Goal: Check status: Check status

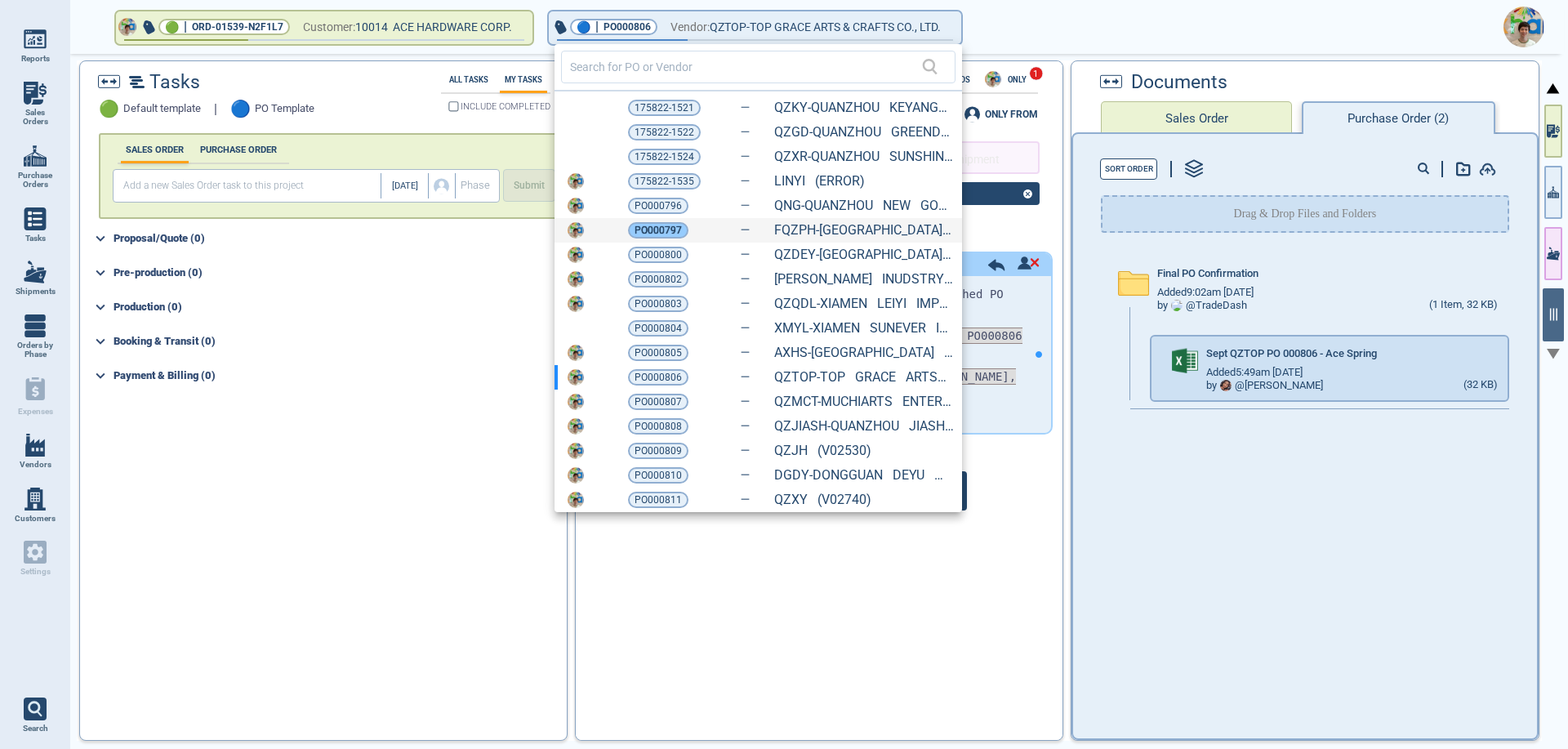
click at [654, 227] on span "PO000797" at bounding box center [657, 230] width 47 height 16
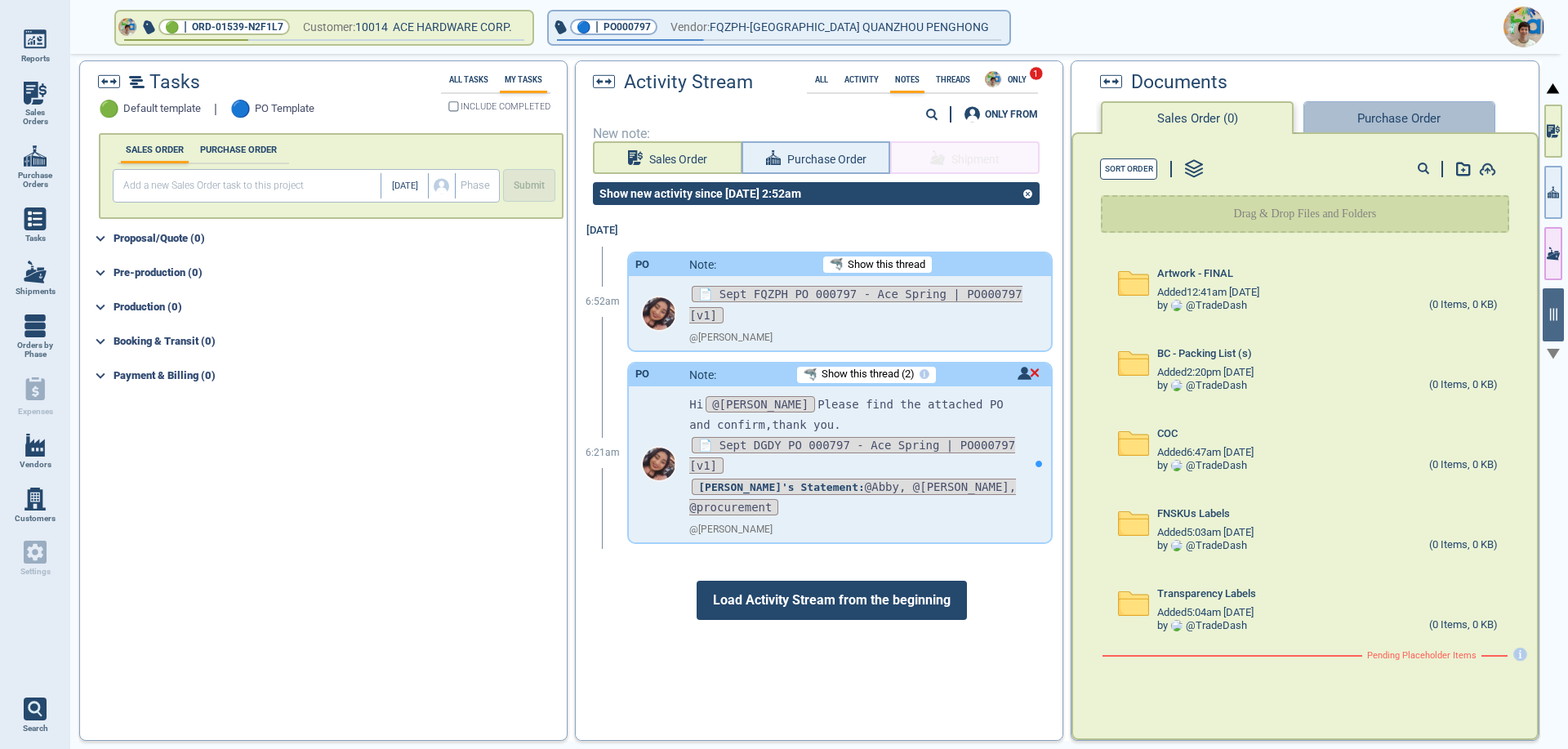
click at [1405, 104] on button "Purchase Order" at bounding box center [1399, 118] width 192 height 33
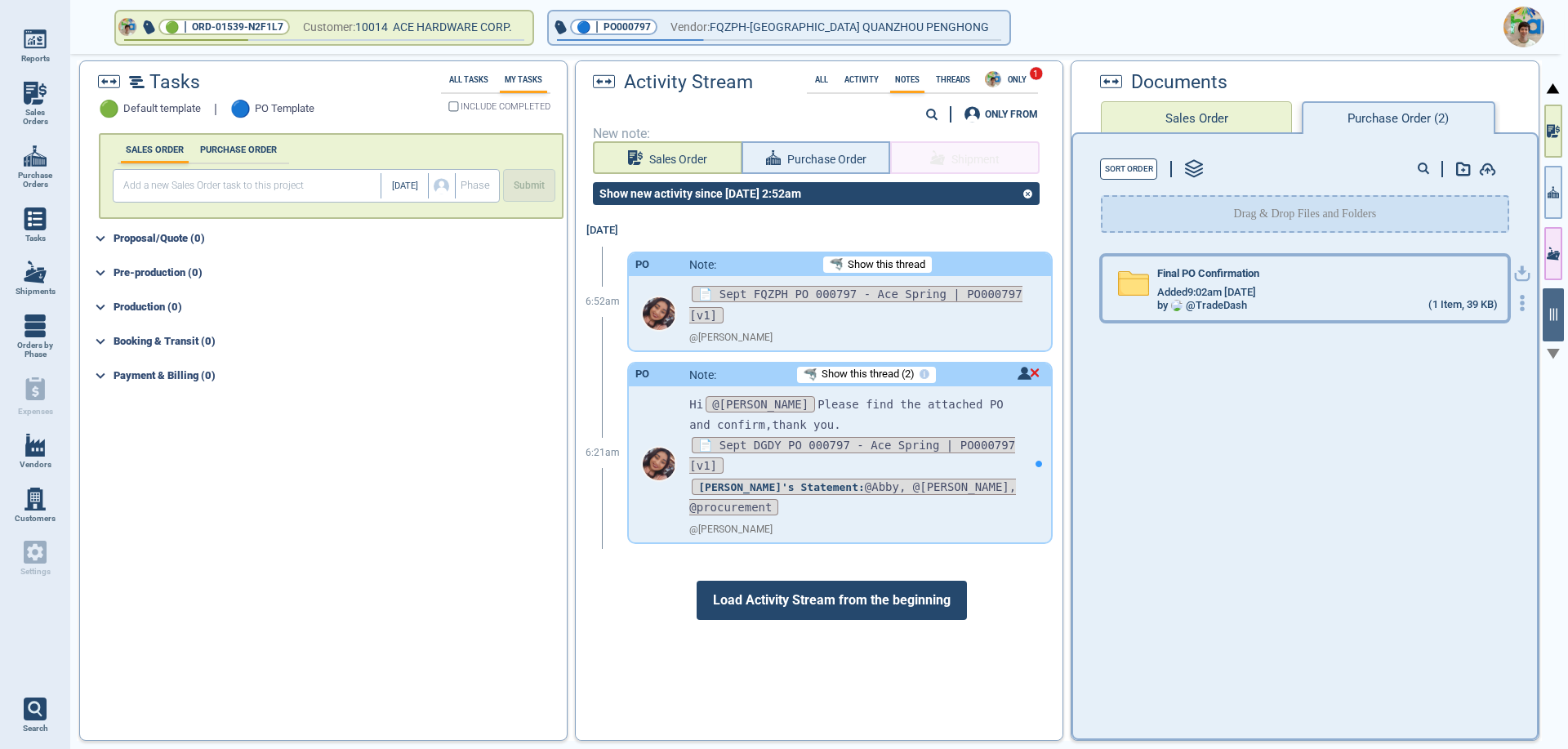
click at [1281, 271] on div "Final PO Confirmation" at bounding box center [1327, 277] width 340 height 18
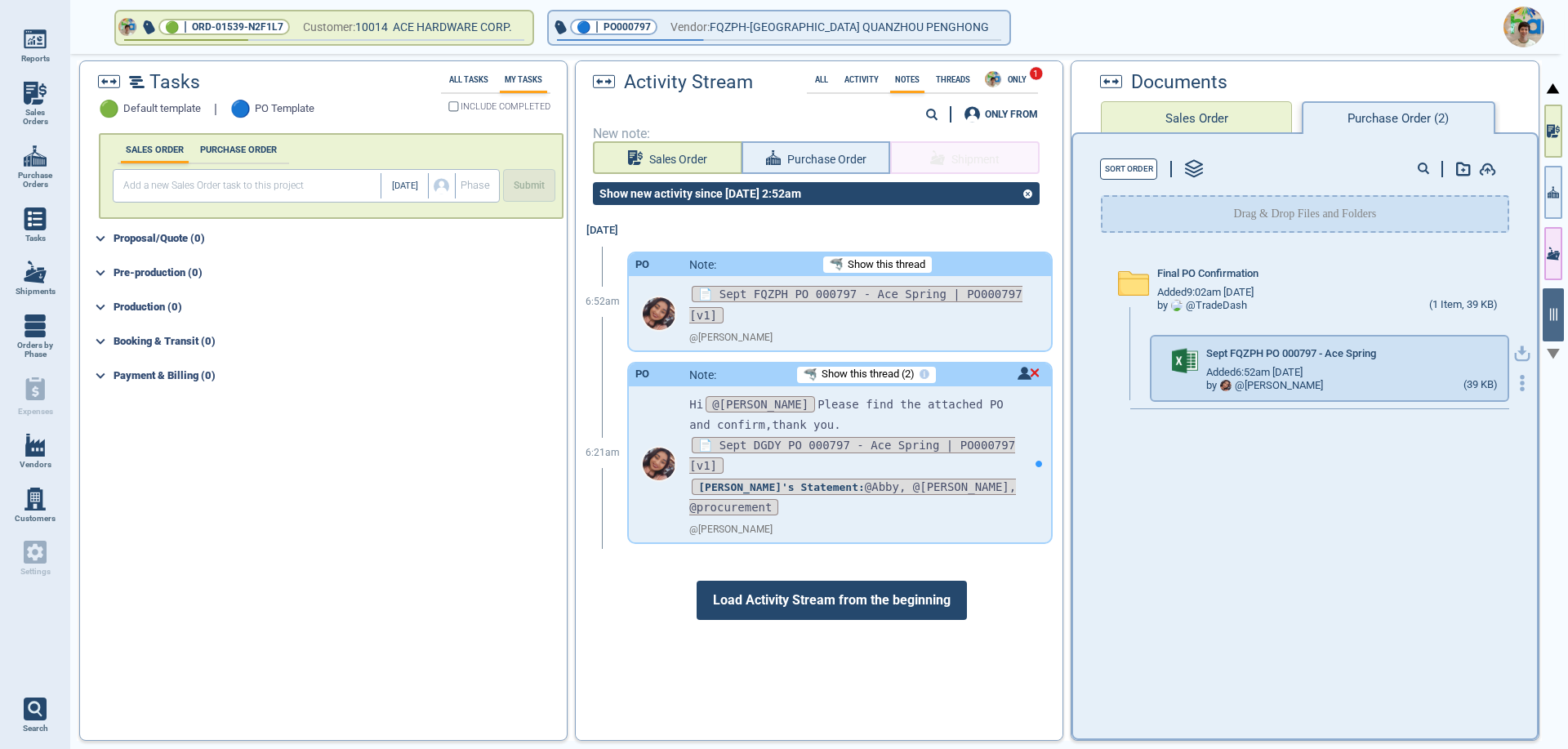
click at [1514, 354] on icon "button" at bounding box center [1522, 353] width 16 height 16
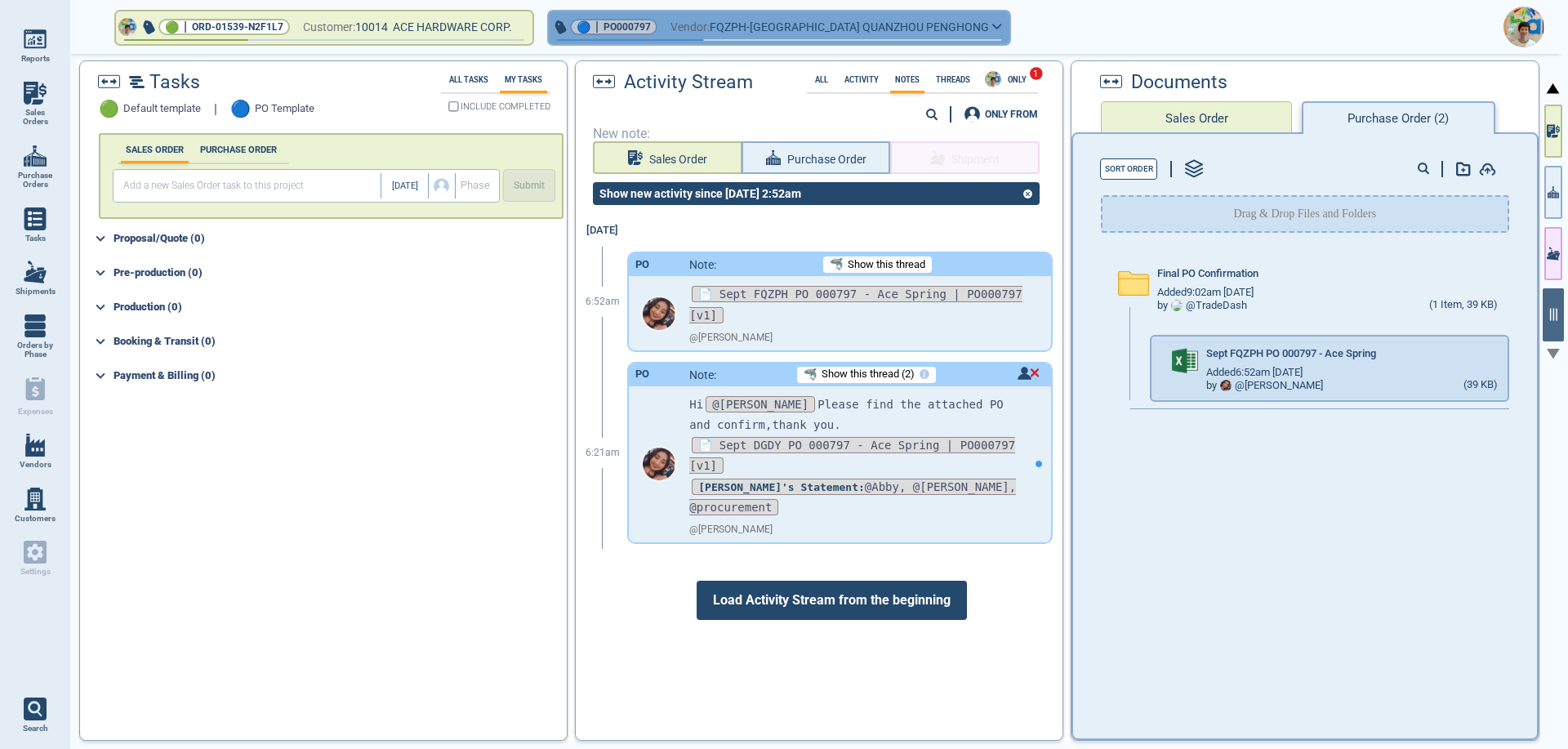
click at [992, 29] on icon "button" at bounding box center [997, 26] width 10 height 7
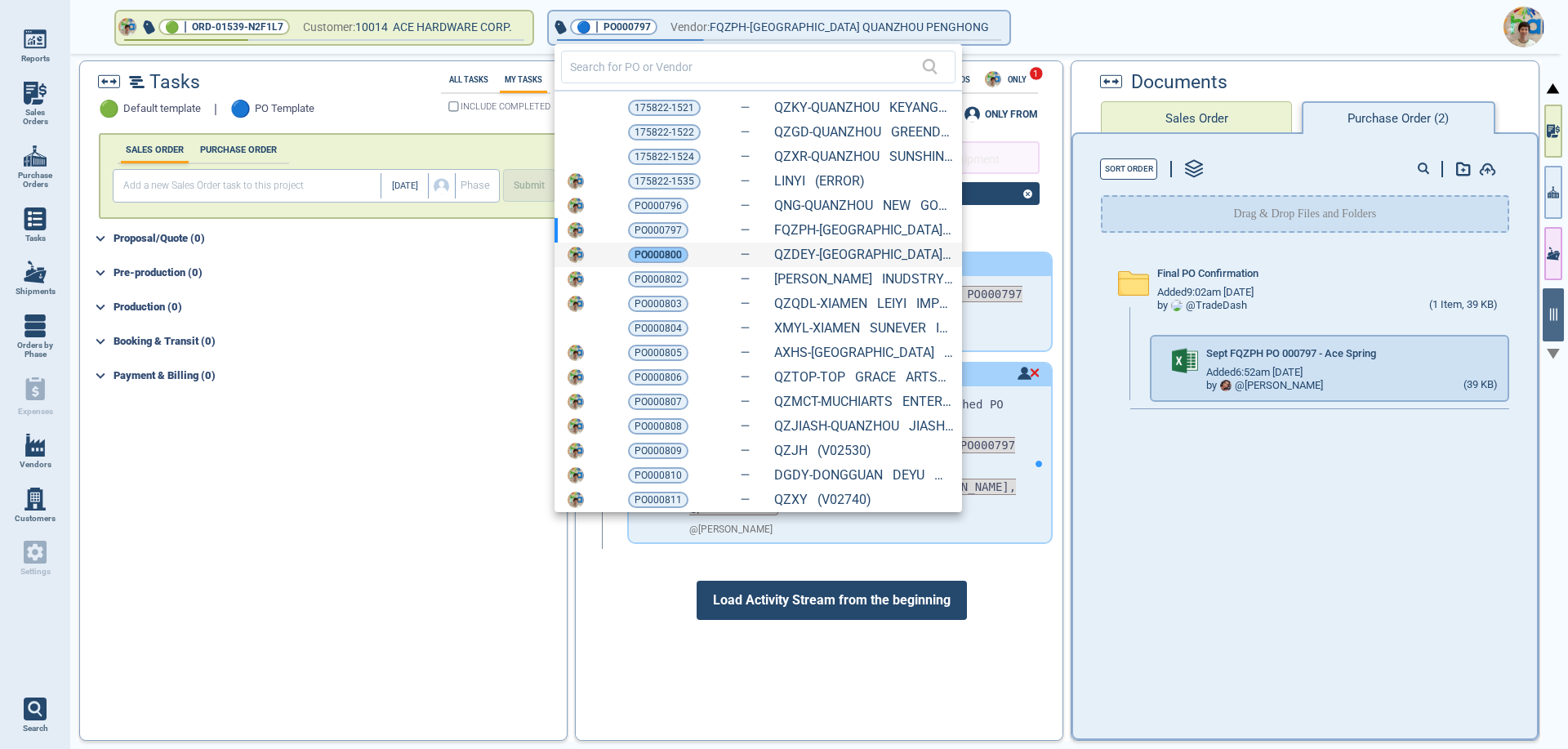
click at [674, 255] on span "PO000800" at bounding box center [657, 254] width 47 height 16
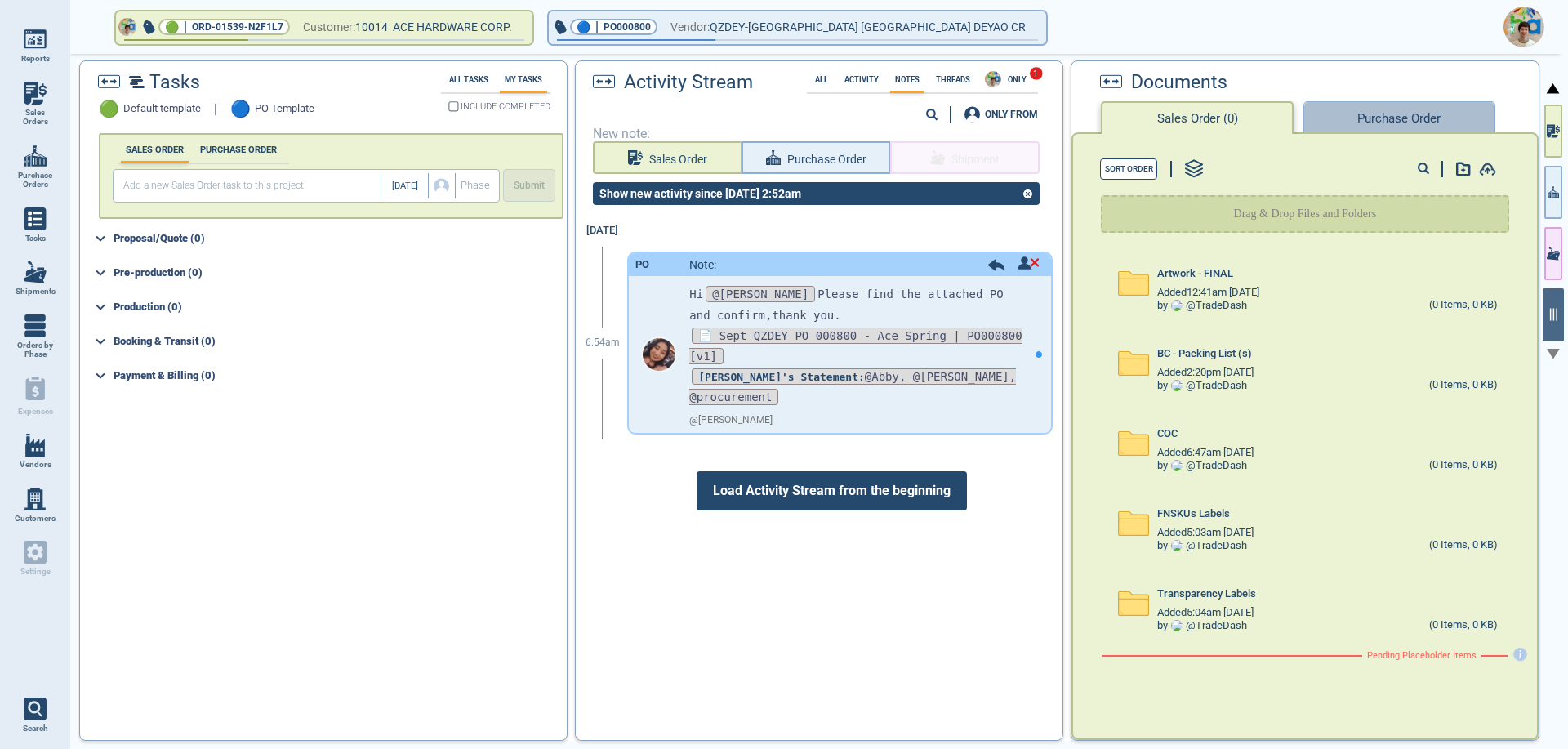
click at [1357, 119] on button "Purchase Order" at bounding box center [1399, 118] width 192 height 33
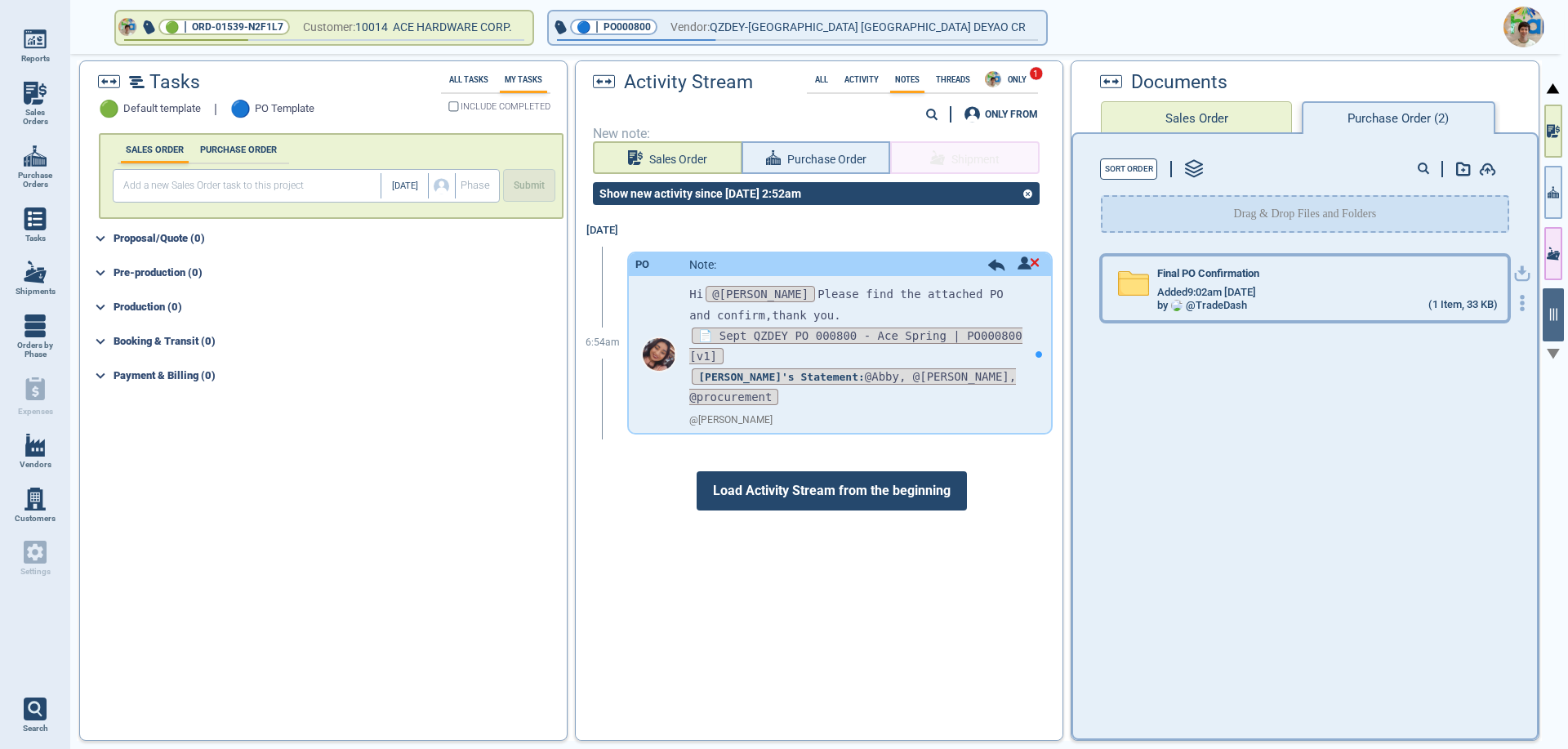
click at [1320, 286] on div "Added 9:02am [DATE]" at bounding box center [1327, 292] width 340 height 13
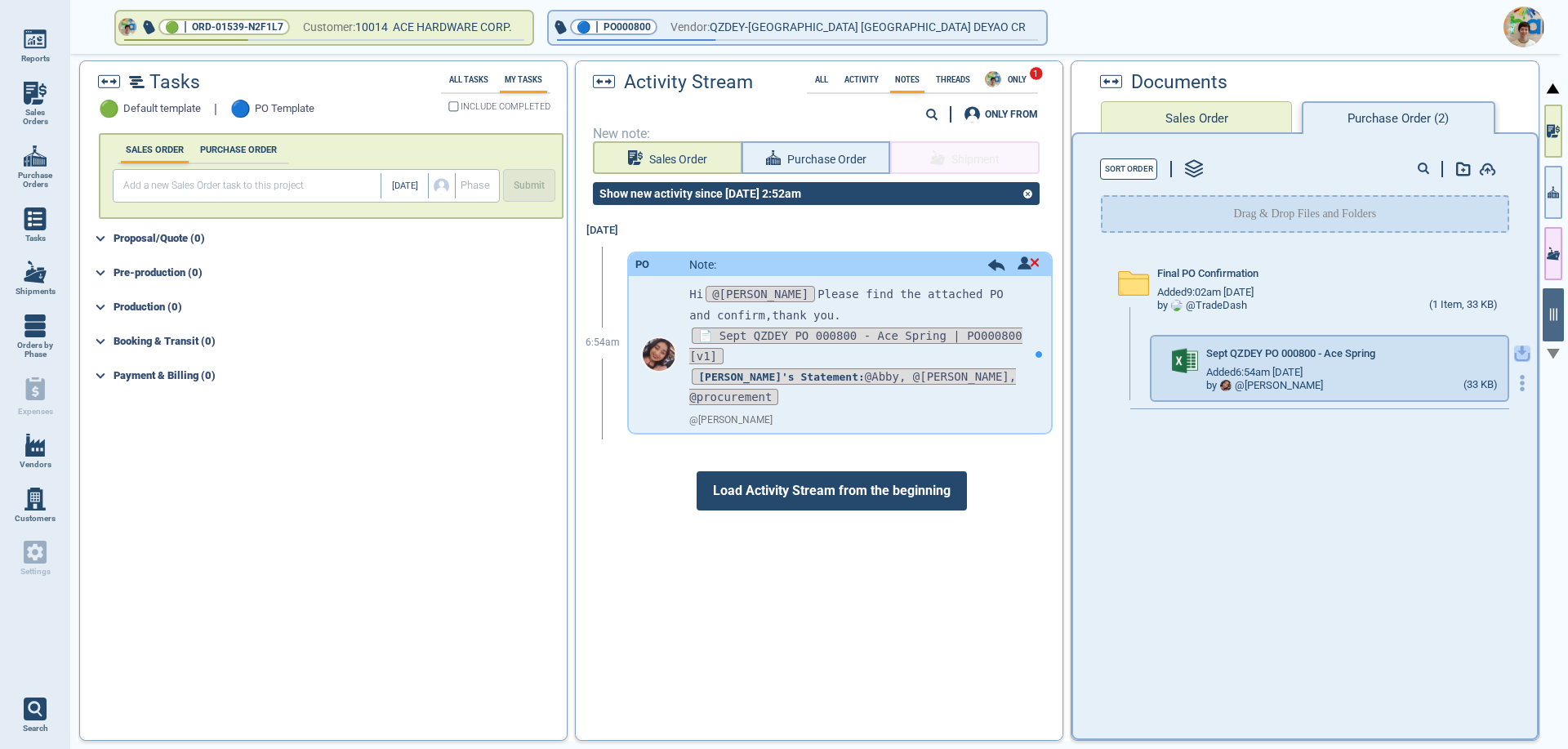
click at [1514, 354] on icon "button" at bounding box center [1522, 353] width 16 height 16
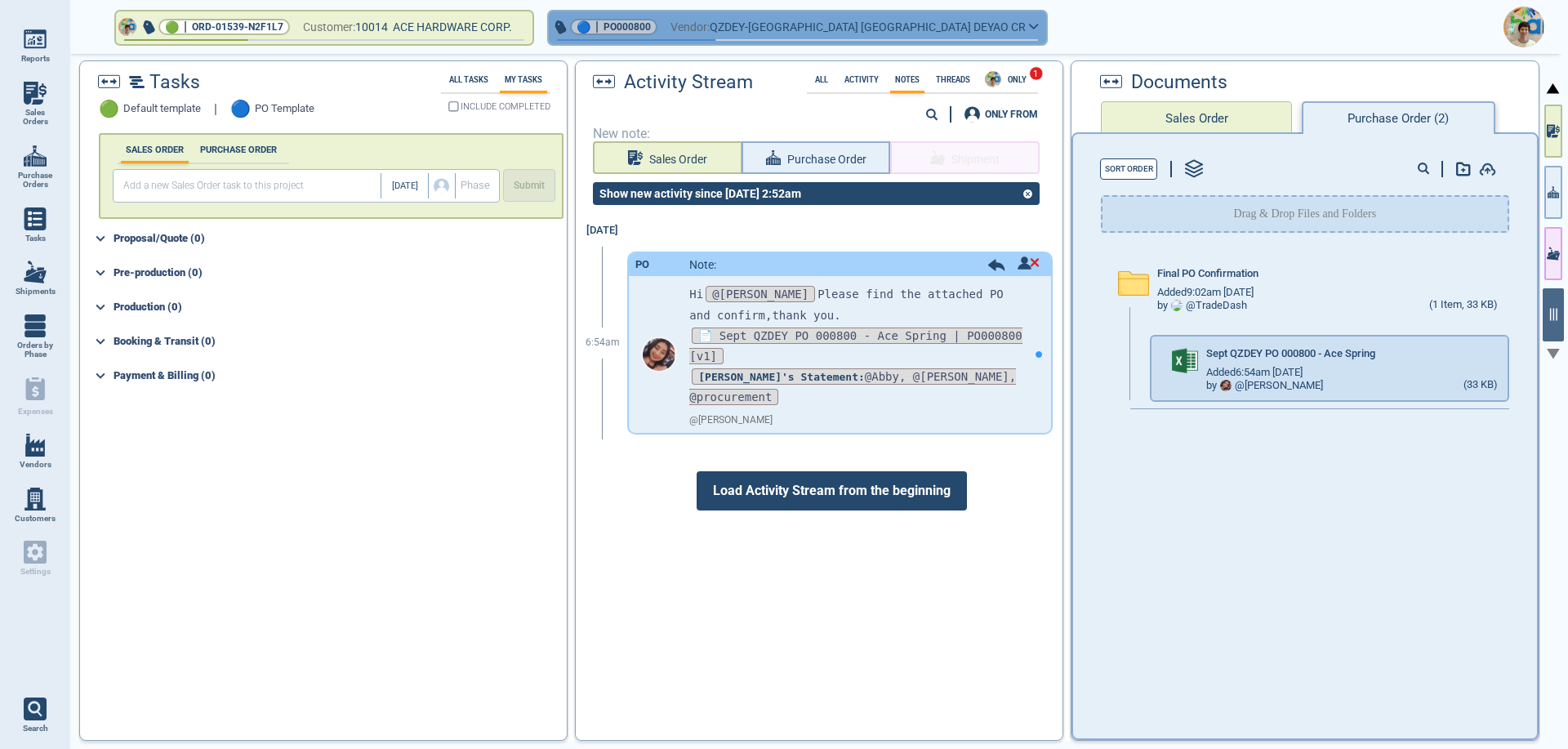
click at [927, 30] on button "🔵 | PO000800 Vendor: QZDEY-[GEOGRAPHIC_DATA] [GEOGRAPHIC_DATA] DEYAO CR" at bounding box center [797, 27] width 498 height 33
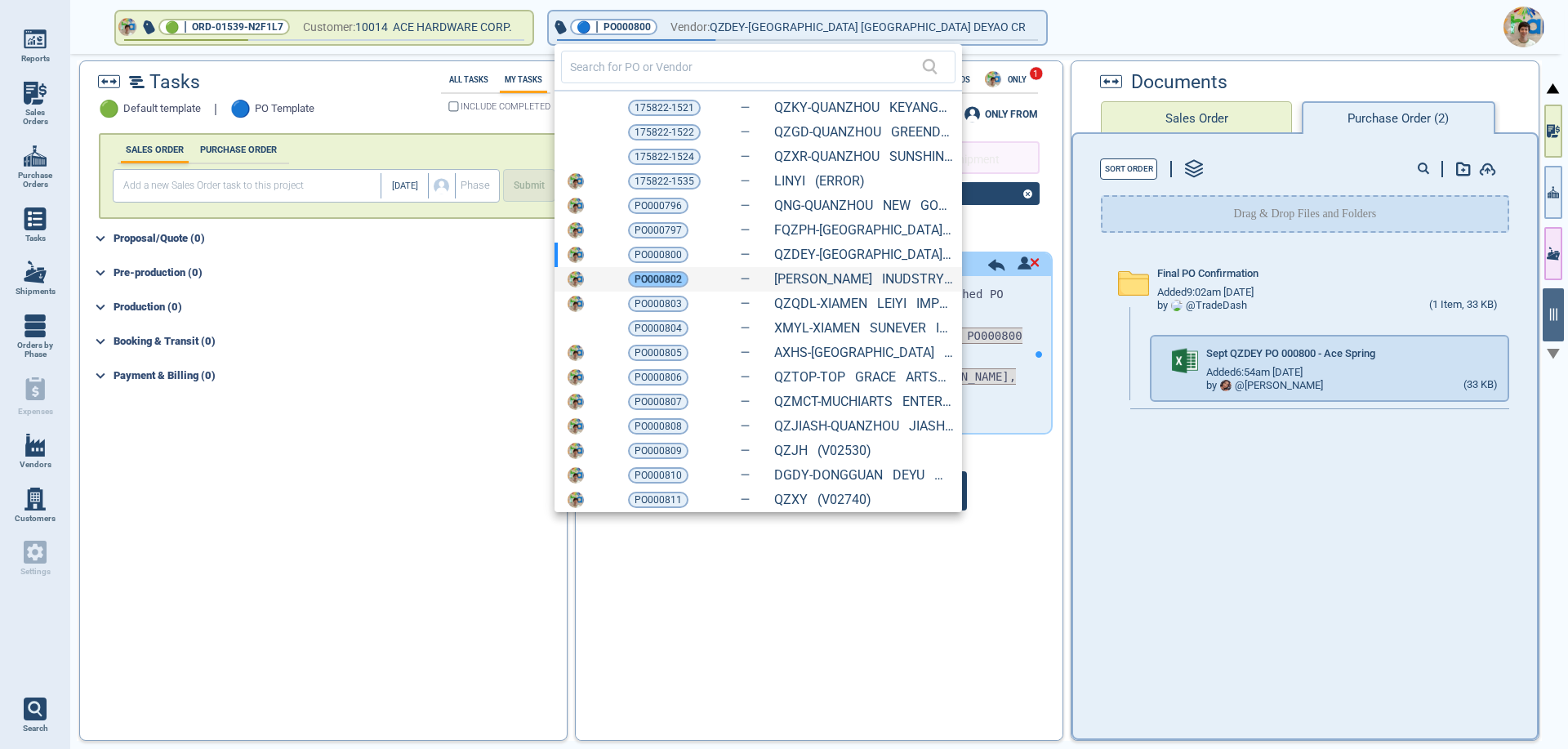
click at [652, 284] on span "PO000802" at bounding box center [657, 279] width 47 height 16
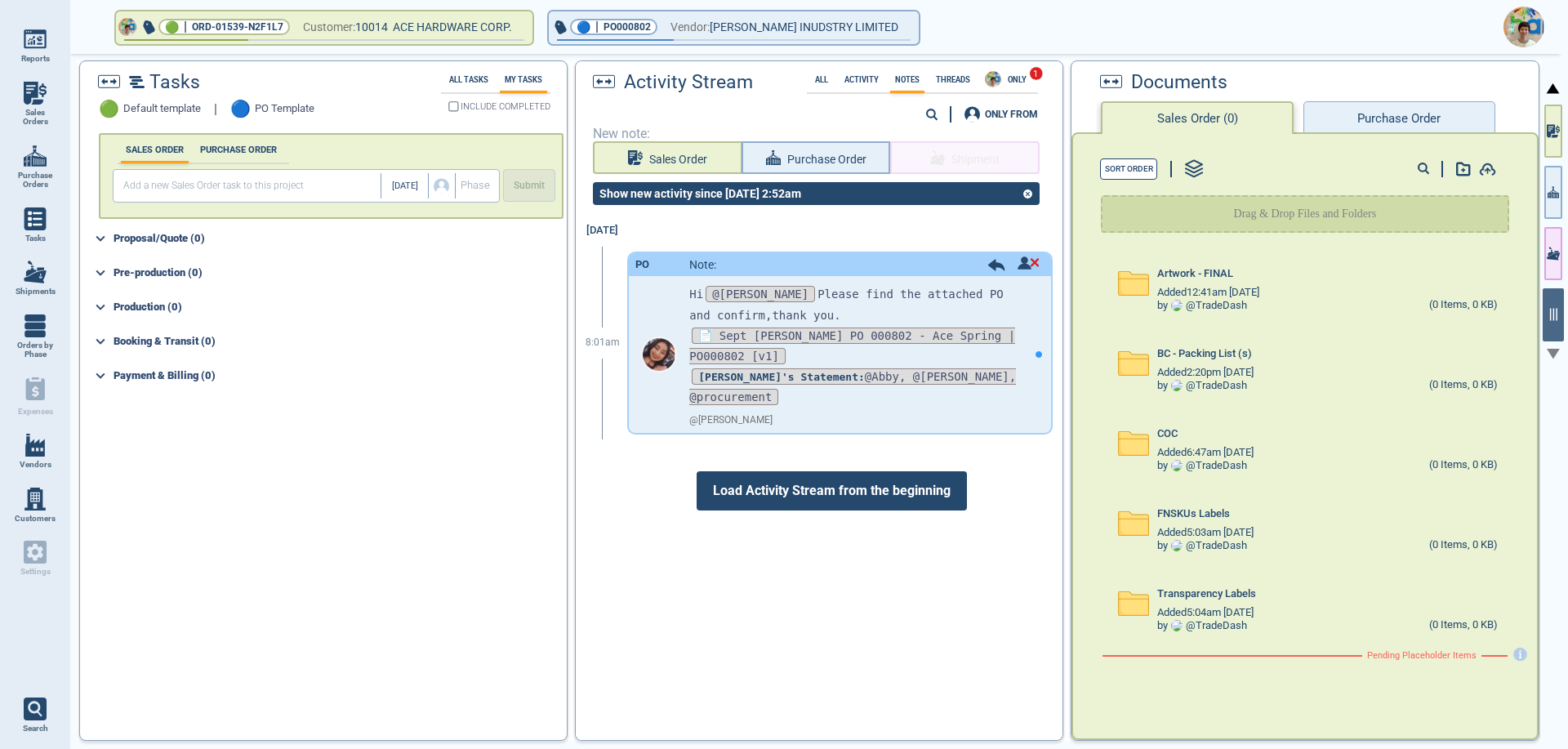
click at [1354, 120] on button "Purchase Order" at bounding box center [1399, 118] width 192 height 33
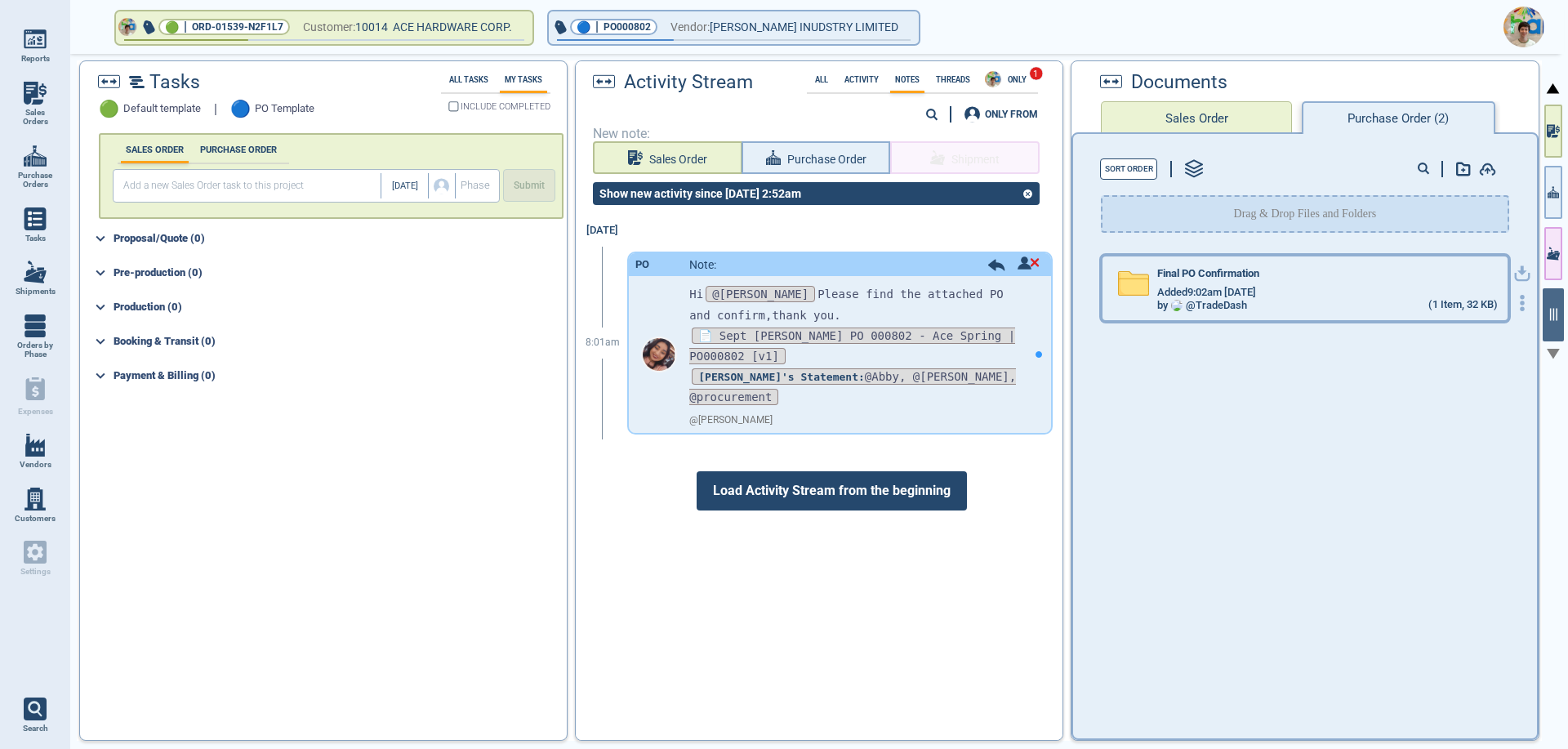
click at [1324, 281] on div "Final PO Confirmation" at bounding box center [1327, 277] width 340 height 18
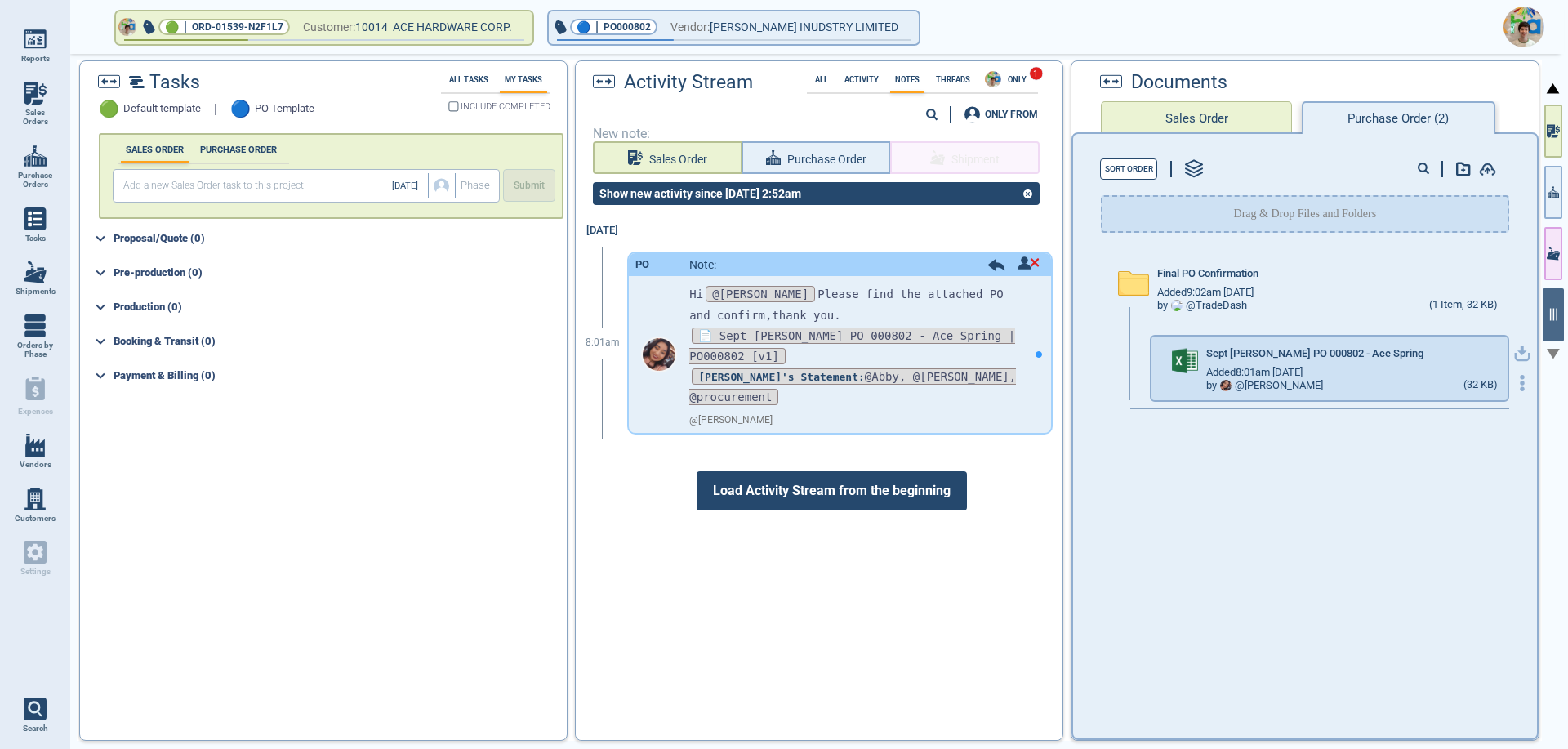
click at [1518, 352] on icon "button" at bounding box center [1523, 351] width 10 height 10
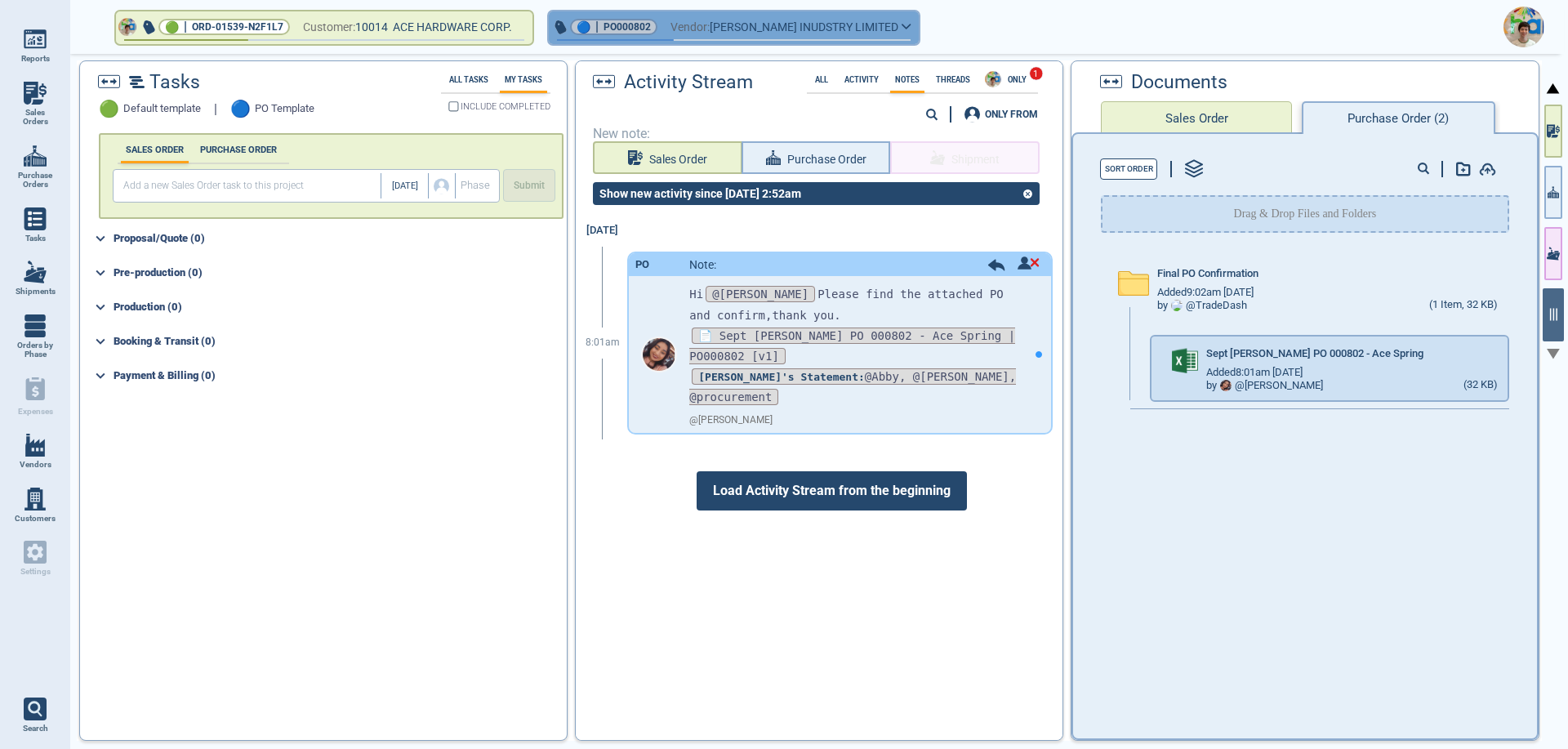
click at [910, 27] on icon "button" at bounding box center [907, 26] width 10 height 7
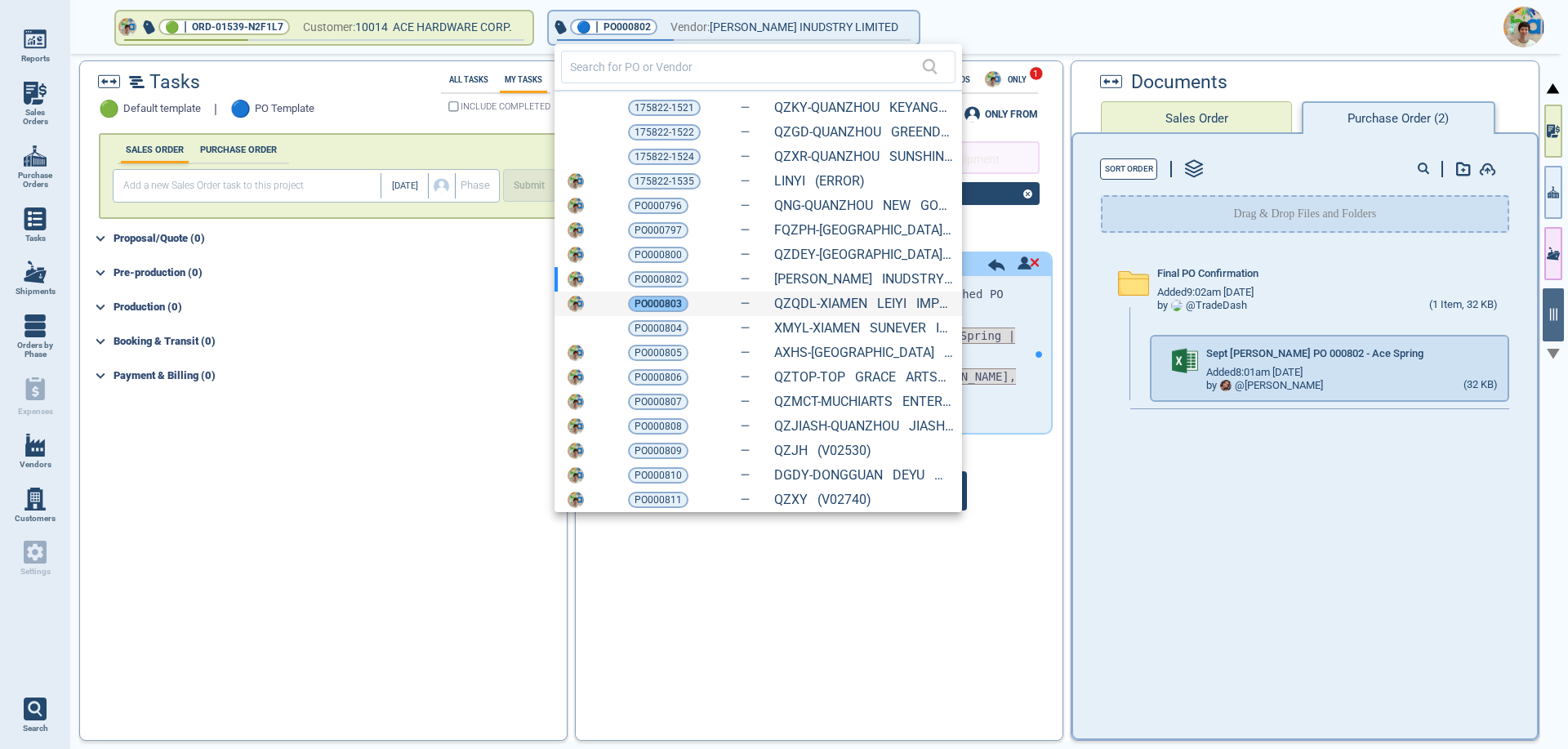
click at [668, 307] on span "PO000803" at bounding box center [657, 303] width 47 height 16
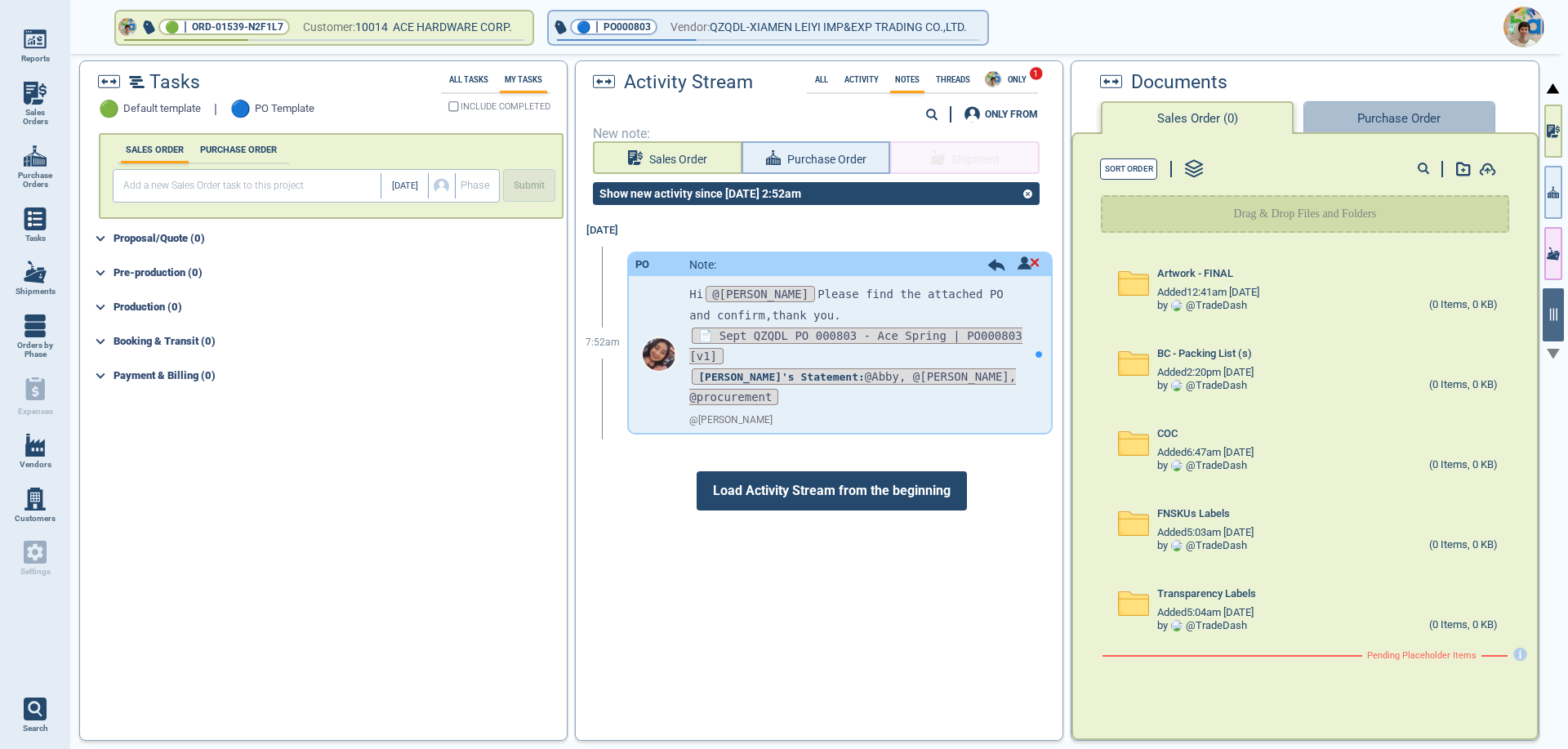
click at [1338, 124] on button "Purchase Order" at bounding box center [1399, 118] width 192 height 33
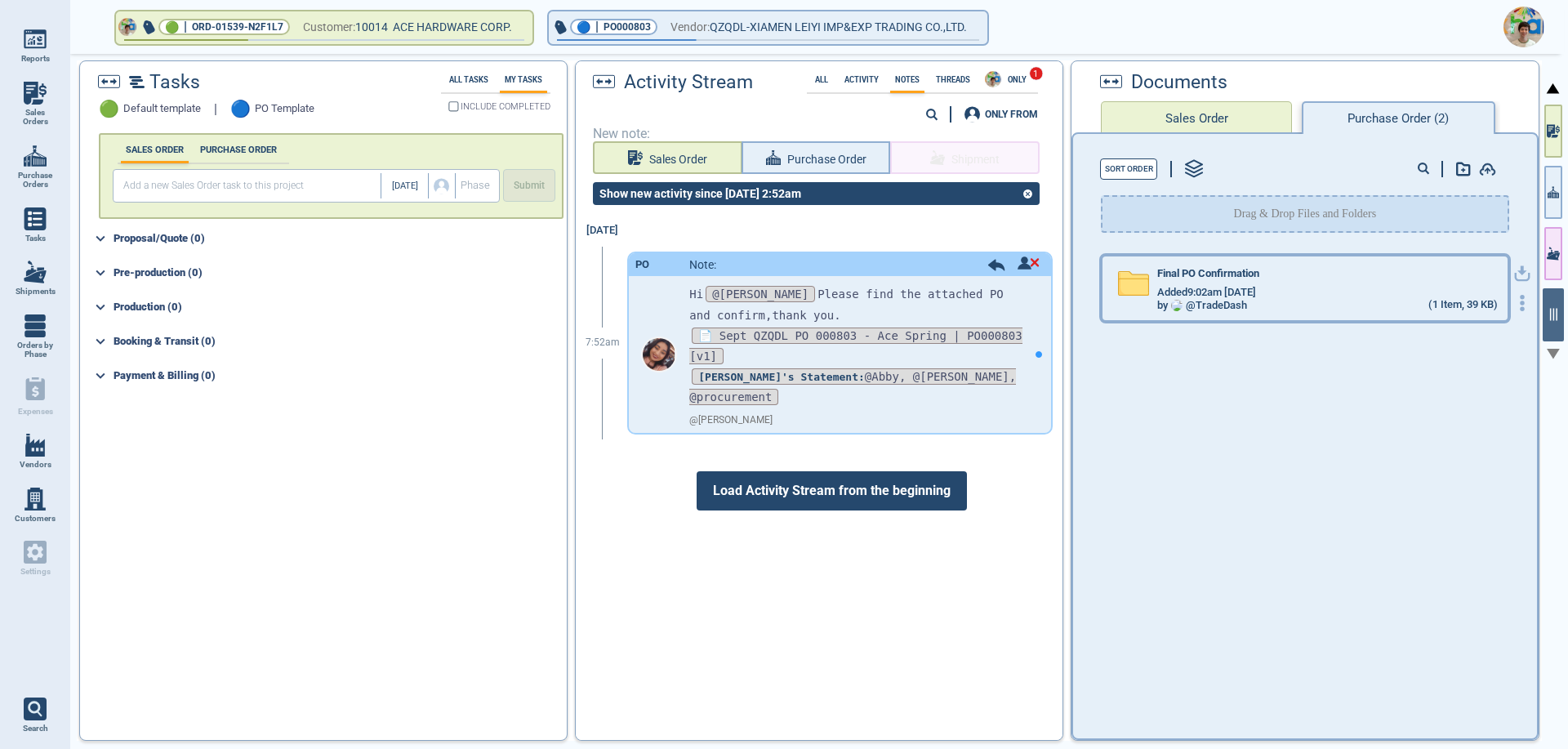
click at [1346, 302] on div "by @ TradeDash (1 Item, 39 KB)" at bounding box center [1327, 305] width 340 height 13
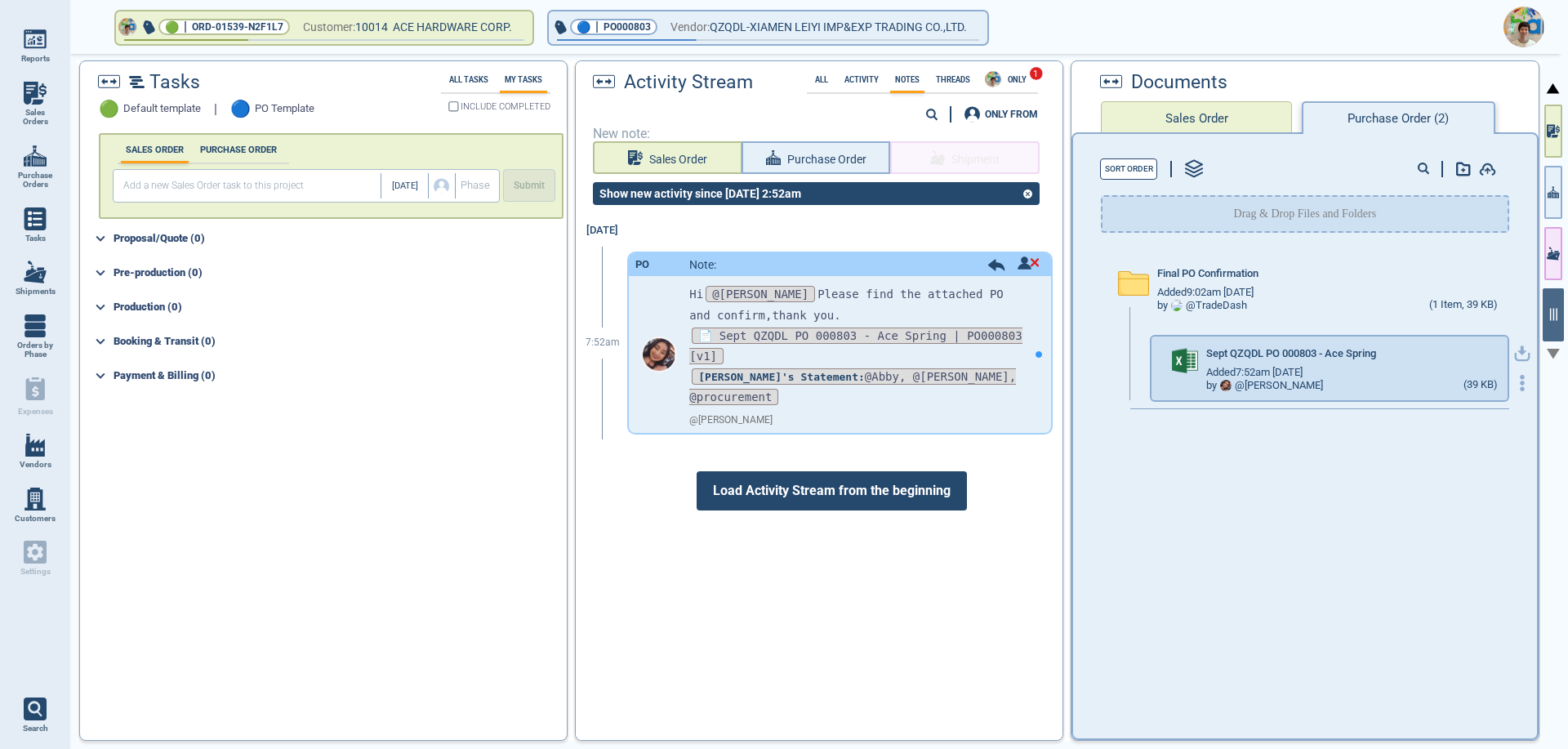
click at [1514, 354] on icon "button" at bounding box center [1522, 353] width 16 height 16
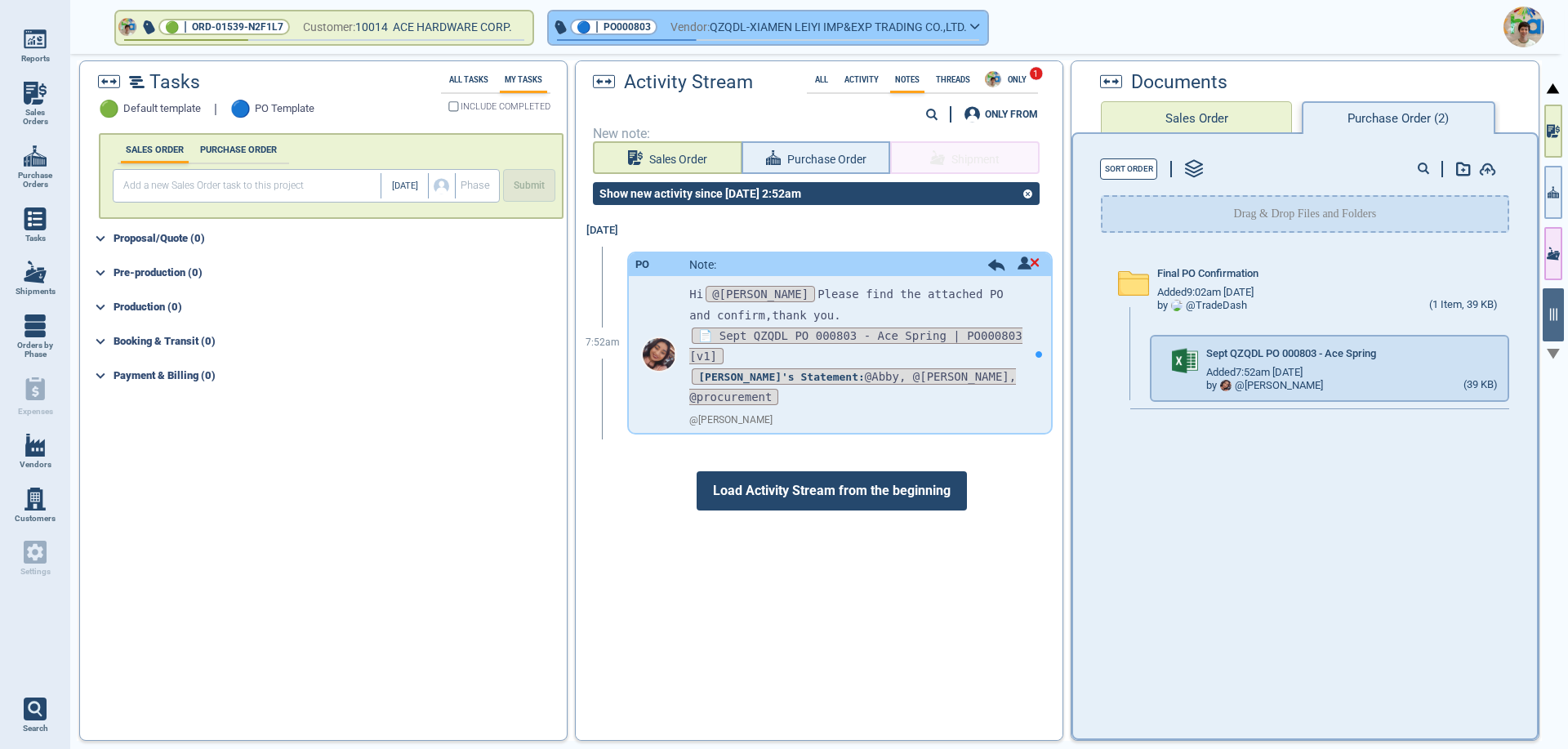
click at [980, 23] on icon "button" at bounding box center [976, 26] width 10 height 7
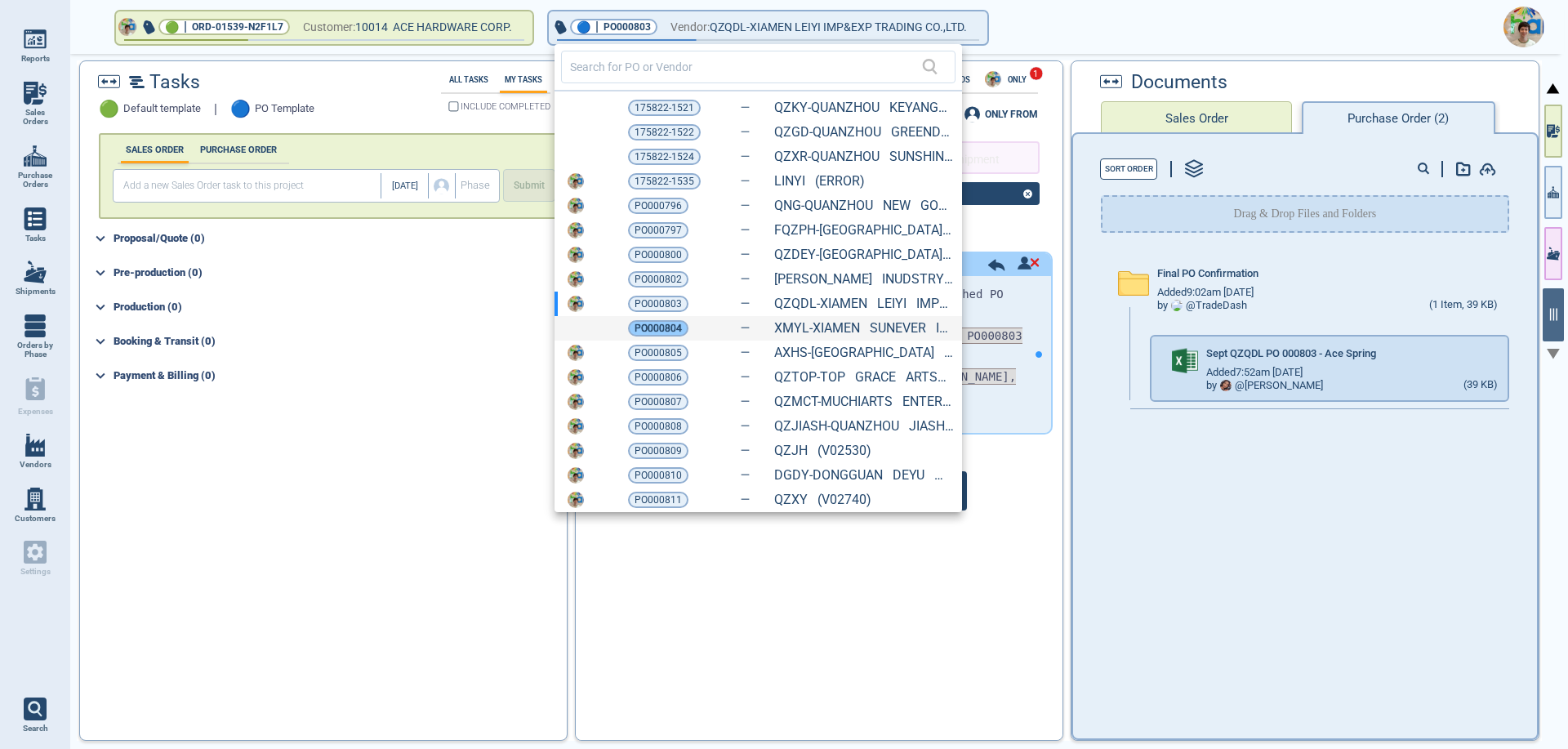
click at [660, 331] on span "PO000804" at bounding box center [657, 328] width 47 height 16
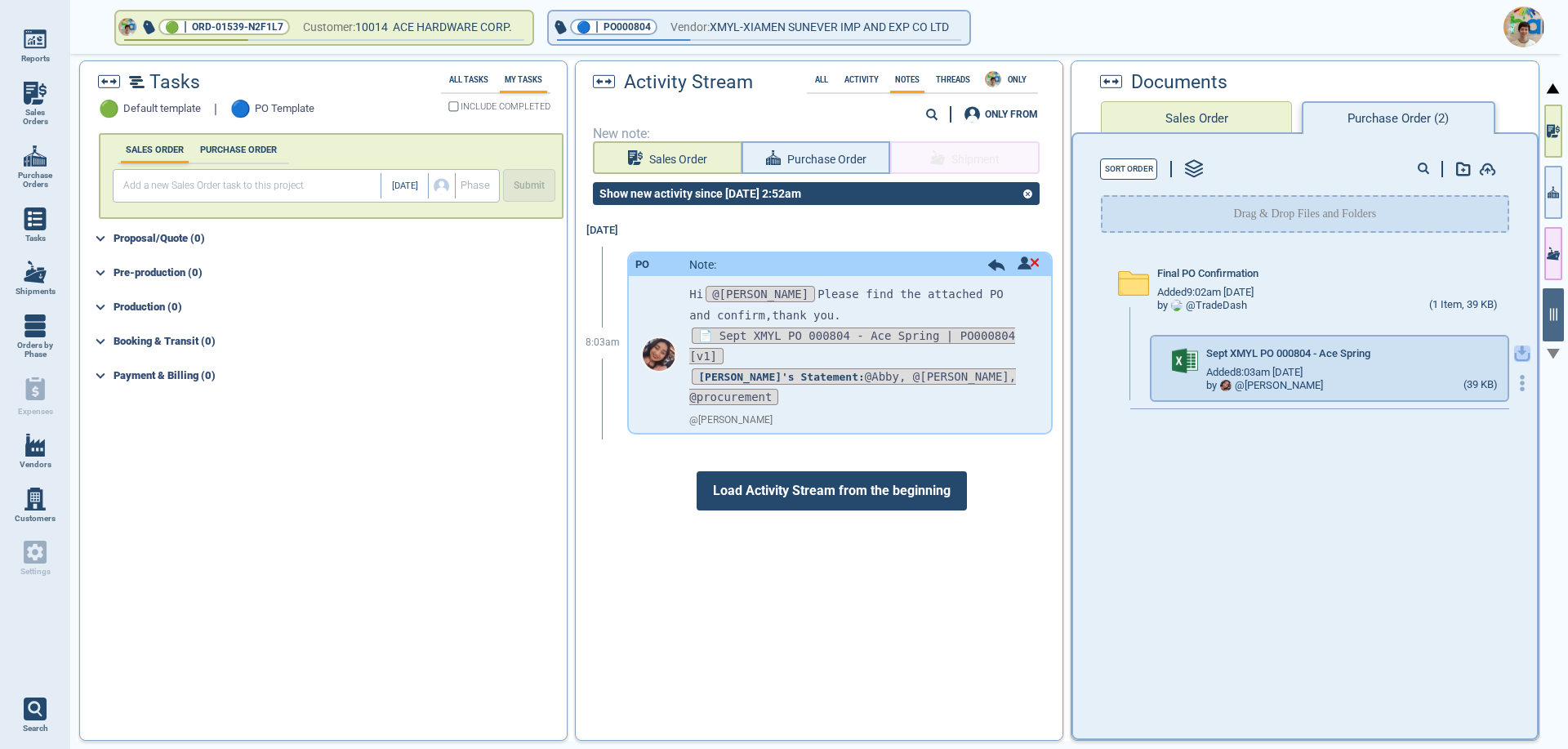
click at [1514, 354] on icon "button" at bounding box center [1522, 353] width 16 height 16
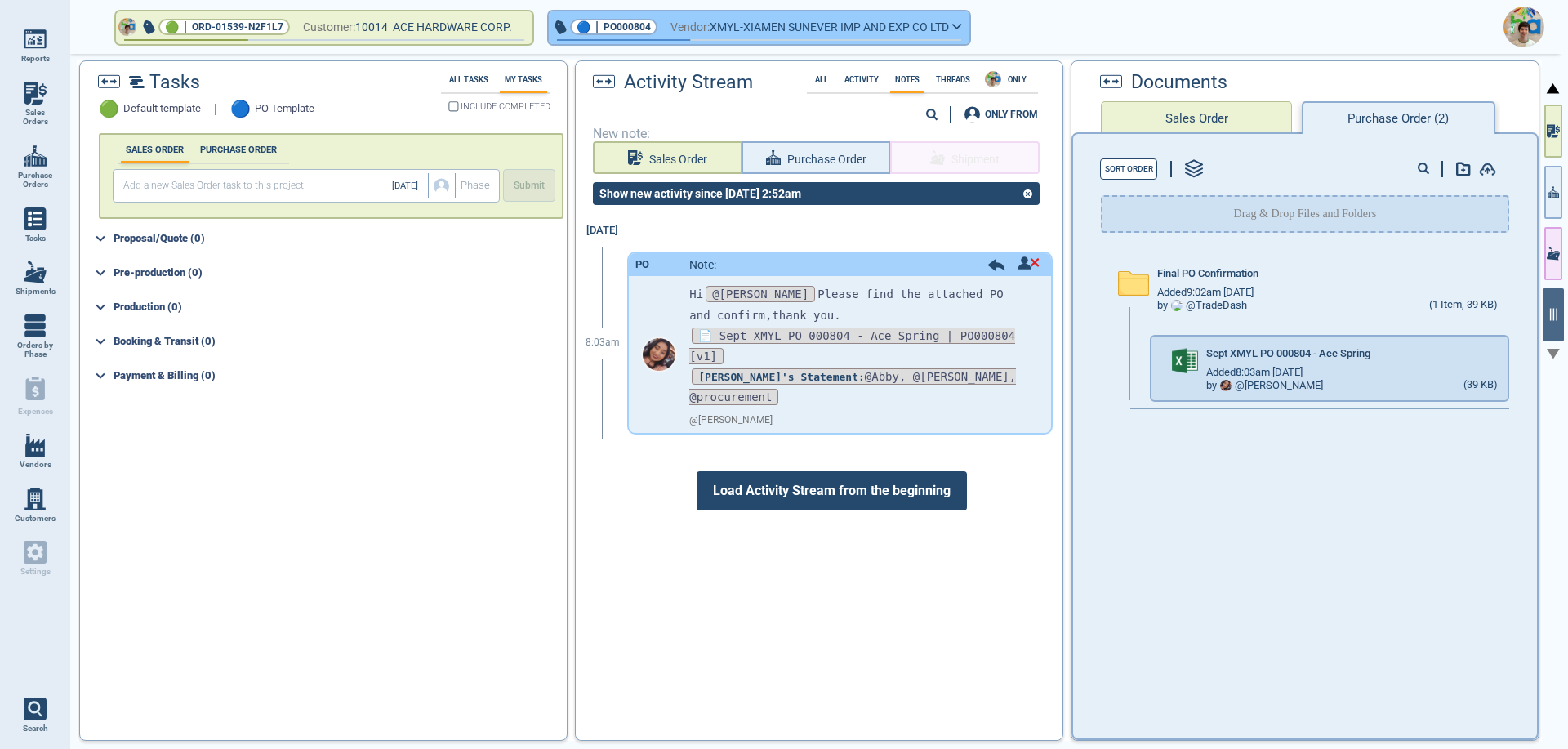
click at [962, 27] on icon "button" at bounding box center [958, 27] width 8 height 4
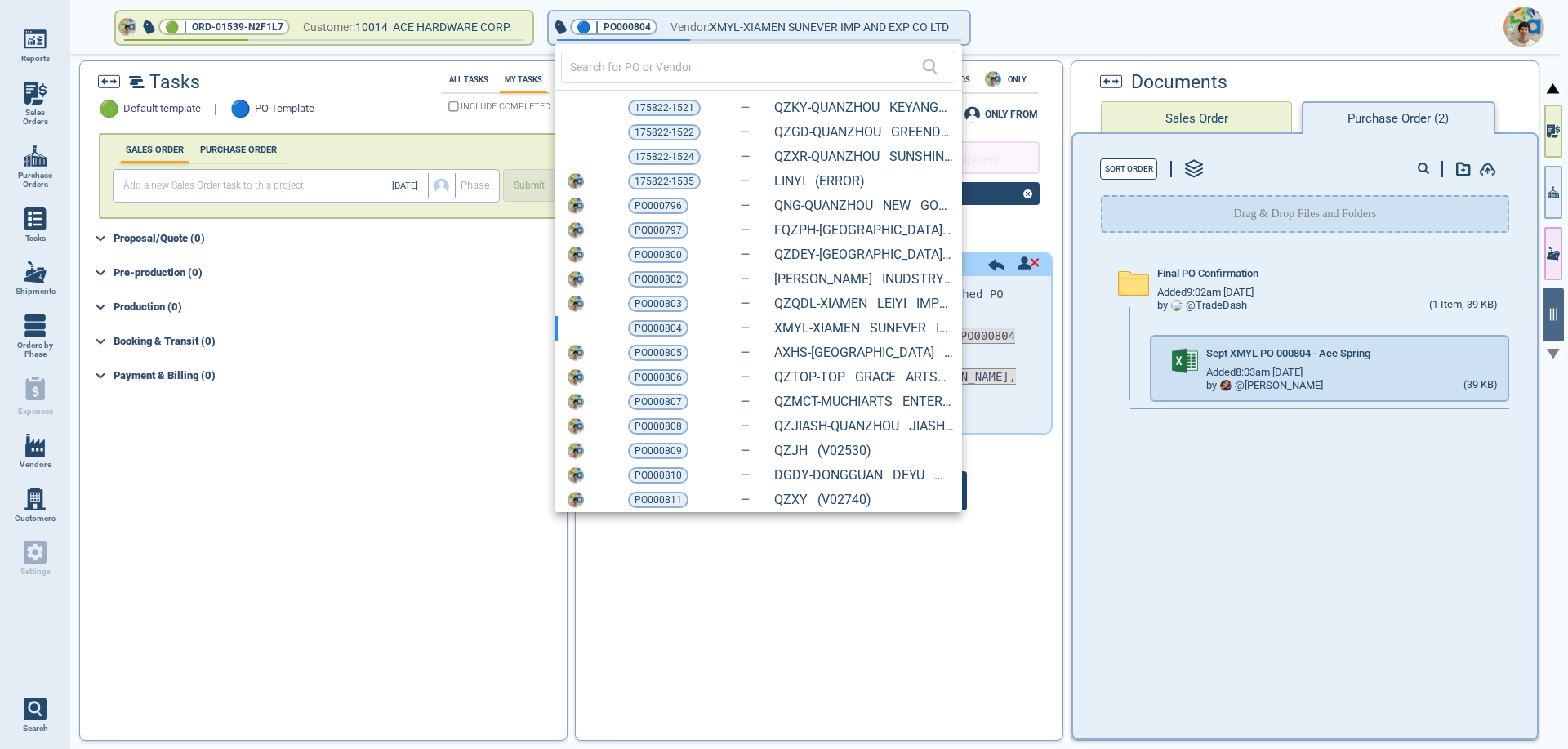
click at [654, 351] on span "PO000805" at bounding box center [657, 353] width 47 height 16
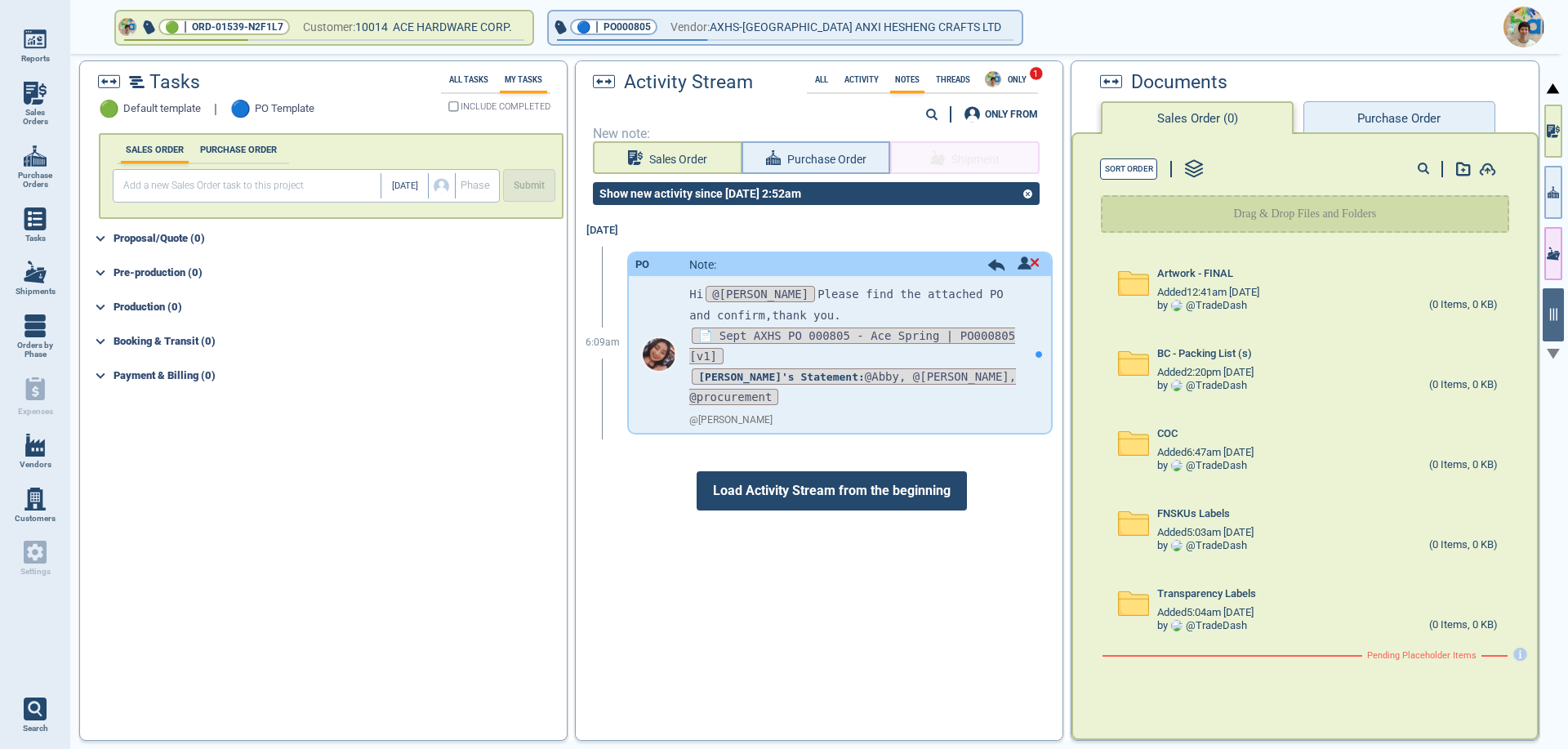
click at [1409, 122] on button "Purchase Order" at bounding box center [1399, 118] width 192 height 33
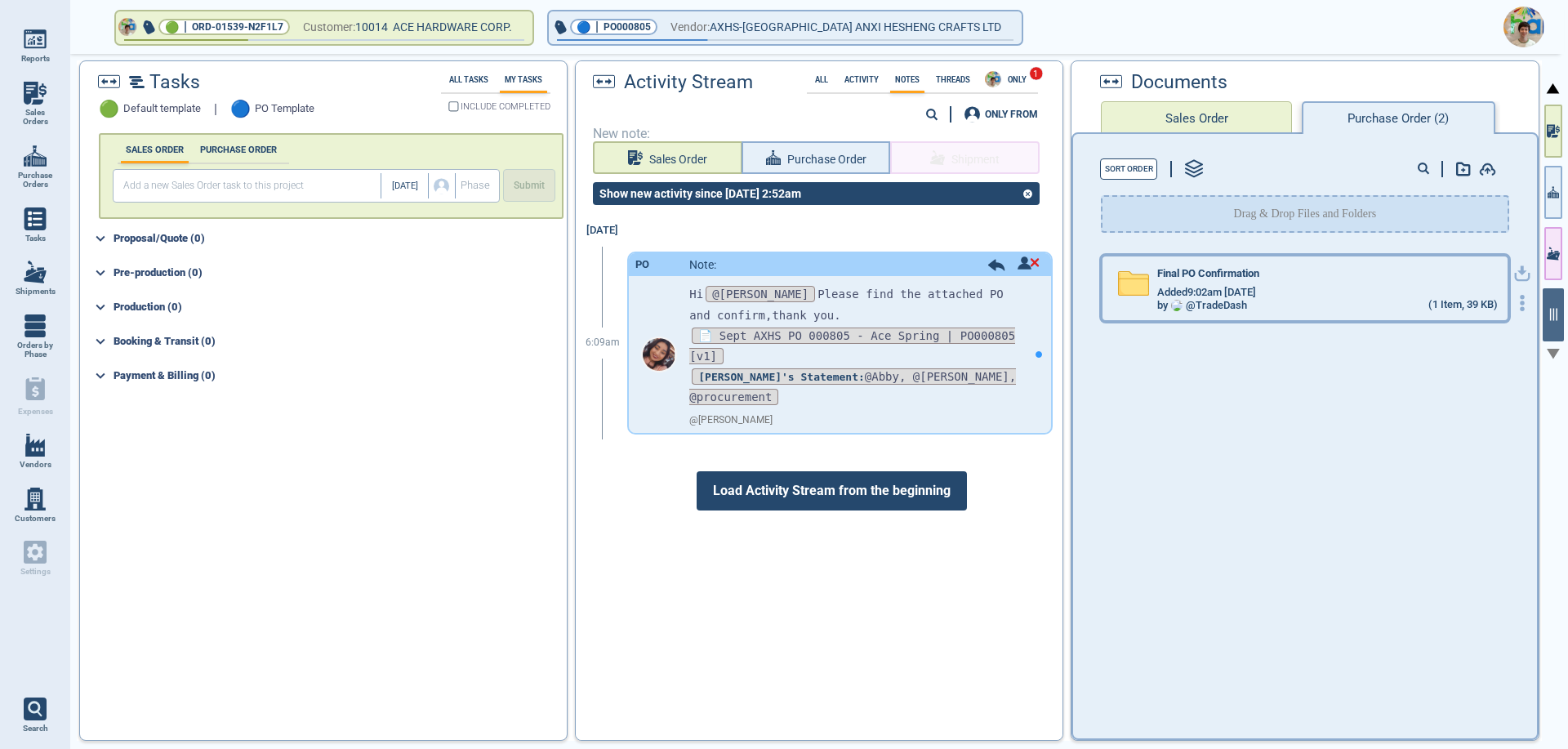
click at [1257, 297] on span "Added 9:02am [DATE]" at bounding box center [1206, 292] width 99 height 12
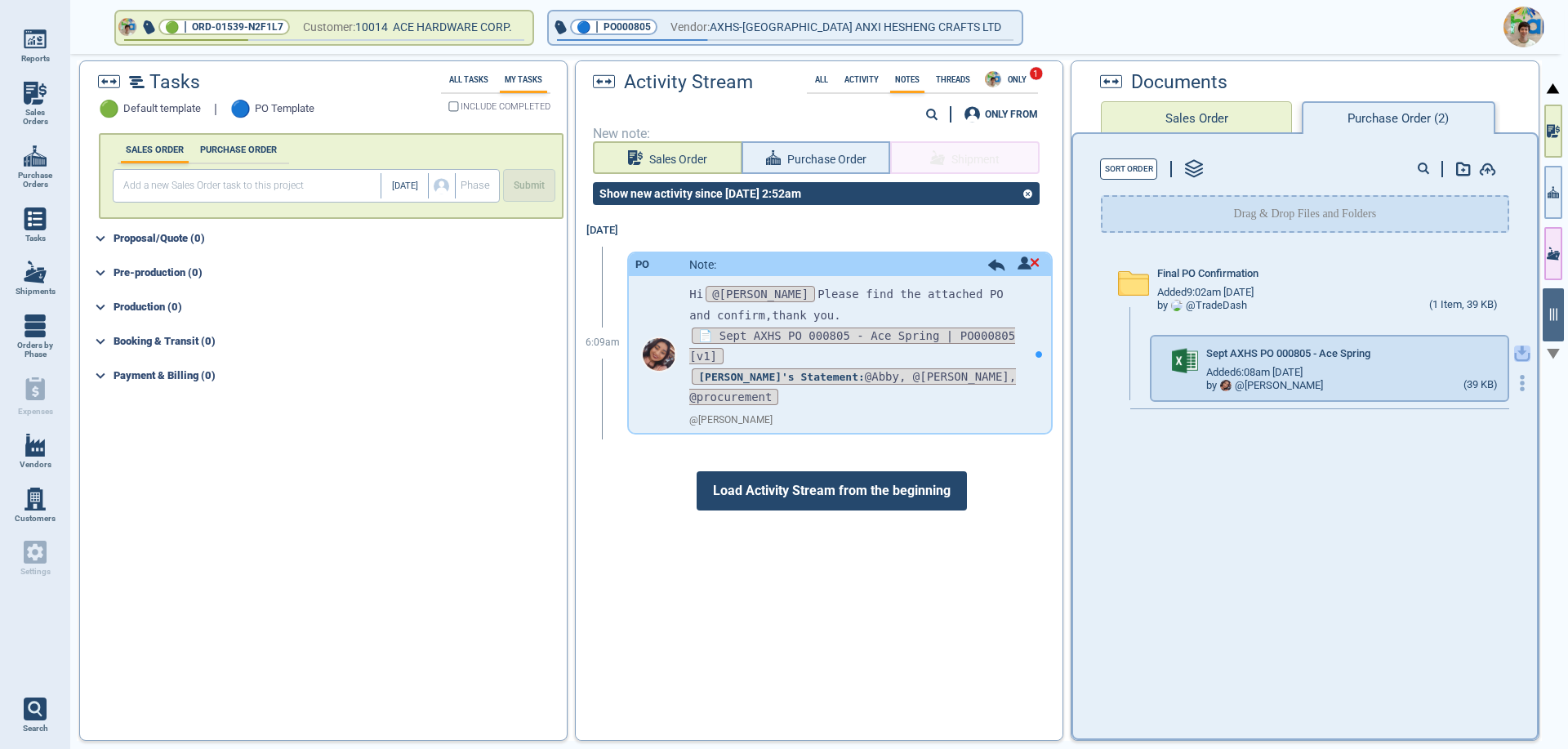
click at [1518, 350] on icon "button" at bounding box center [1523, 351] width 10 height 10
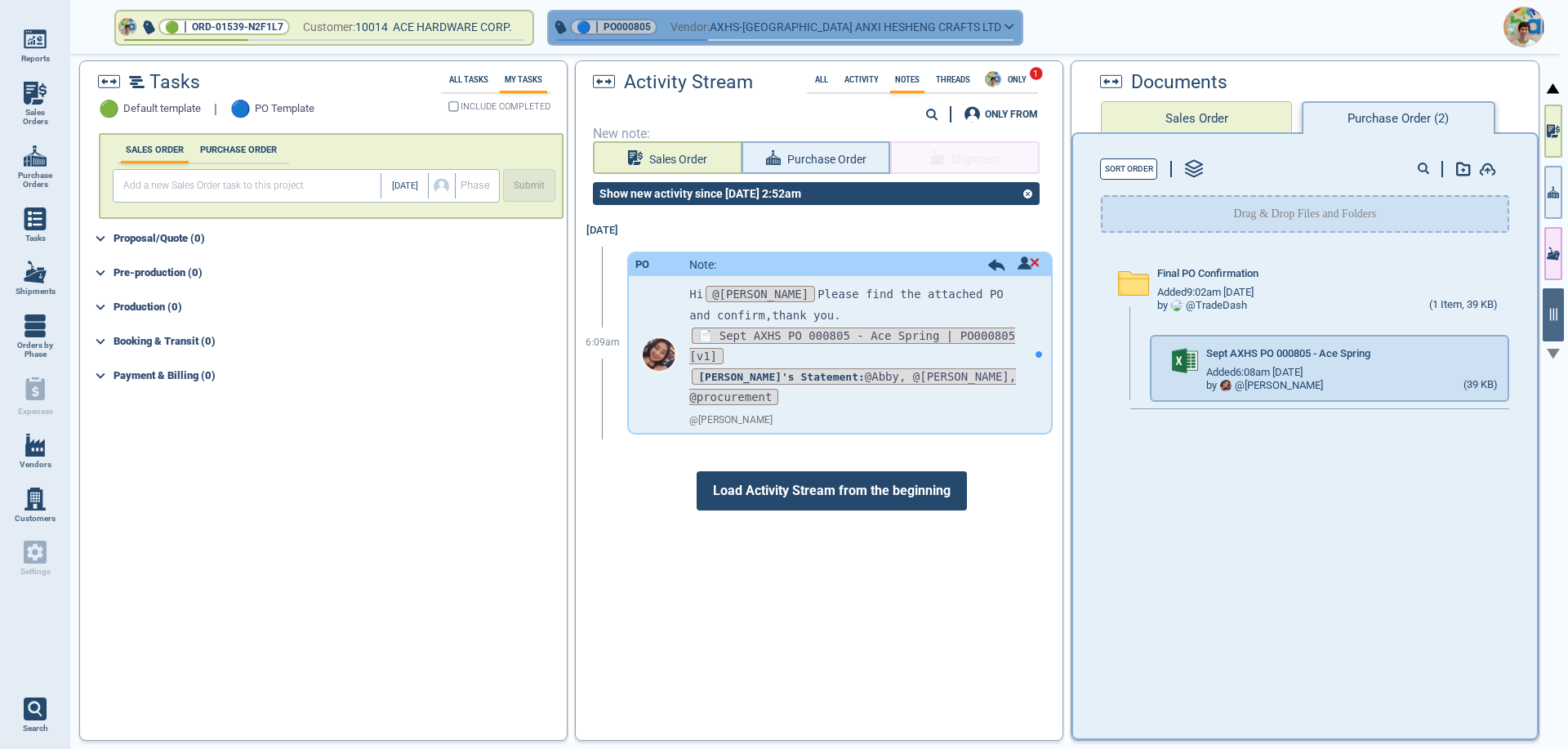
click at [1004, 29] on icon "button" at bounding box center [1009, 26] width 10 height 7
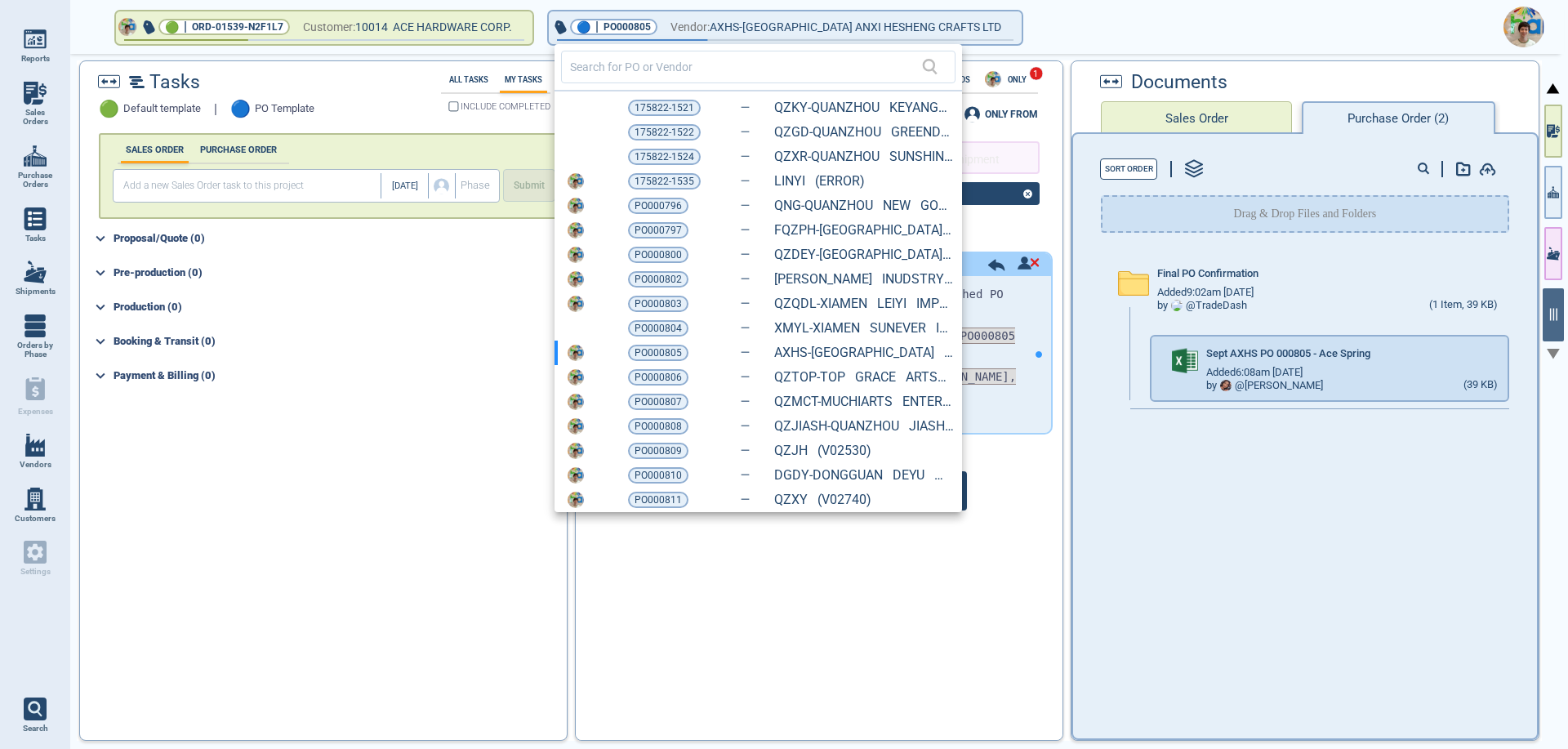
click at [661, 402] on span "PO000807" at bounding box center [657, 402] width 47 height 16
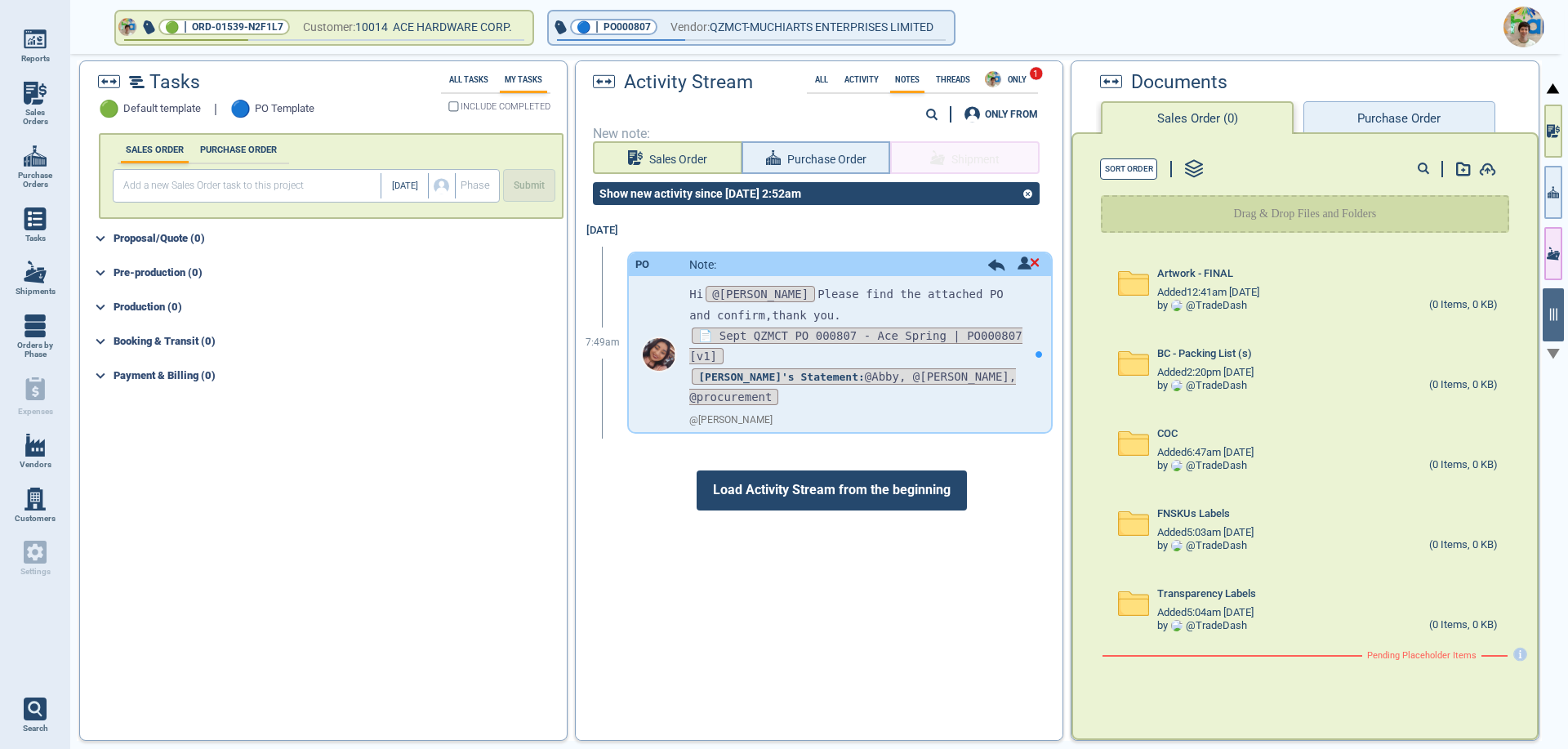
click at [1382, 116] on button "Purchase Order" at bounding box center [1399, 118] width 192 height 33
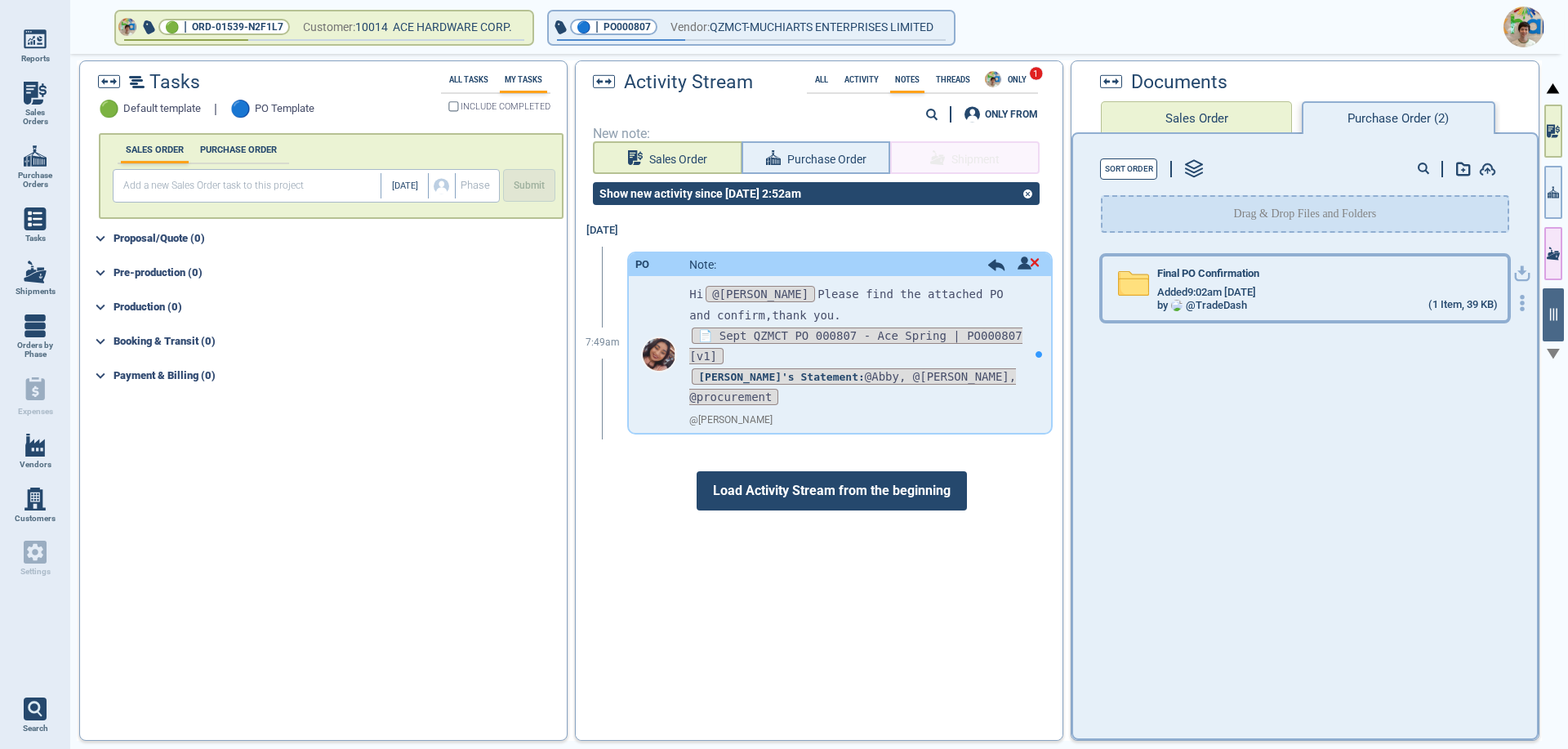
click at [1337, 296] on div "Added 9:02am [DATE]" at bounding box center [1327, 292] width 340 height 13
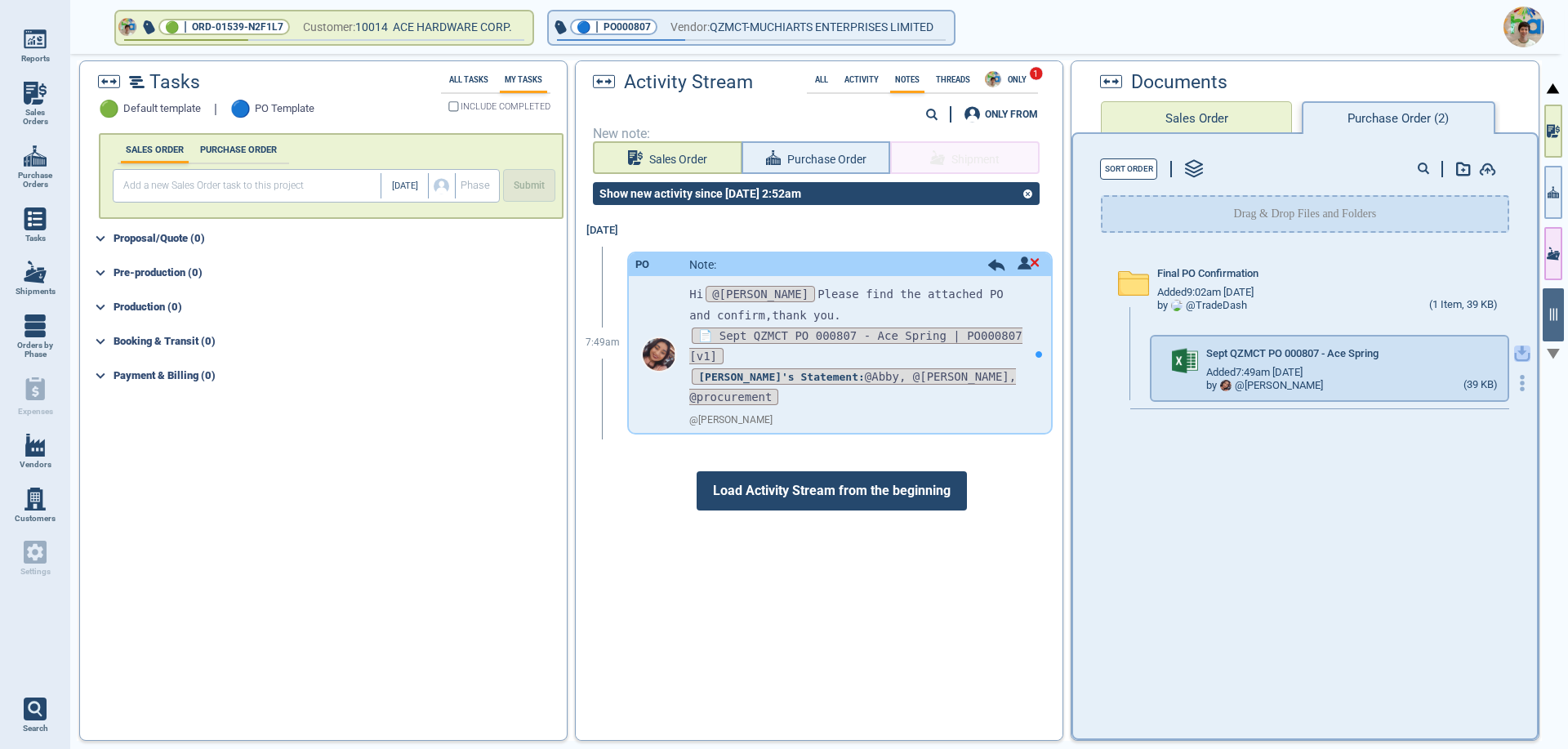
click at [1514, 355] on icon "button" at bounding box center [1522, 353] width 16 height 16
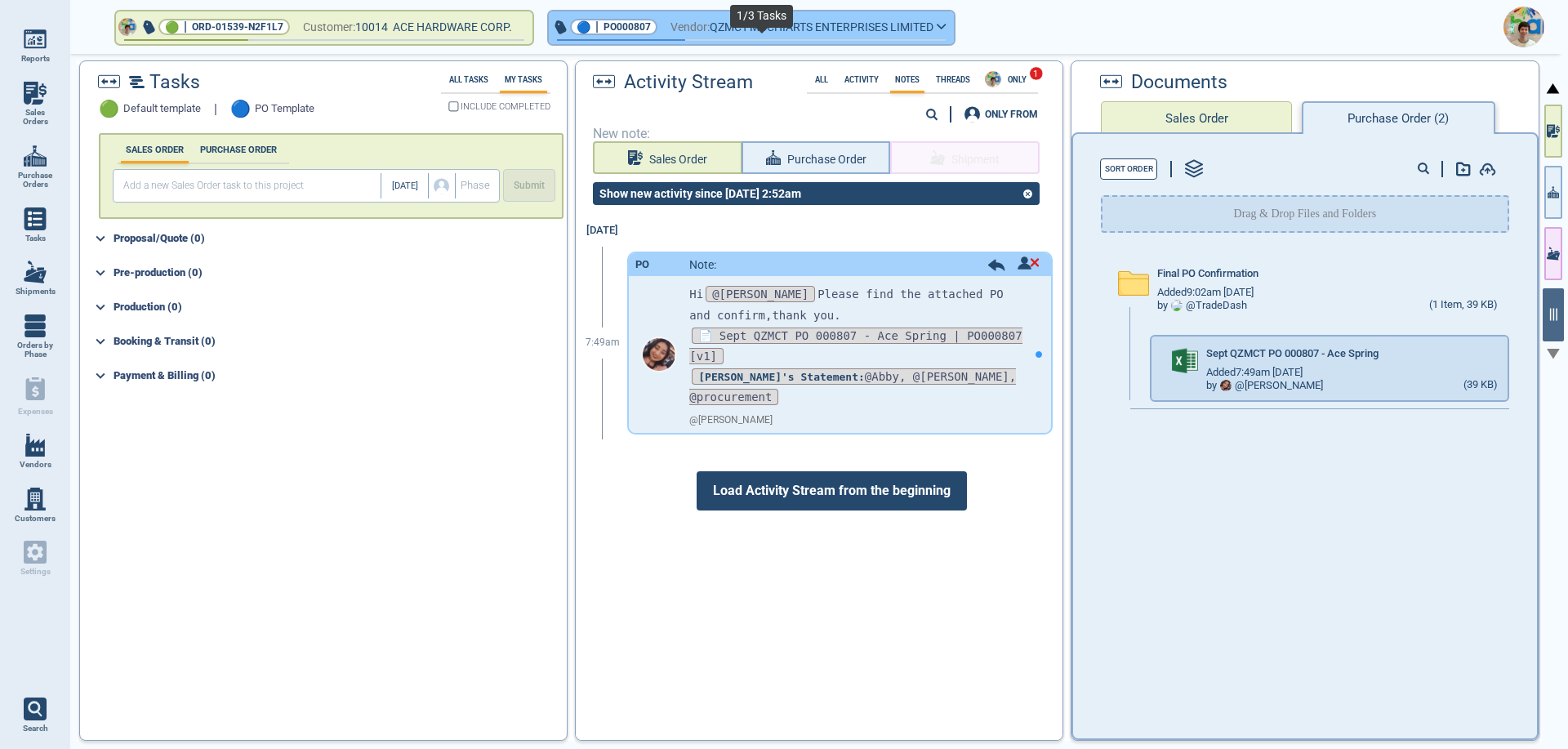
click at [955, 31] on button "🔵 | PO000807 Vendor: QZMCT-MUCHIARTS ENTERPRISES LIMITED" at bounding box center [751, 27] width 405 height 33
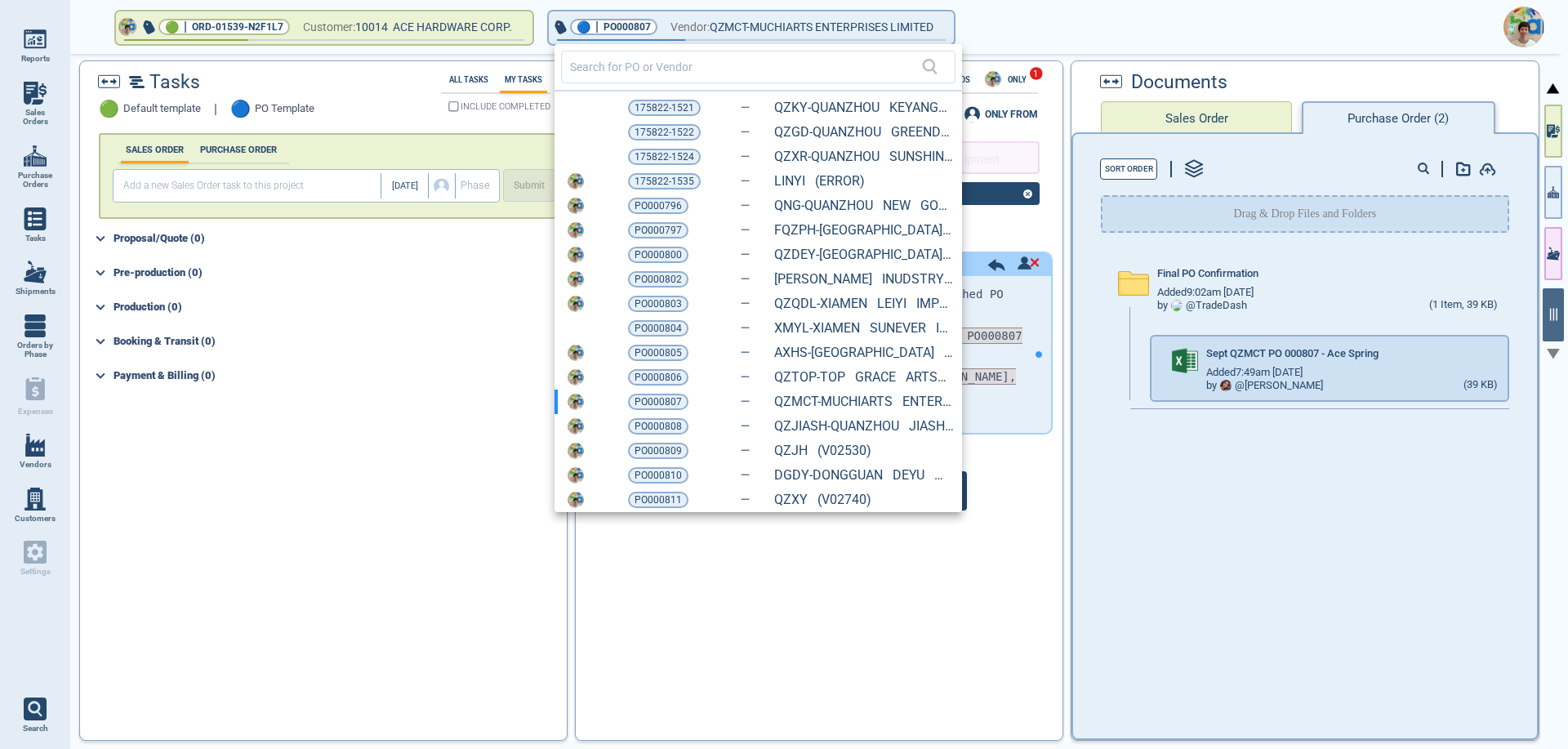
click at [666, 429] on span "PO000808" at bounding box center [657, 426] width 47 height 16
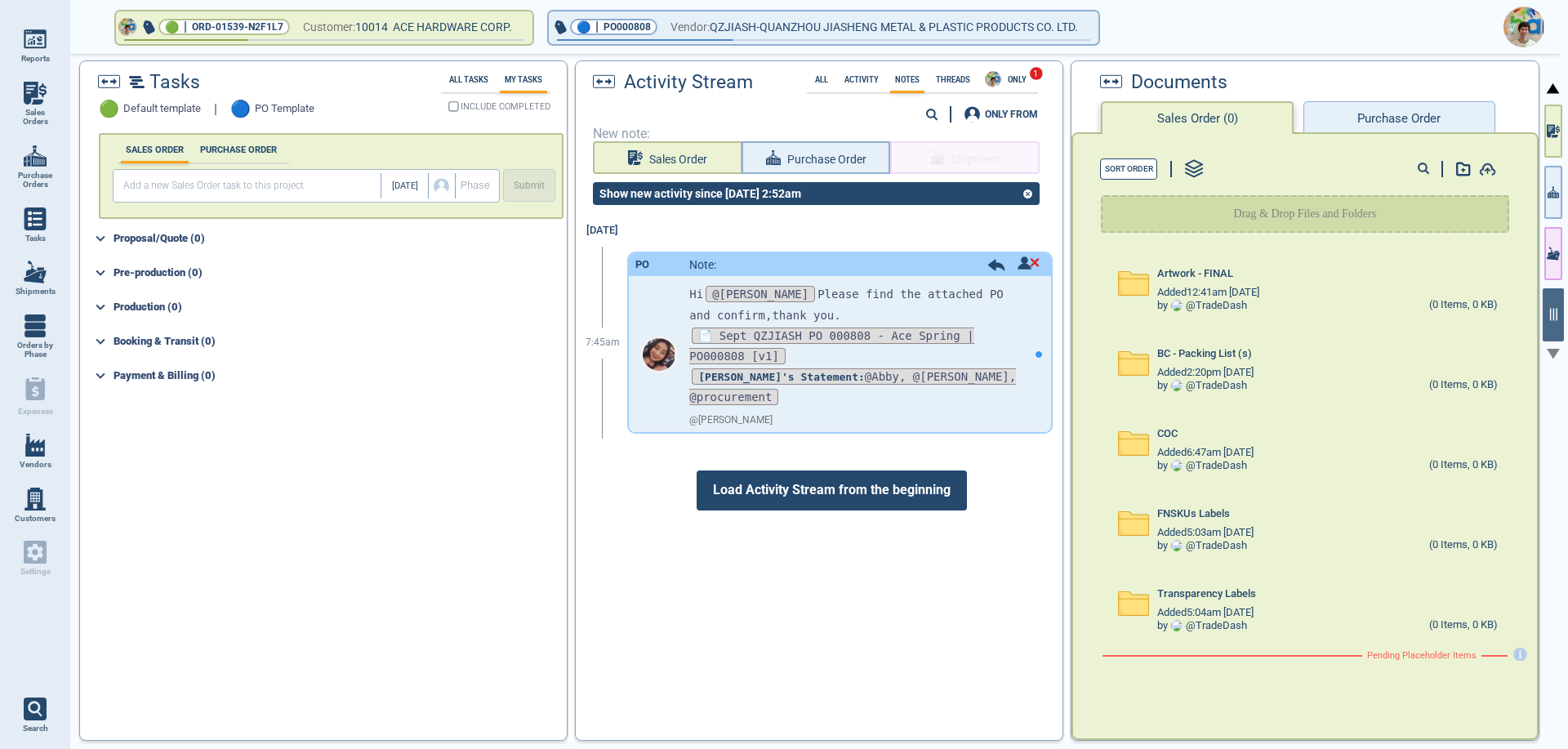
click at [1365, 120] on button "Purchase Order" at bounding box center [1399, 118] width 192 height 33
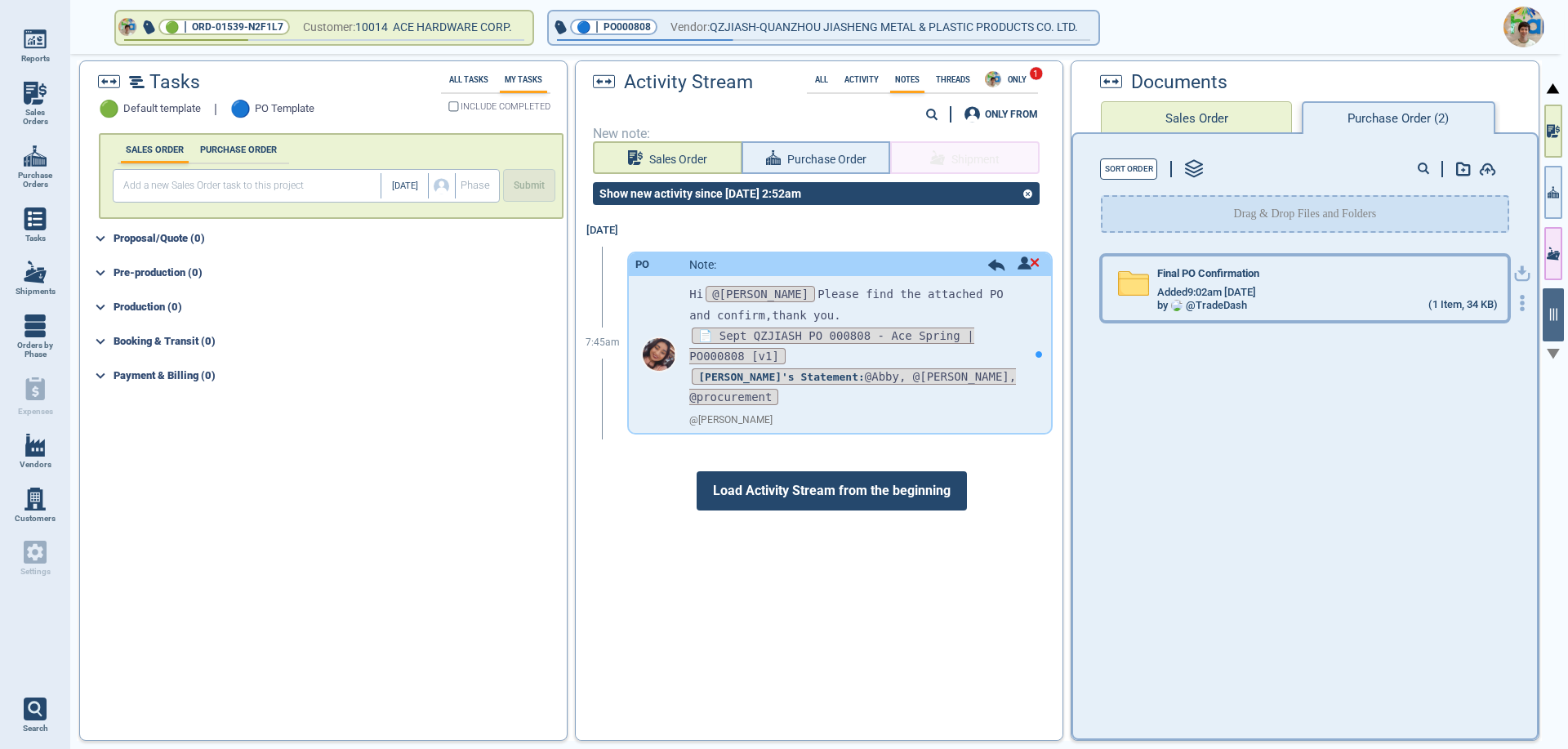
click at [1289, 287] on div "Added 9:02am [DATE]" at bounding box center [1327, 292] width 340 height 13
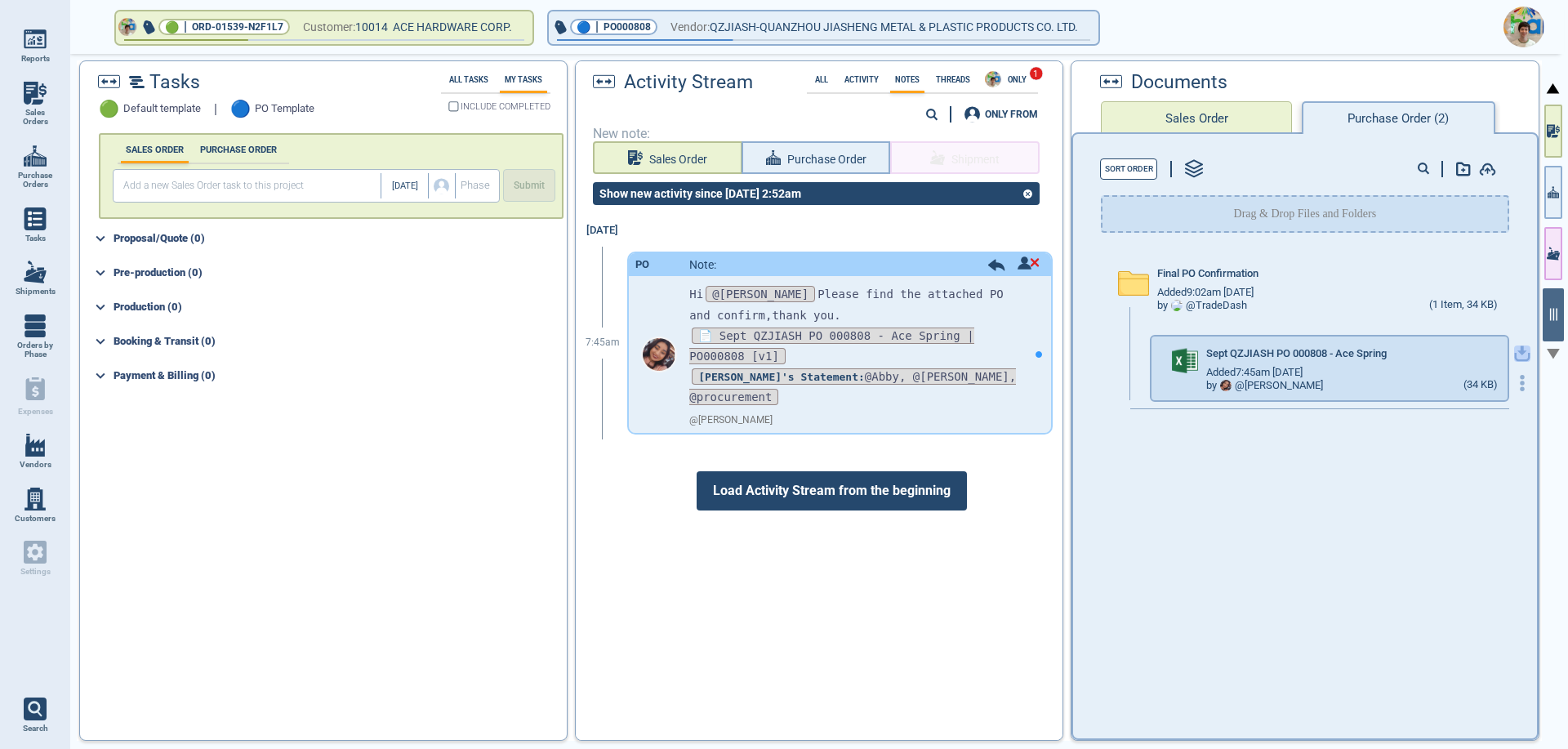
click at [1514, 358] on icon "button" at bounding box center [1522, 353] width 16 height 16
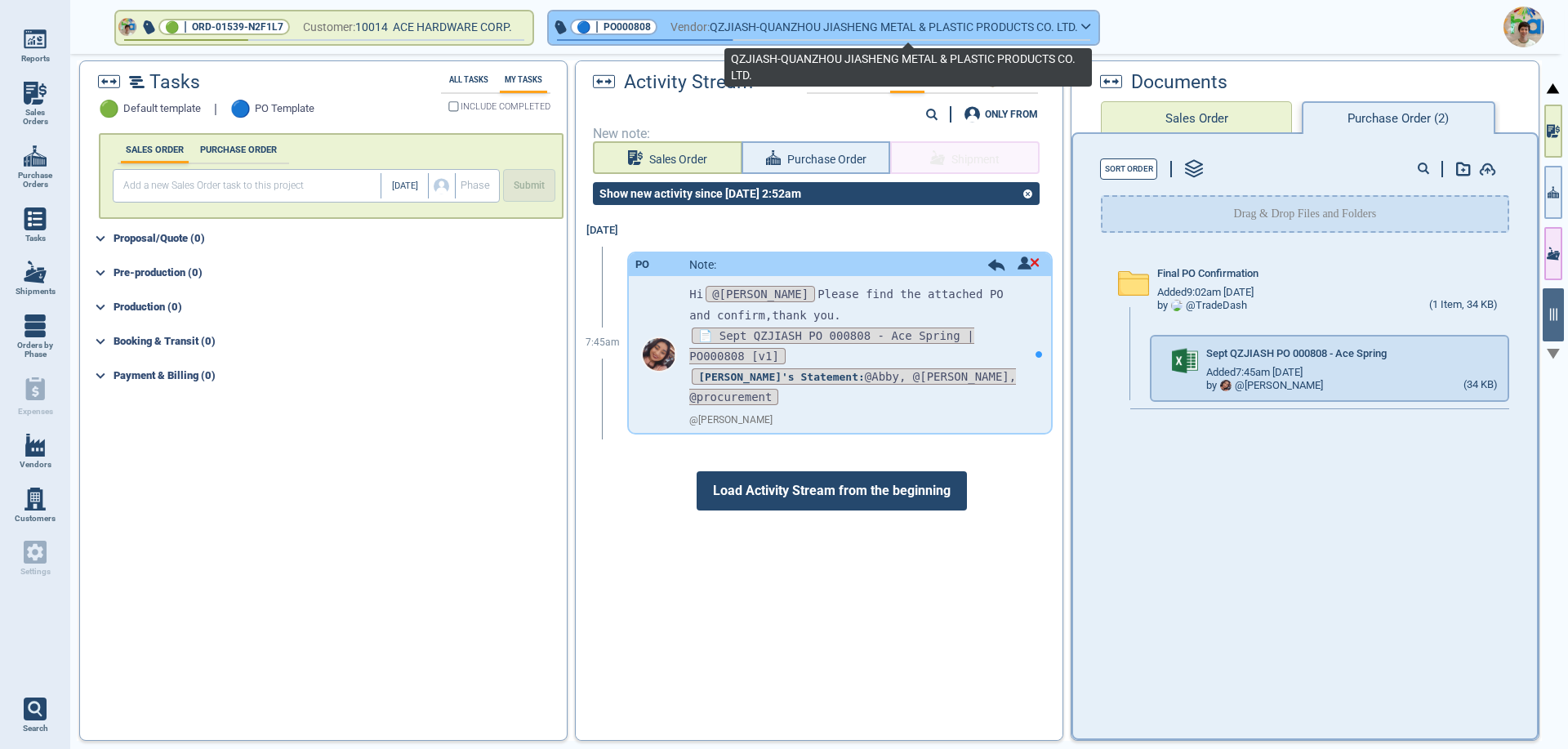
click at [861, 32] on span "QZJIASH-QUANZHOU JIASHENG METAL & PLASTIC PRODUCTS CO. LTD." at bounding box center [894, 27] width 368 height 20
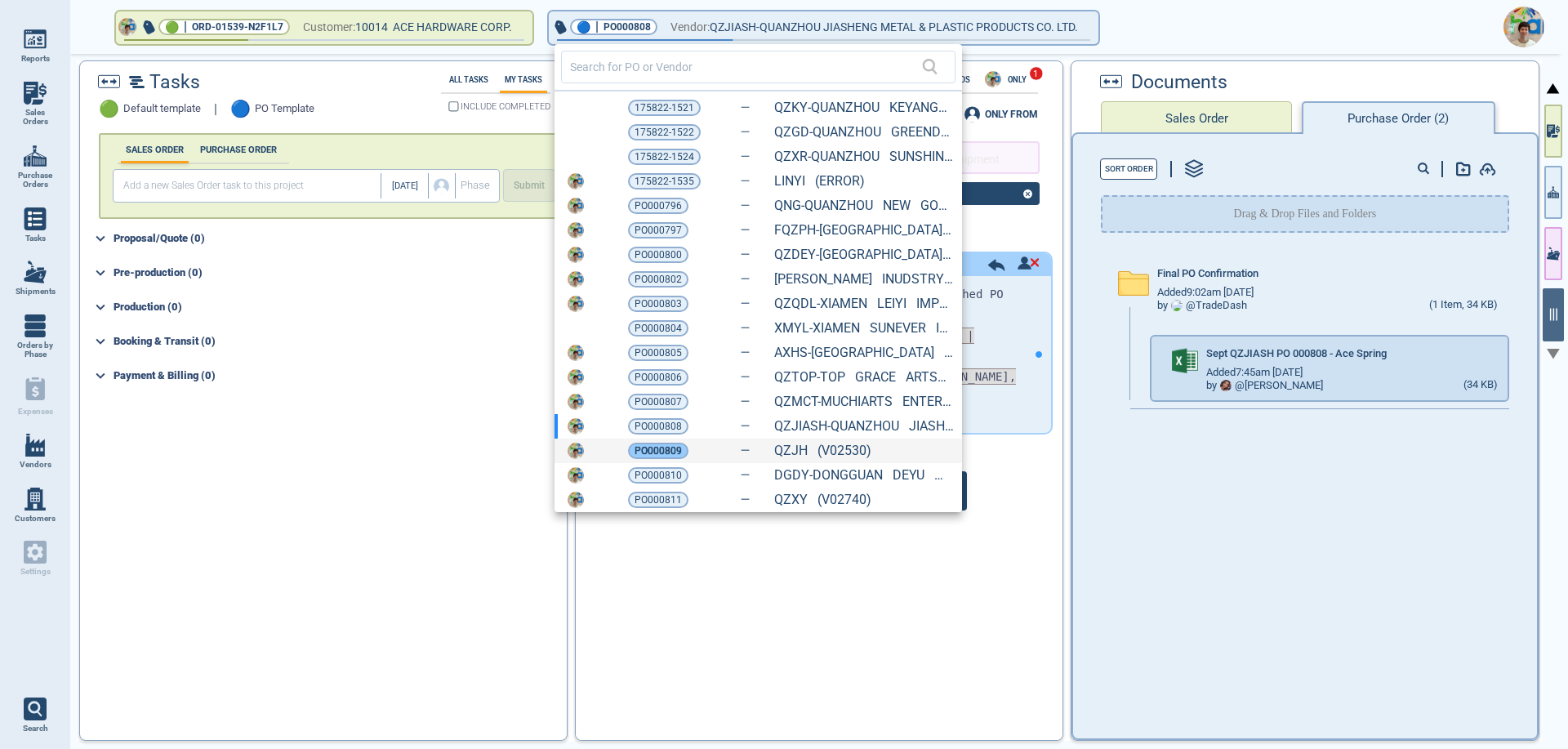
click at [656, 444] on span "PO000809" at bounding box center [657, 451] width 47 height 16
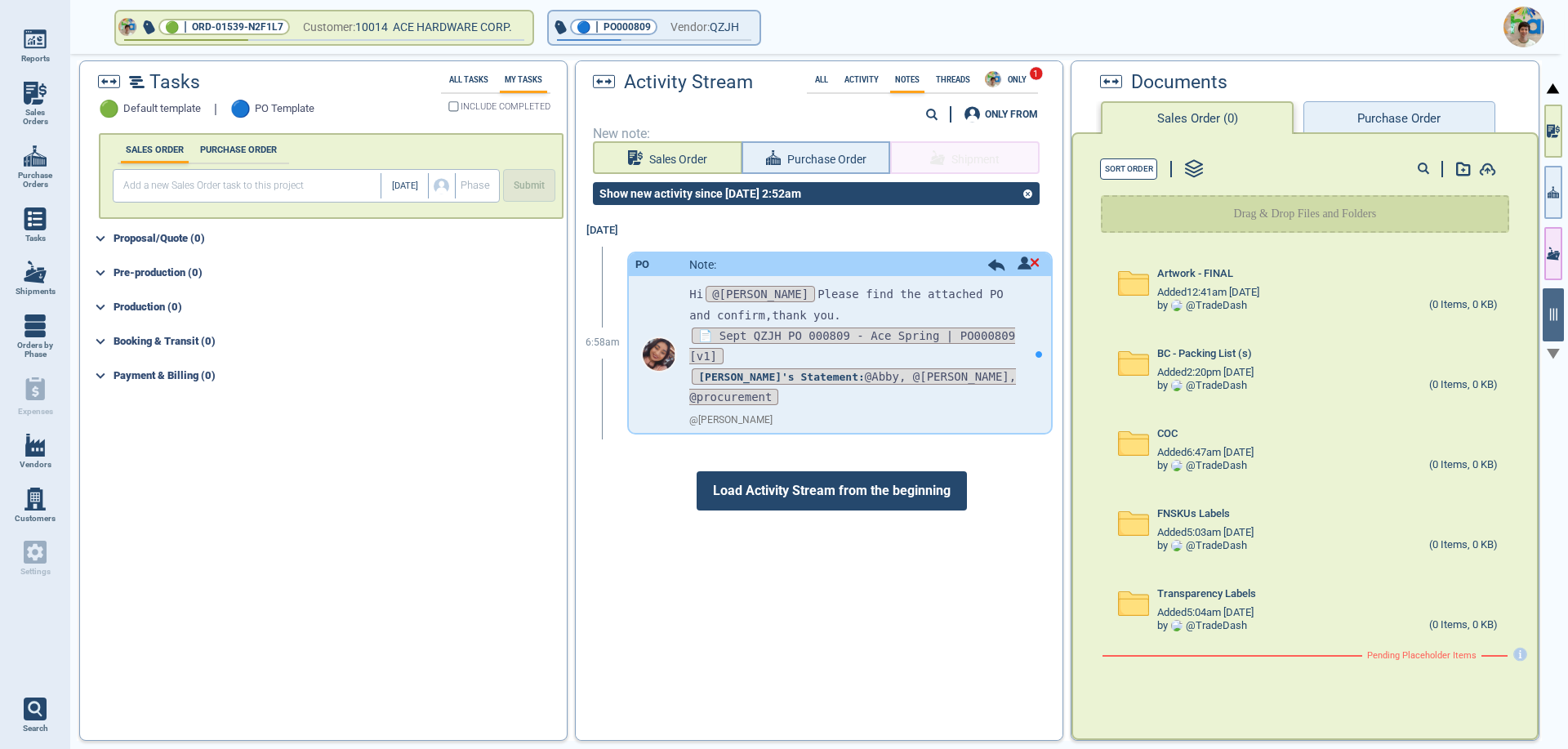
click at [1343, 129] on button "Purchase Order" at bounding box center [1399, 118] width 192 height 33
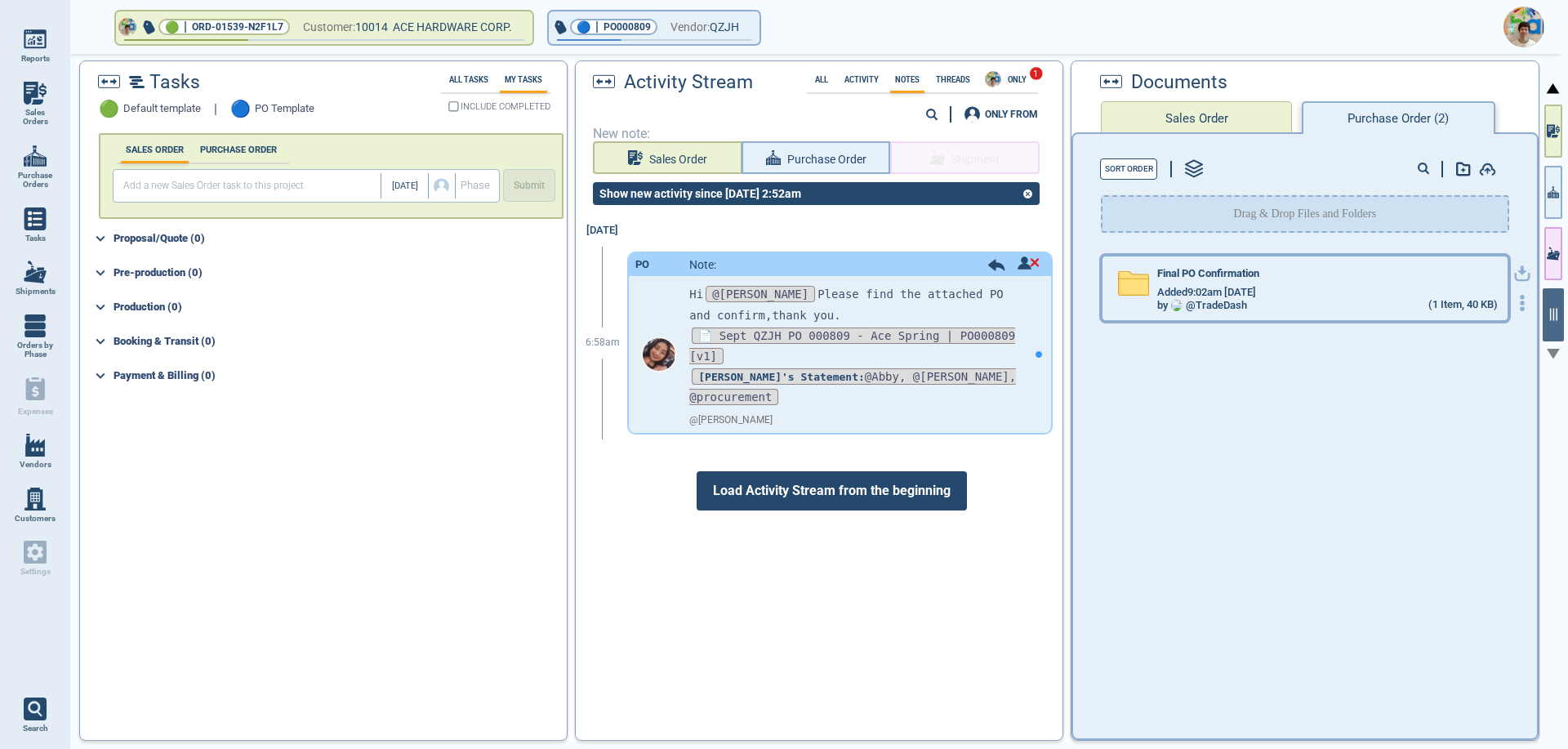
click at [1266, 284] on div "Final PO Confirmation" at bounding box center [1327, 277] width 340 height 18
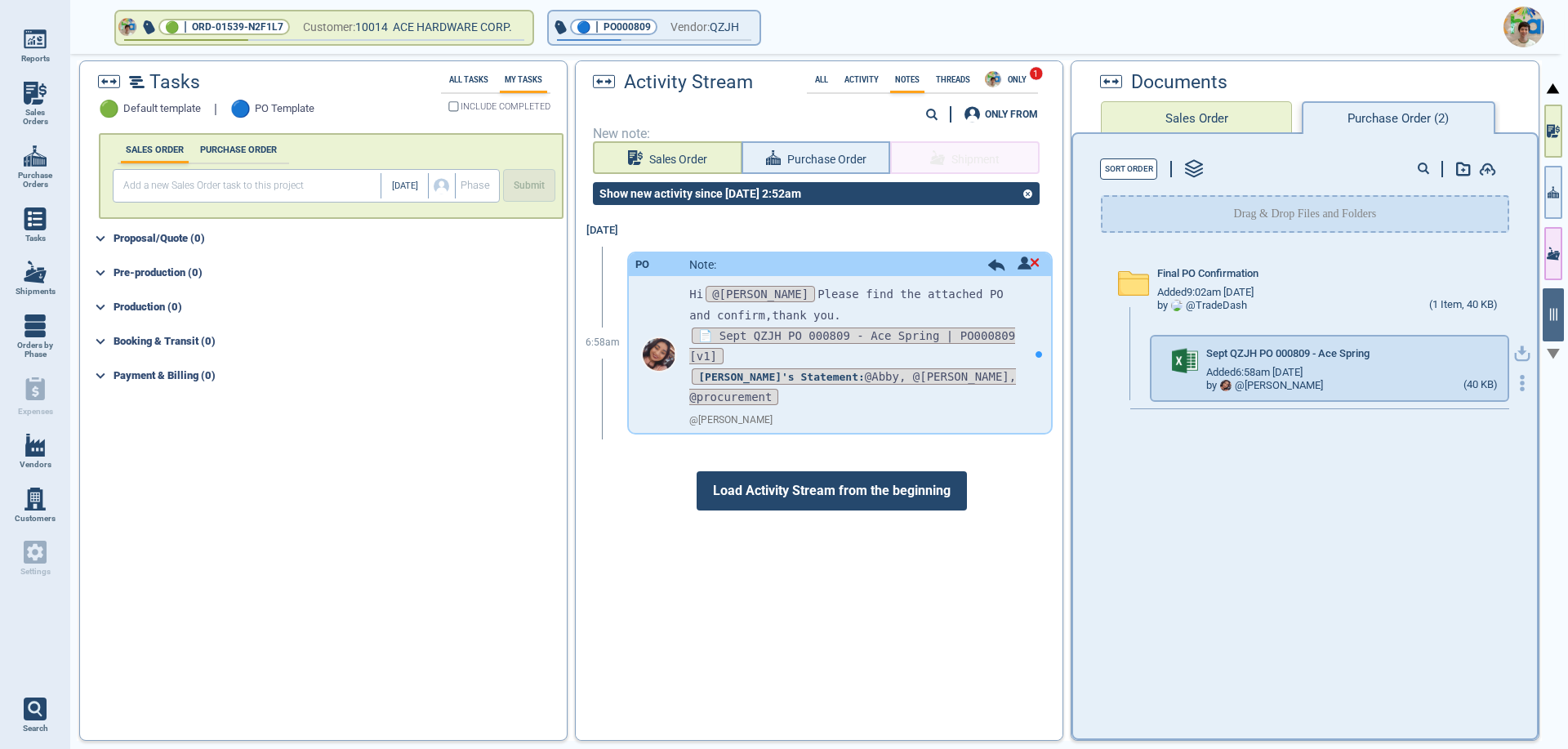
click at [1518, 352] on icon "button" at bounding box center [1523, 351] width 10 height 10
click at [760, 29] on button "🔵 | PO000809 Vendor: QZJH" at bounding box center [653, 27] width 210 height 33
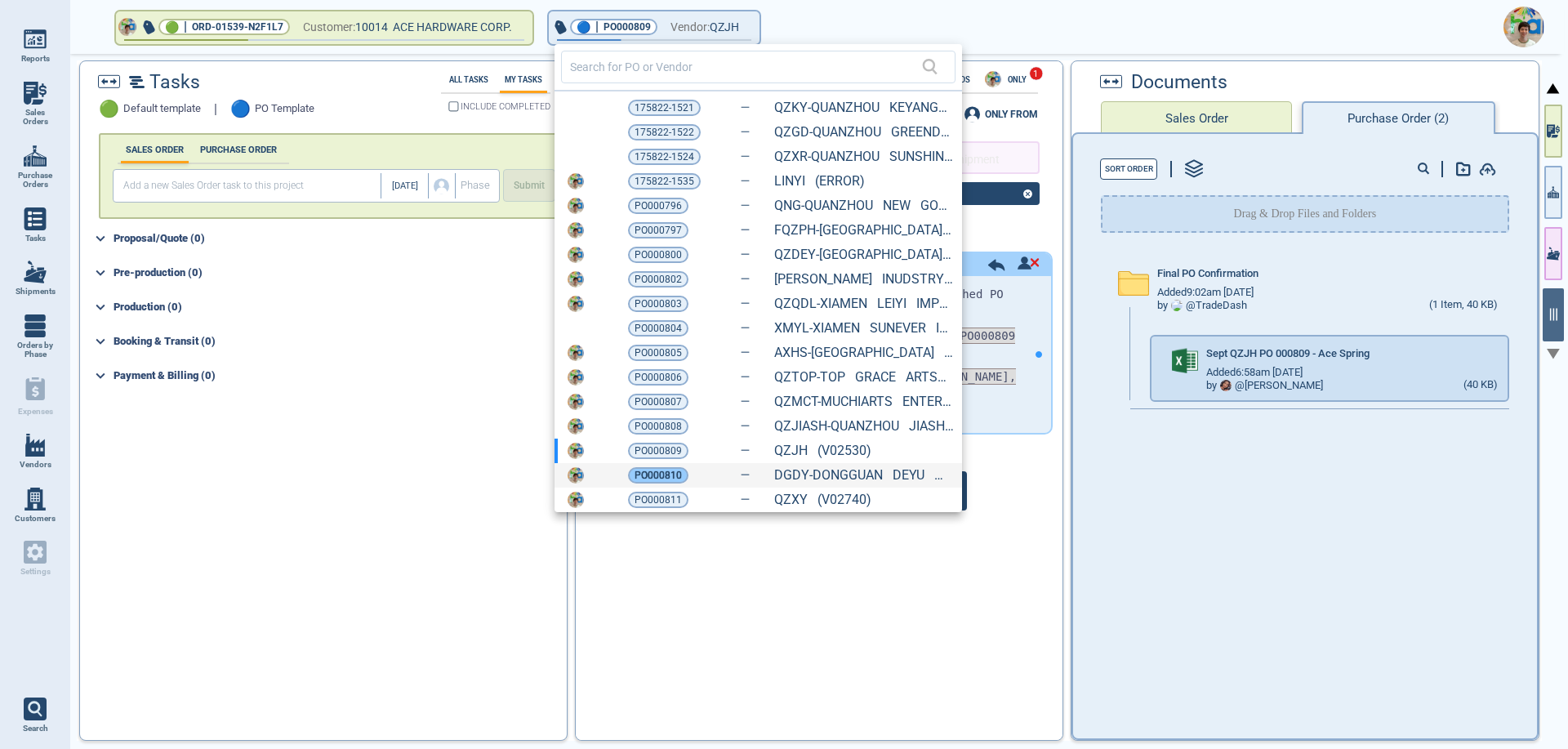
click at [656, 476] on span "PO000810" at bounding box center [657, 475] width 47 height 16
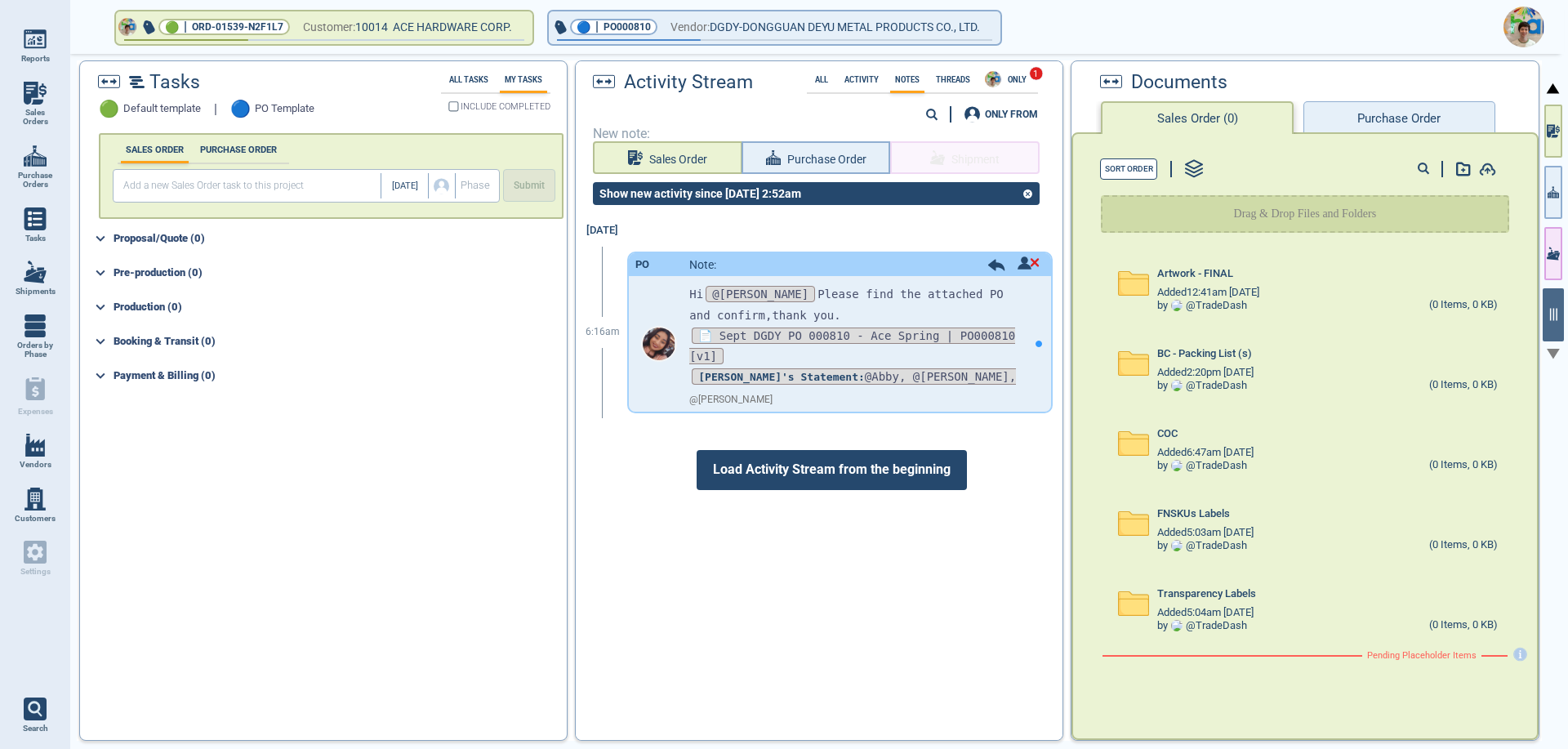
click at [1358, 120] on button "Purchase Order" at bounding box center [1399, 118] width 192 height 33
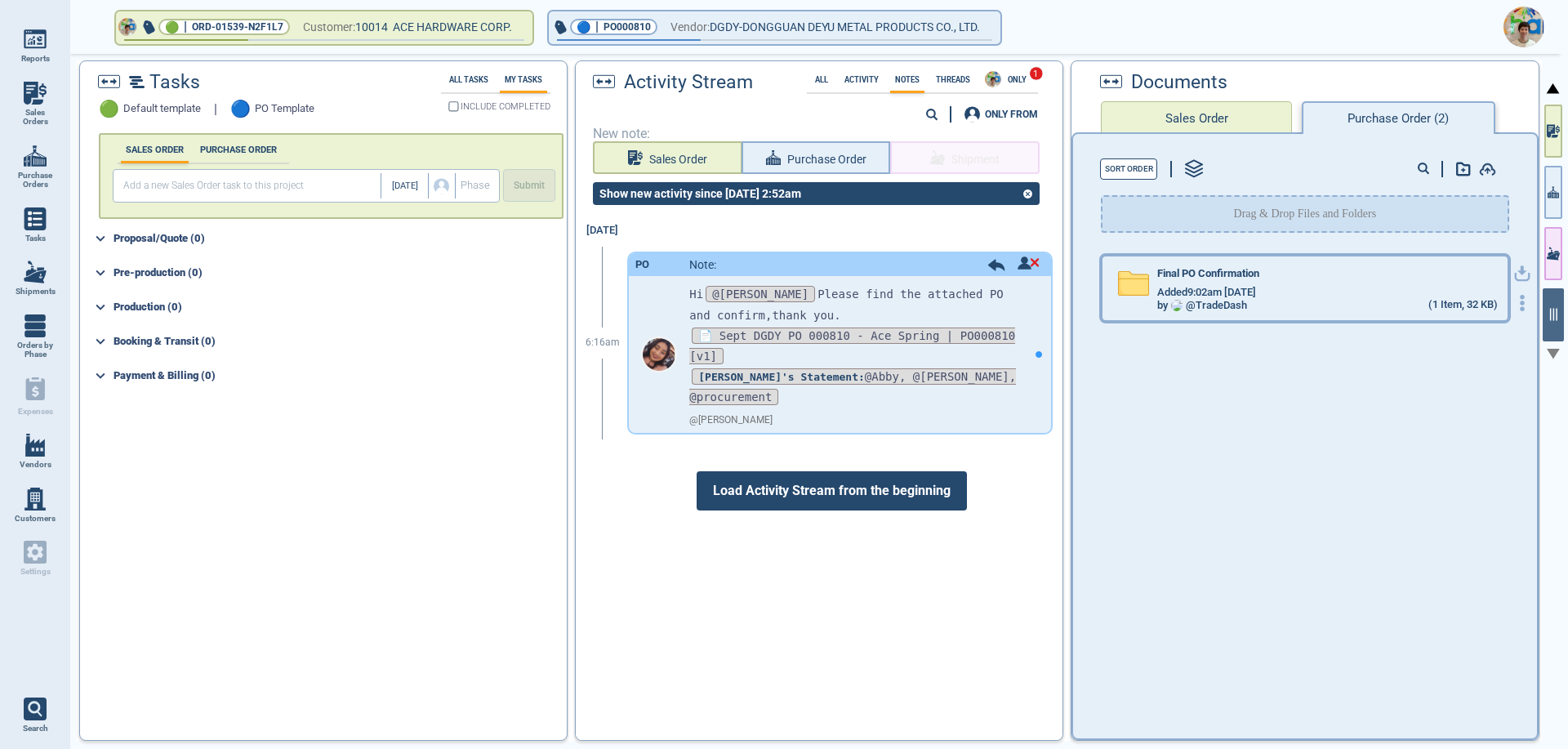
click at [1252, 288] on span "Added 9:02am [DATE]" at bounding box center [1206, 292] width 99 height 12
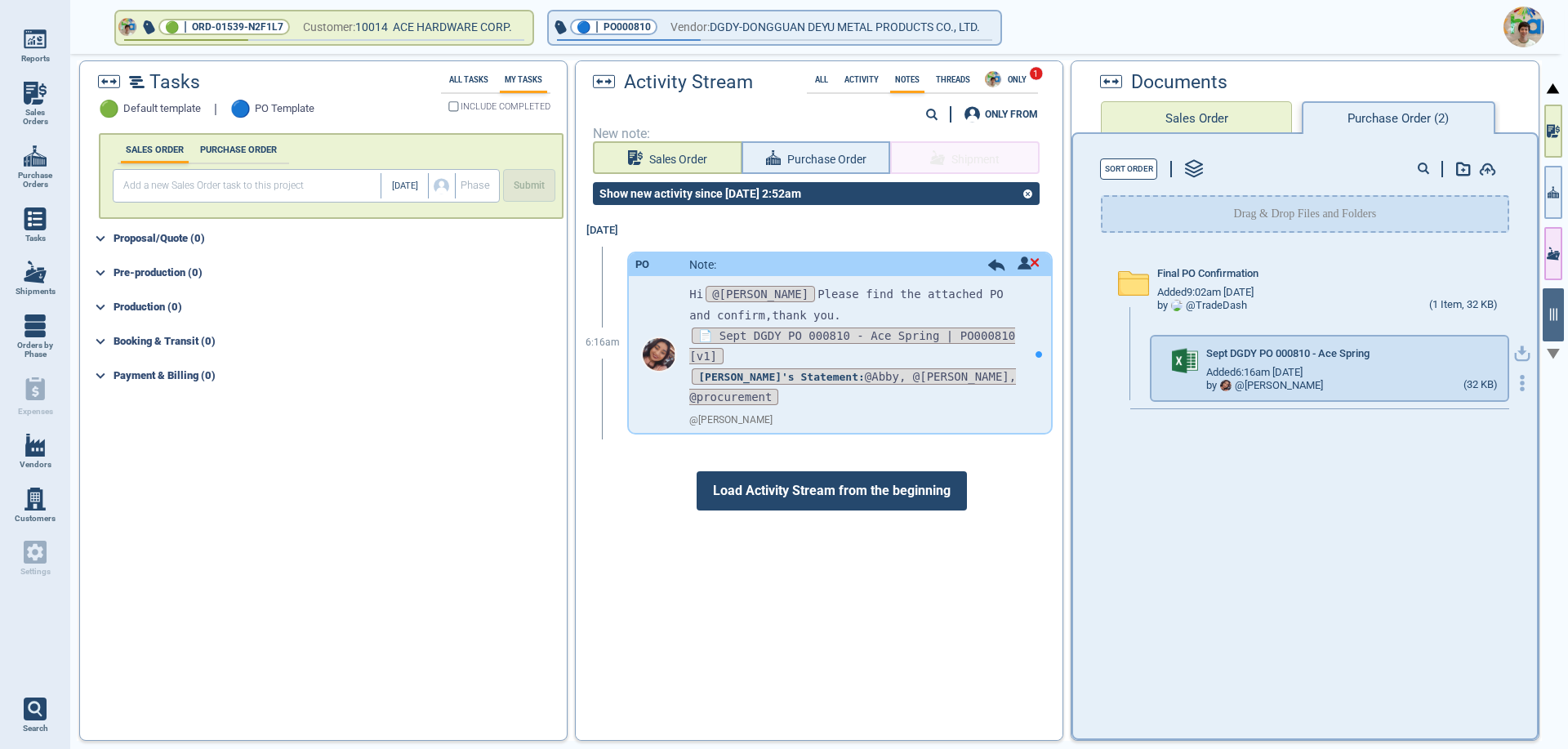
click at [1518, 350] on icon "button" at bounding box center [1523, 351] width 10 height 10
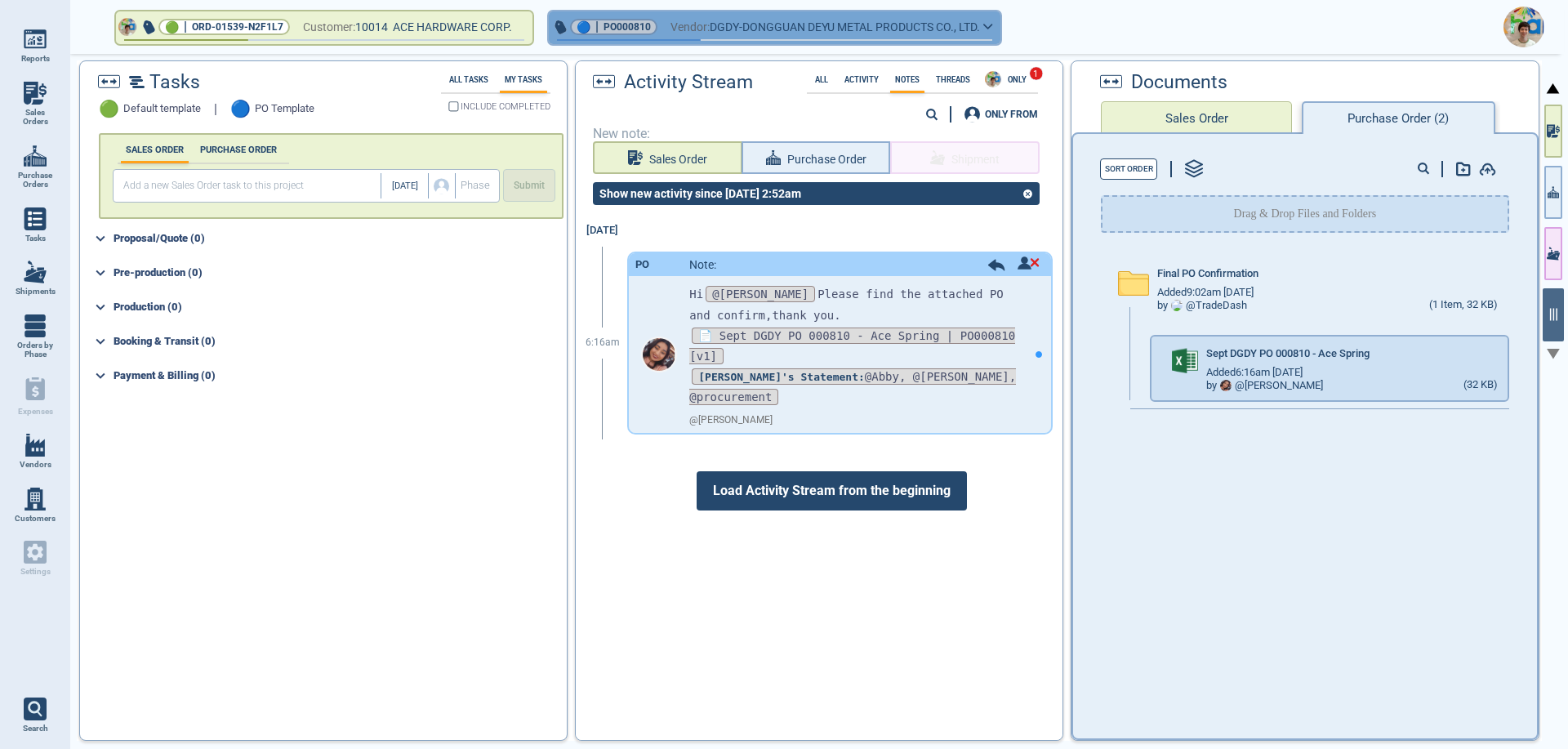
click at [993, 29] on icon "button" at bounding box center [988, 26] width 10 height 7
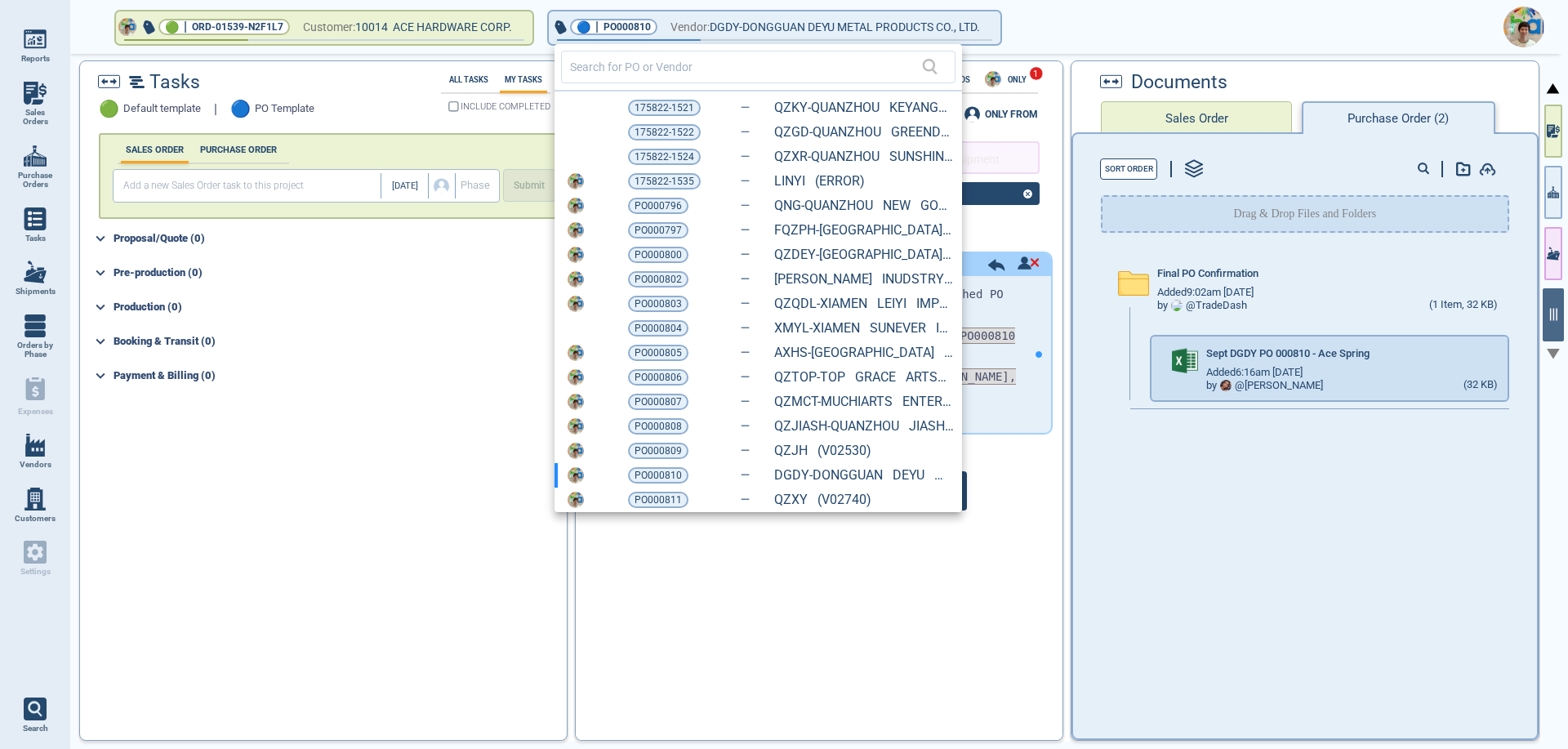
click at [645, 502] on span "PO000811" at bounding box center [657, 500] width 47 height 16
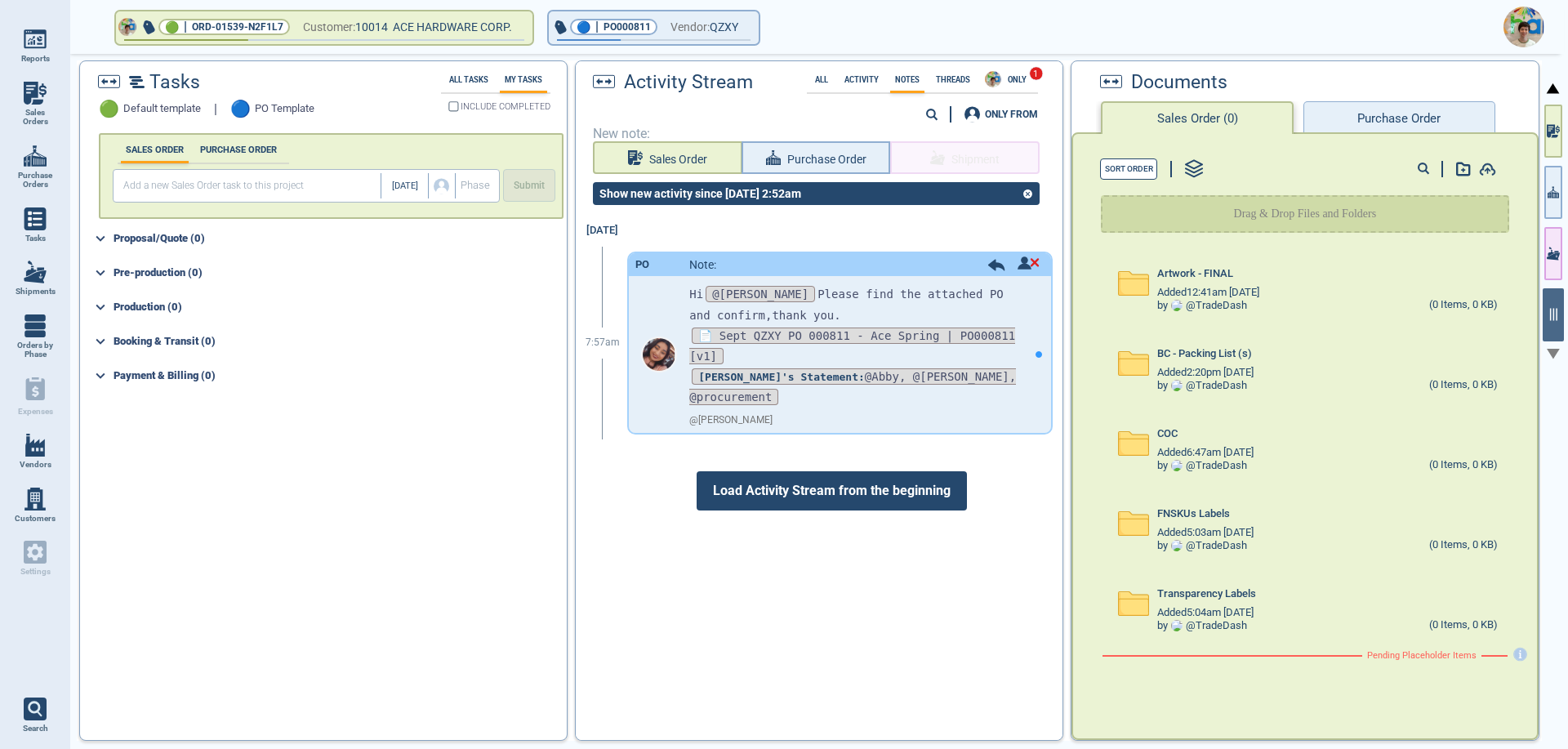
click at [1341, 124] on button "Purchase Order" at bounding box center [1399, 118] width 192 height 33
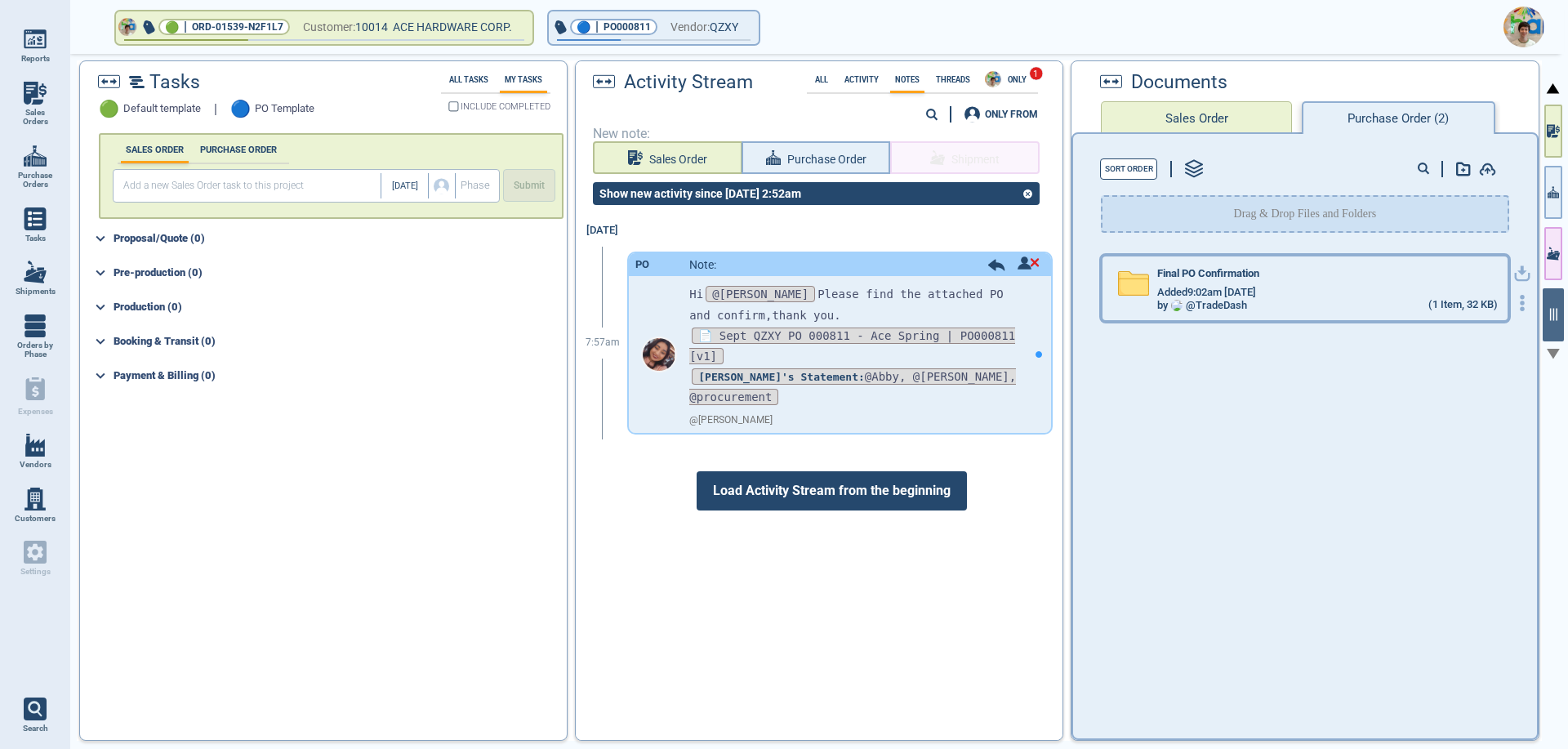
click at [1251, 291] on span "Added 9:02am [DATE]" at bounding box center [1206, 292] width 99 height 12
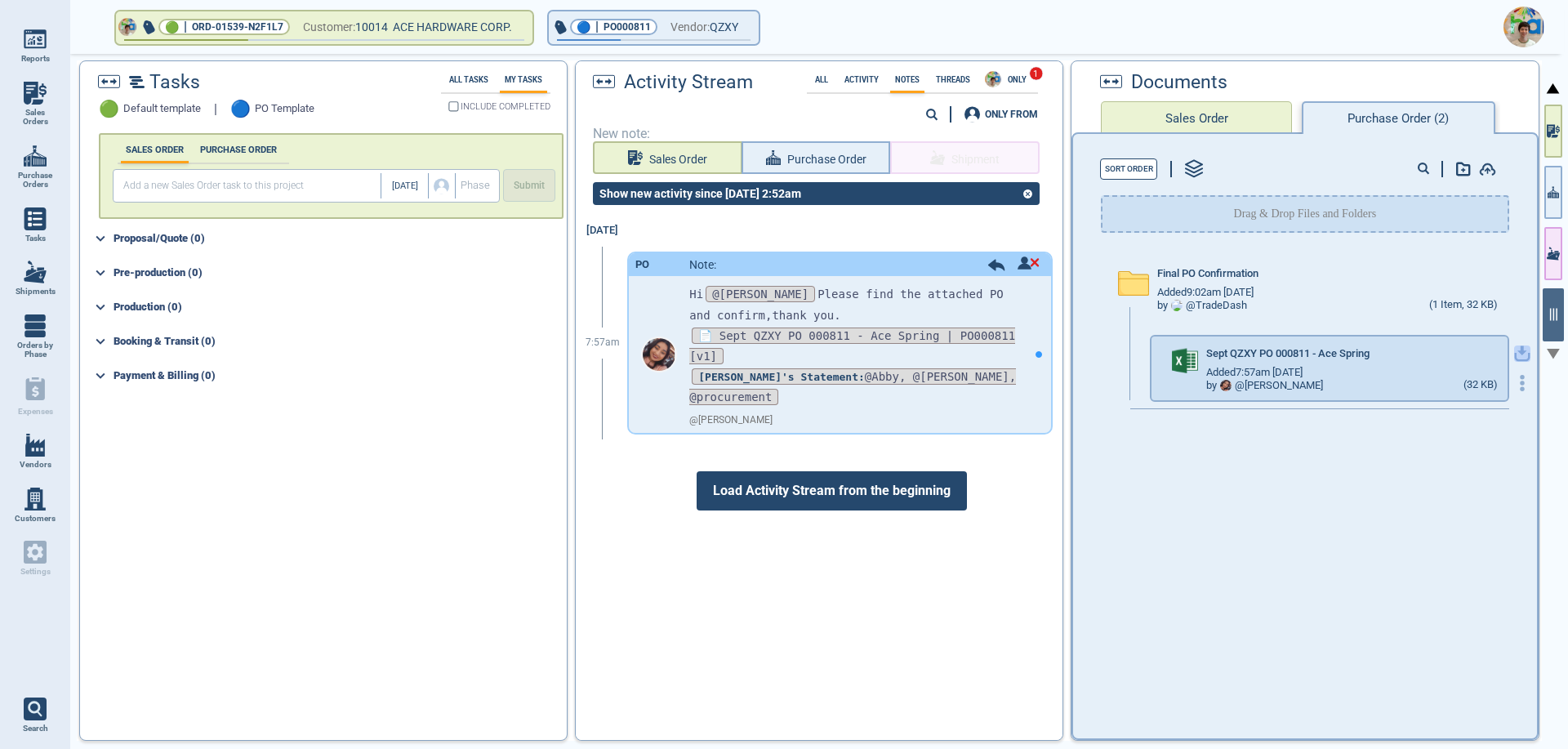
click at [1518, 350] on icon "button" at bounding box center [1523, 351] width 10 height 10
click at [754, 27] on button "🔵 | PO000811 Vendor: QZXY" at bounding box center [653, 27] width 209 height 33
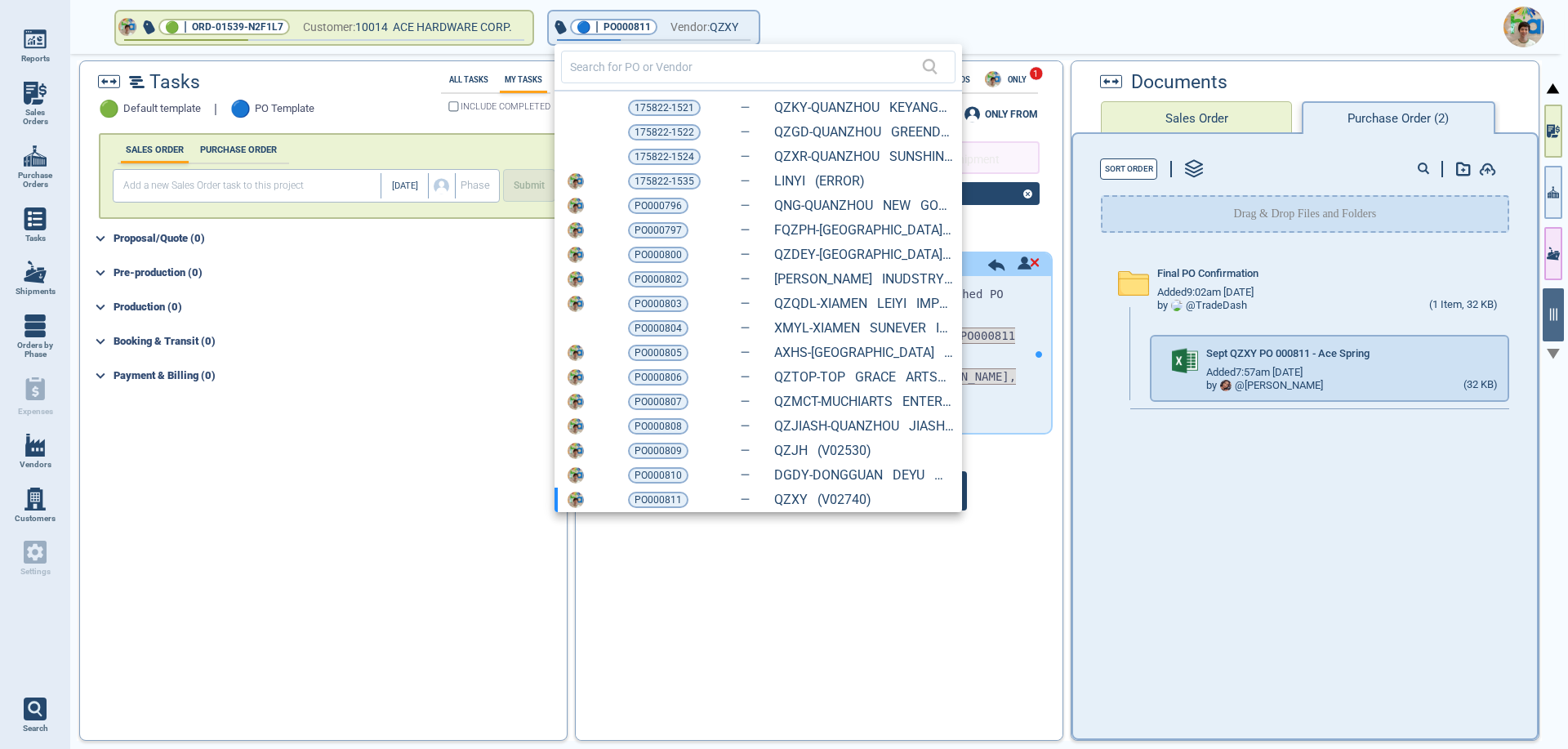
click at [853, 25] on div at bounding box center [784, 374] width 1568 height 749
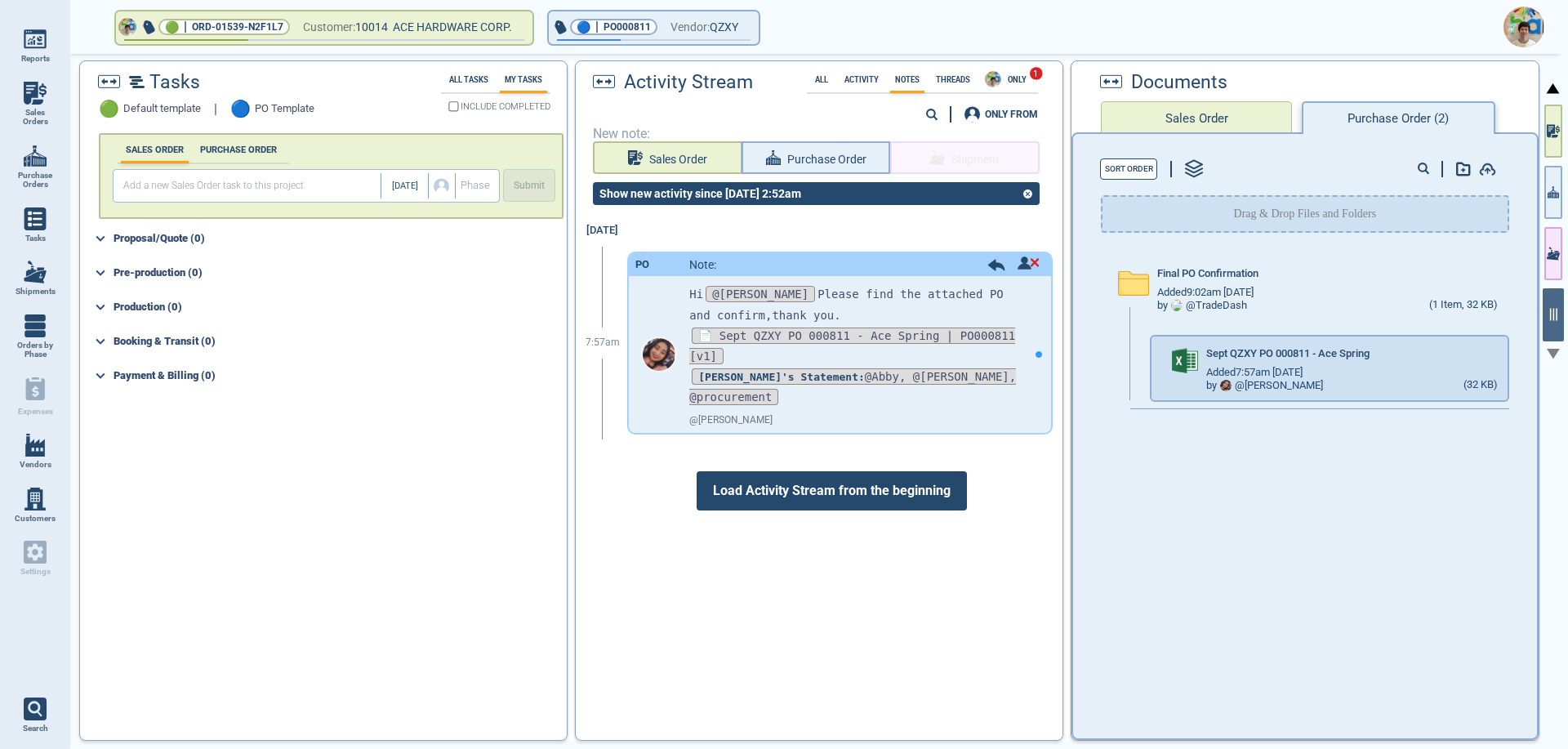
click at [1515, 29] on img at bounding box center [1524, 27] width 41 height 41
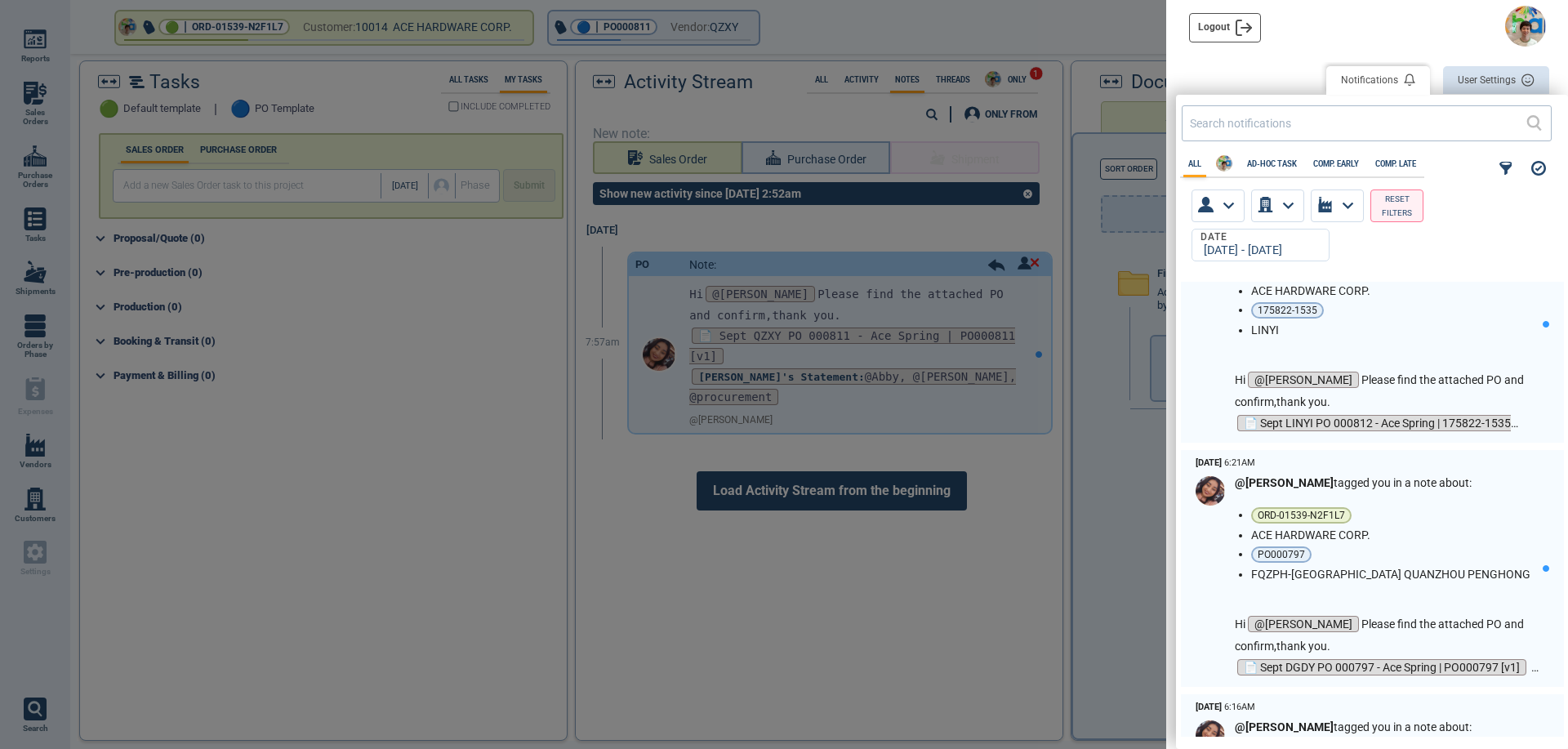
scroll to position [2205, 0]
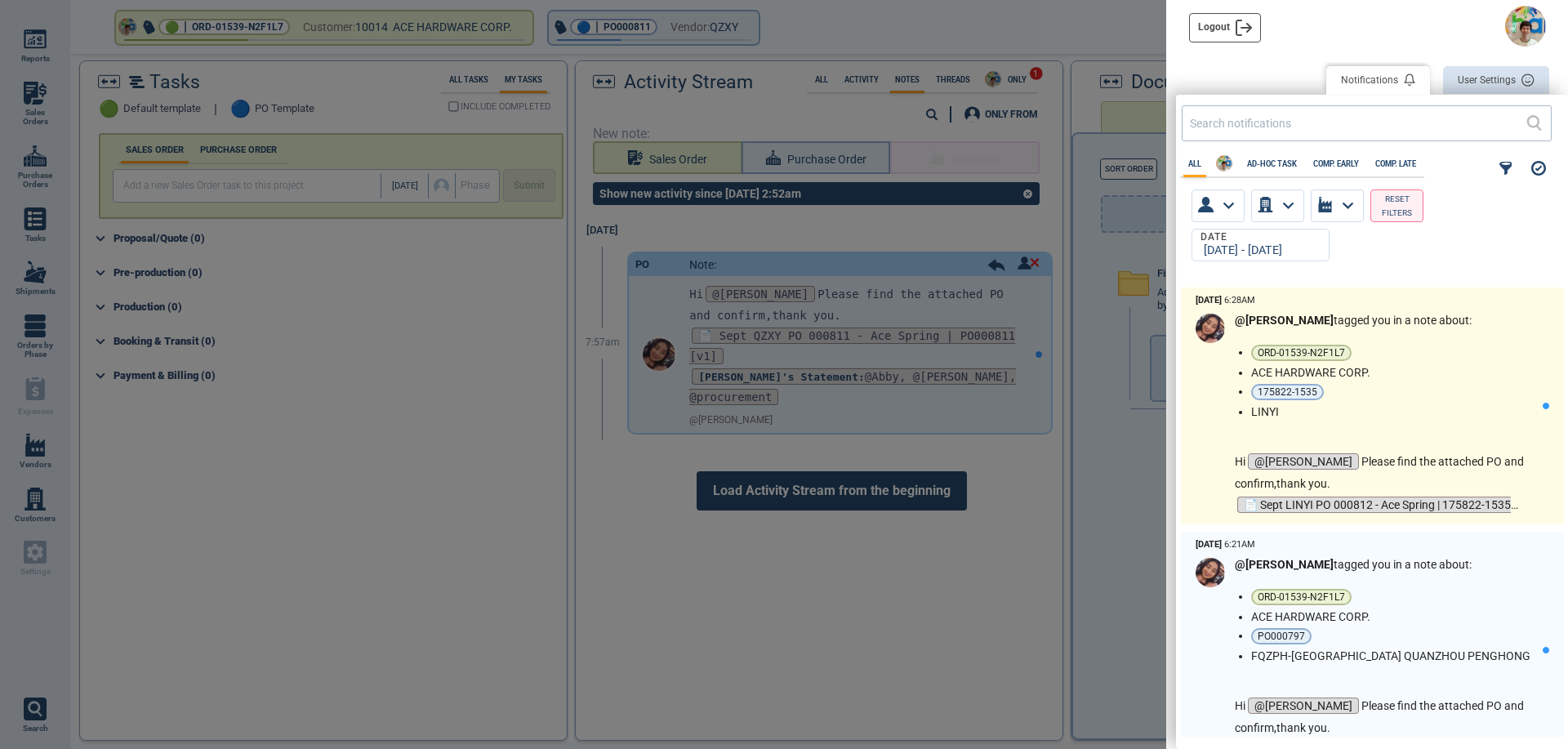
click at [1400, 451] on p "Hi @[PERSON_NAME] Please find the attached PO and confirm,thank you." at bounding box center [1388, 472] width 308 height 43
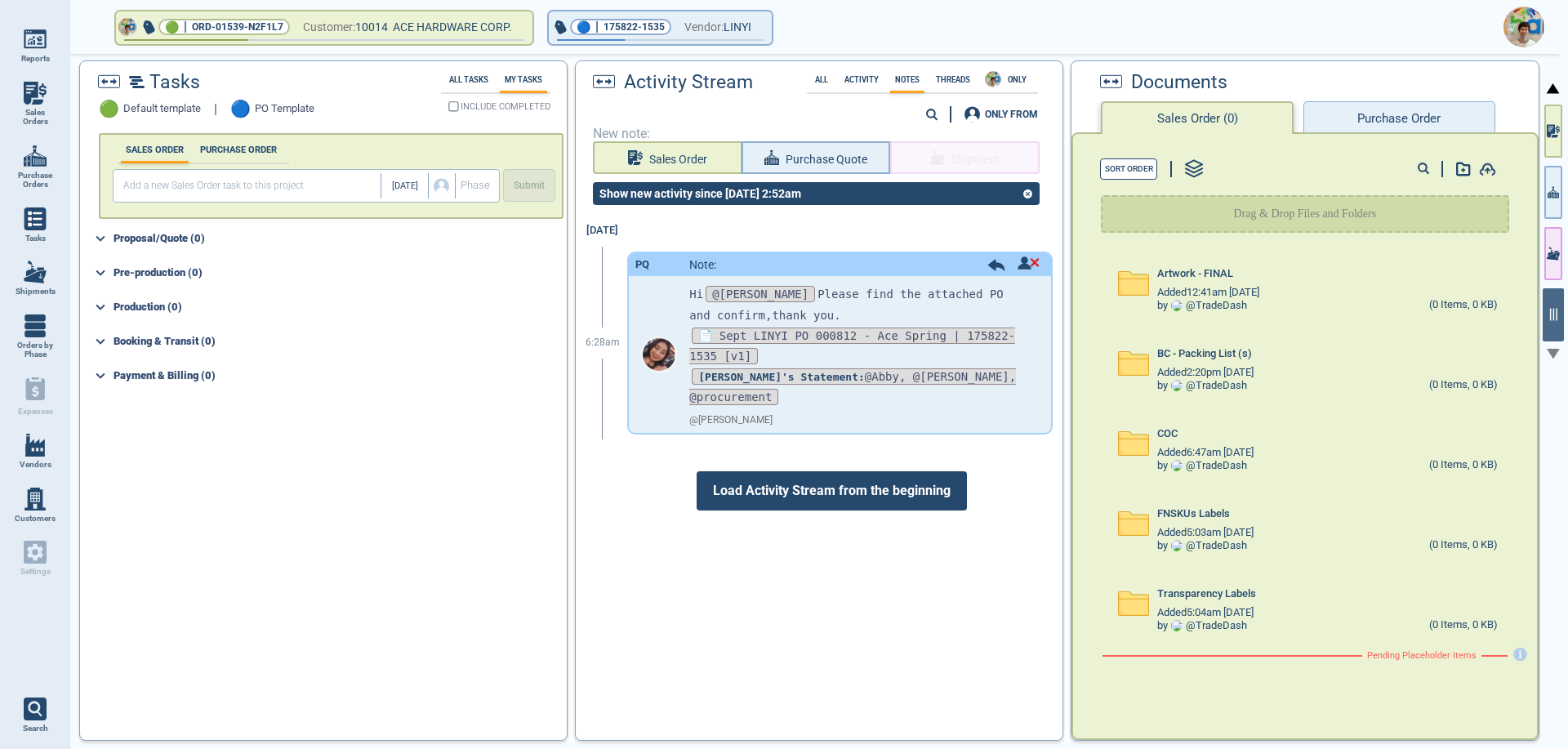
click at [1396, 122] on button "Purchase Order" at bounding box center [1399, 118] width 192 height 33
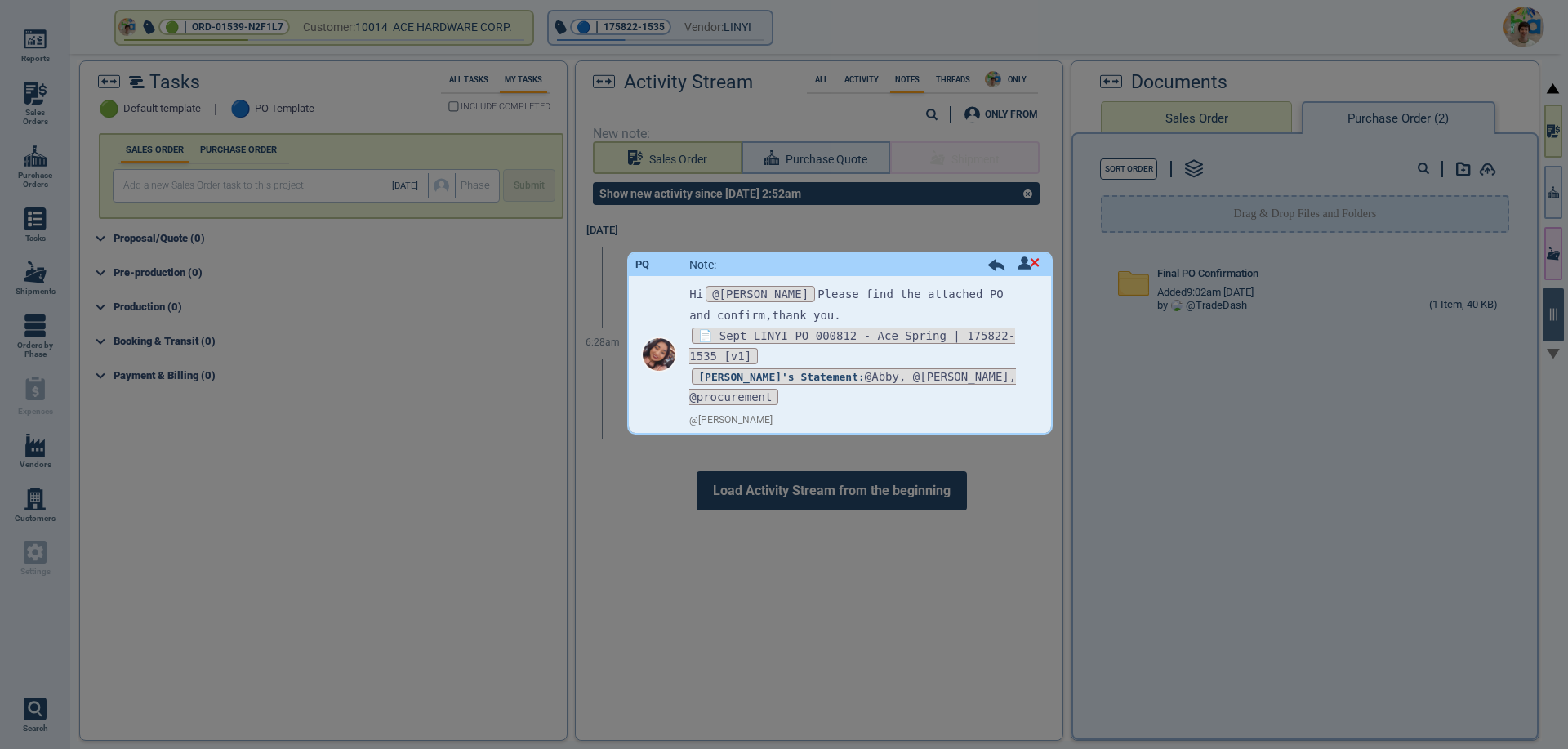
click at [1363, 277] on div at bounding box center [784, 374] width 1568 height 749
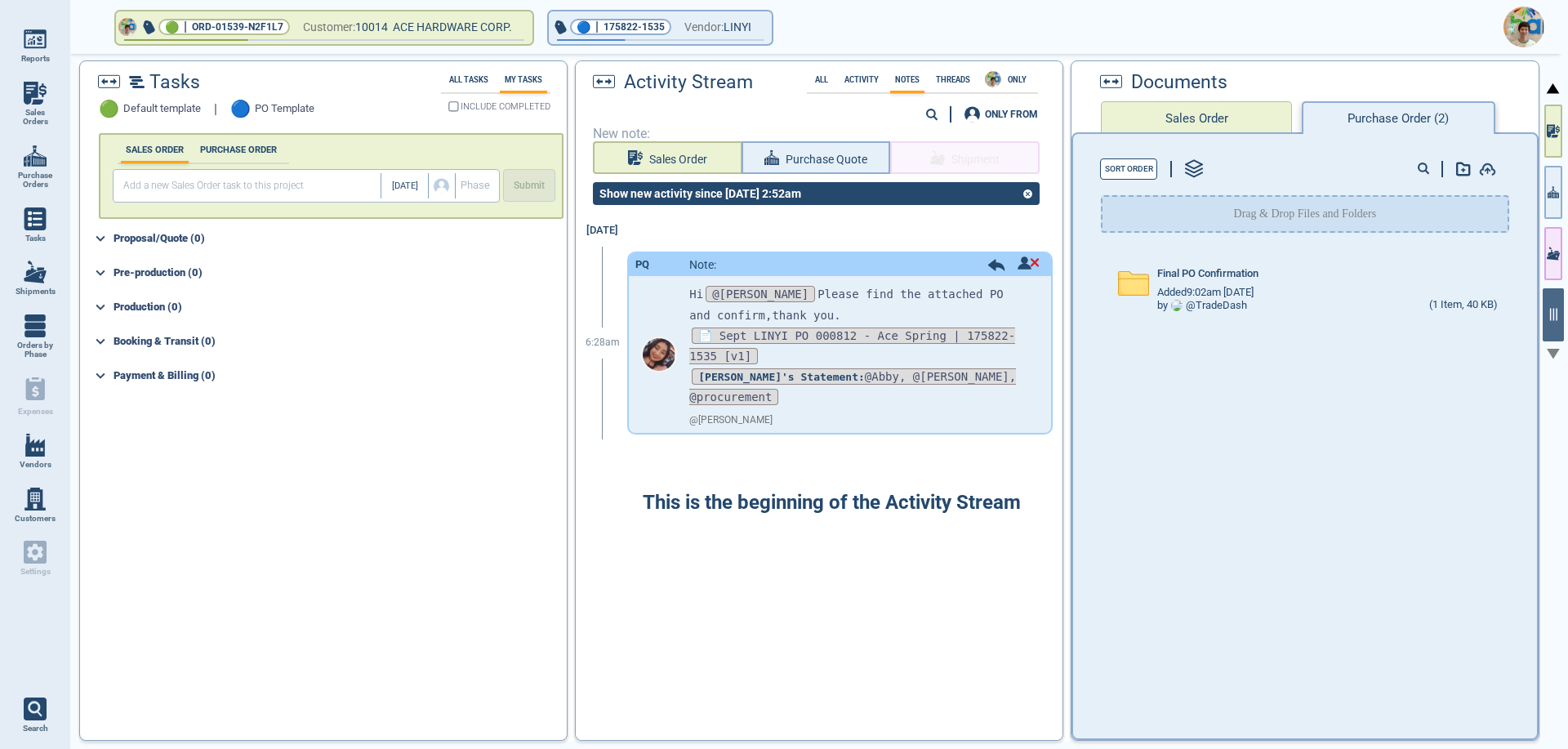
click at [1363, 277] on div "Final PO Confirmation" at bounding box center [1327, 277] width 340 height 18
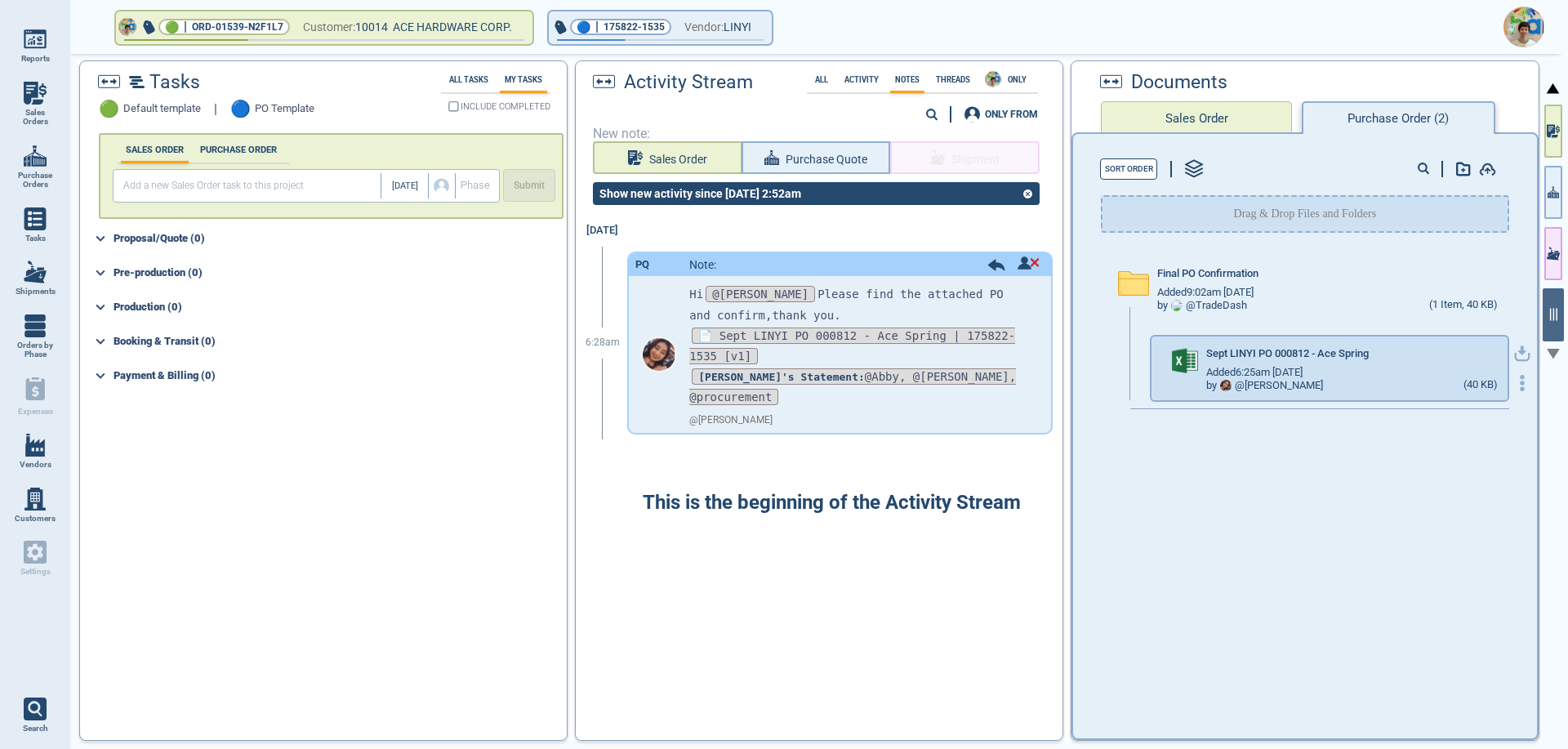
click at [1514, 354] on icon "button" at bounding box center [1522, 353] width 16 height 16
click at [1527, 25] on img at bounding box center [1524, 27] width 41 height 41
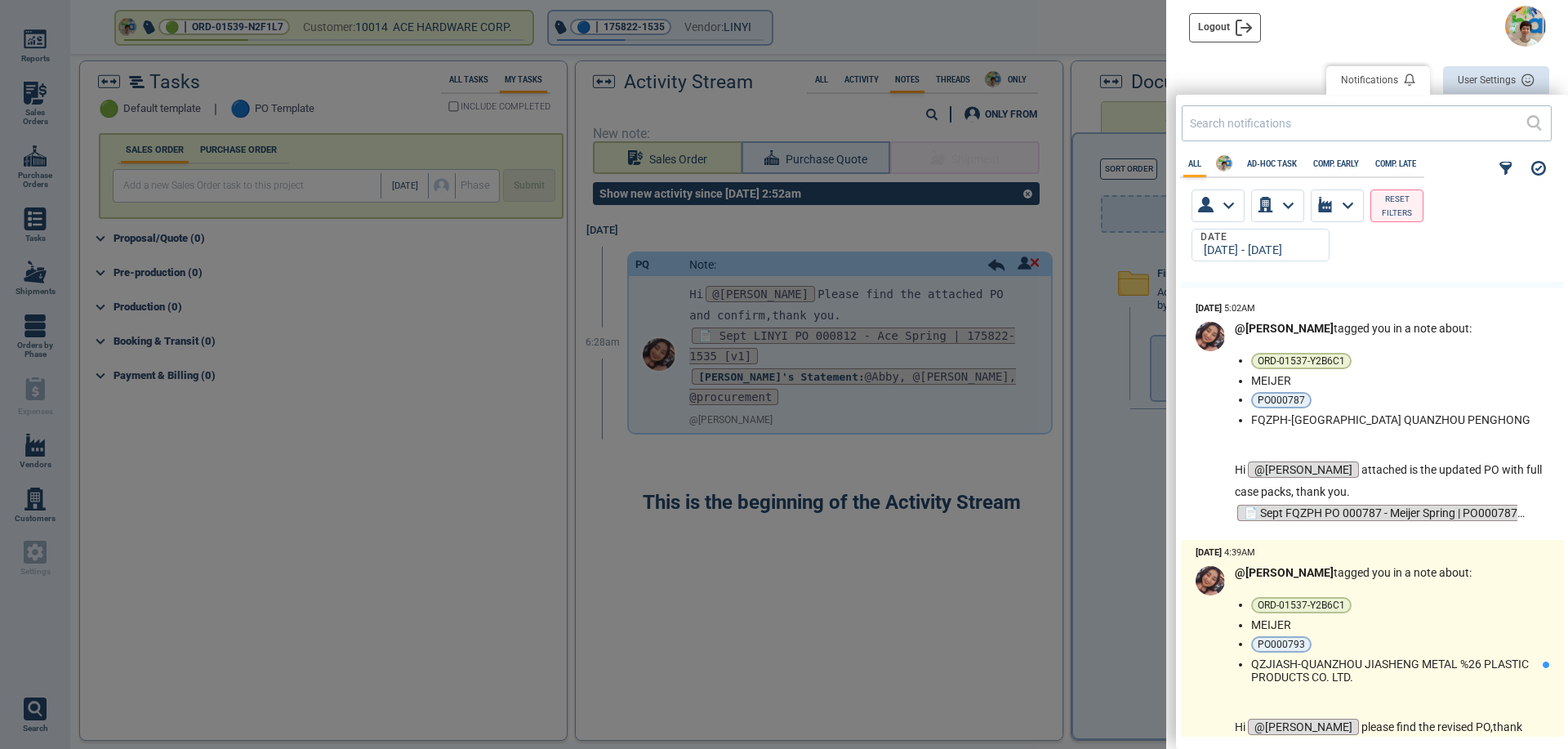
scroll to position [3512, 0]
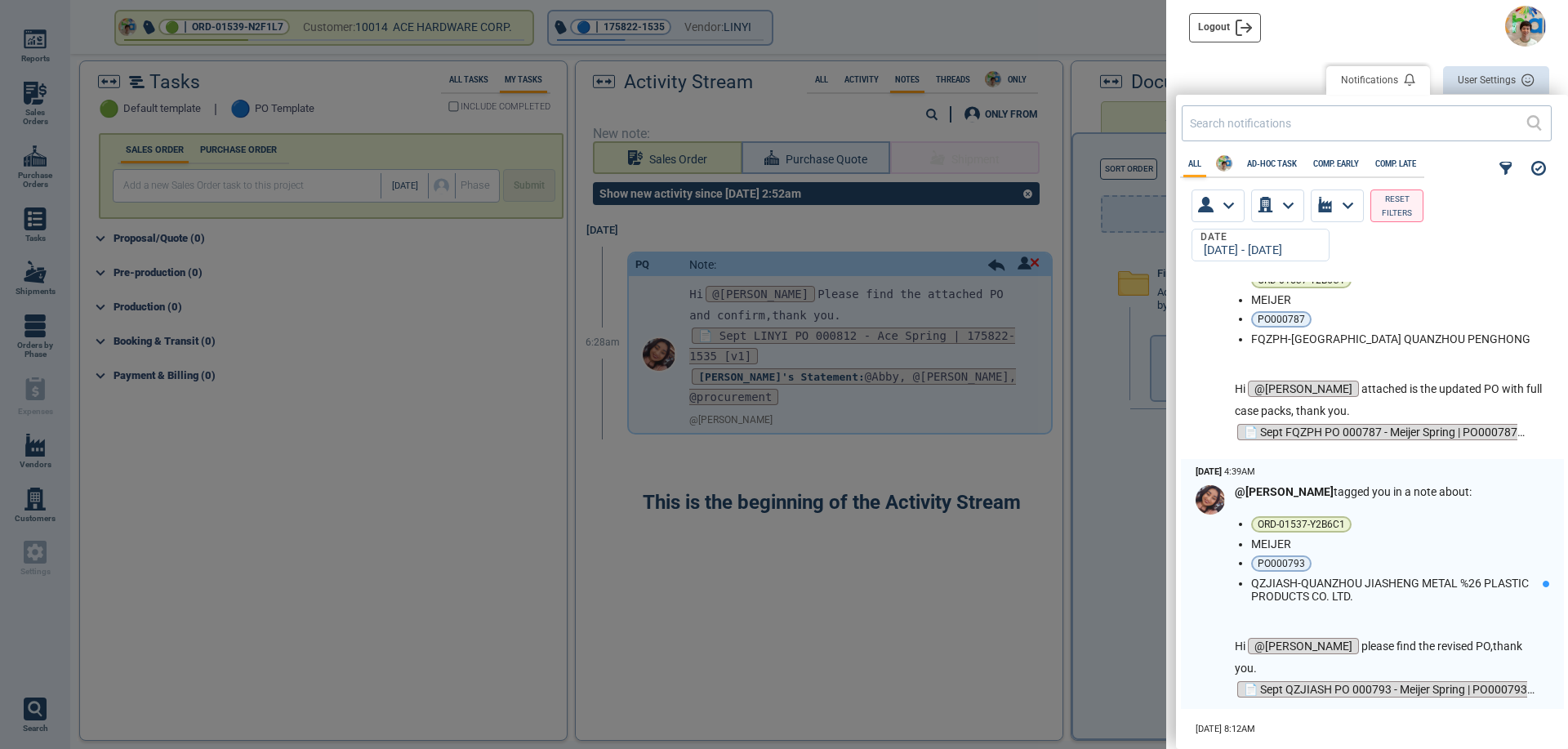
click at [1078, 272] on div at bounding box center [784, 374] width 1568 height 749
